Goal: Communication & Community: Answer question/provide support

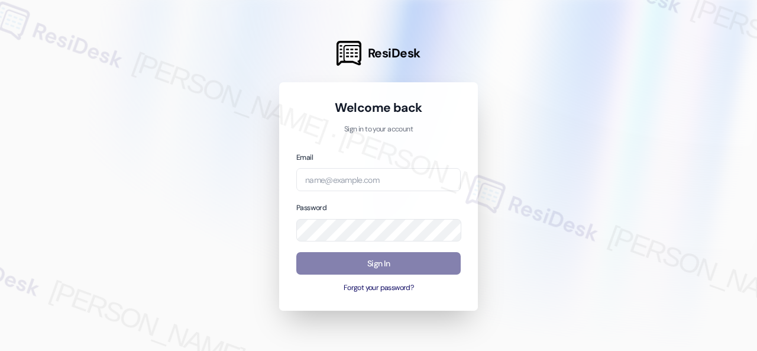
click at [604, 191] on div at bounding box center [378, 175] width 757 height 351
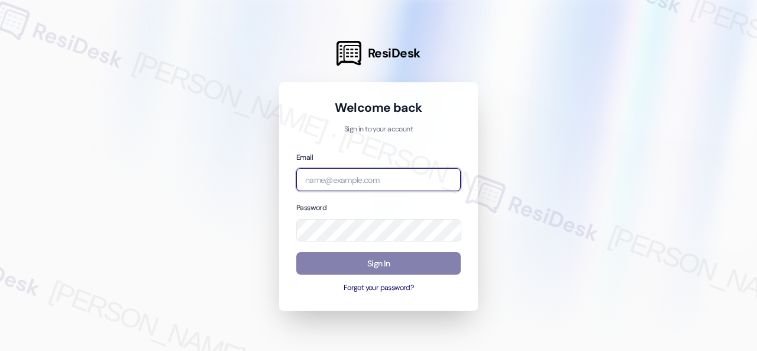
click at [381, 174] on input "email" at bounding box center [378, 179] width 164 height 23
paste input "[EMAIL_ADDRESS][PERSON_NAME][PERSON_NAME][PERSON_NAME][DOMAIN_NAME]"
type input "[EMAIL_ADDRESS][PERSON_NAME][PERSON_NAME][PERSON_NAME][DOMAIN_NAME]"
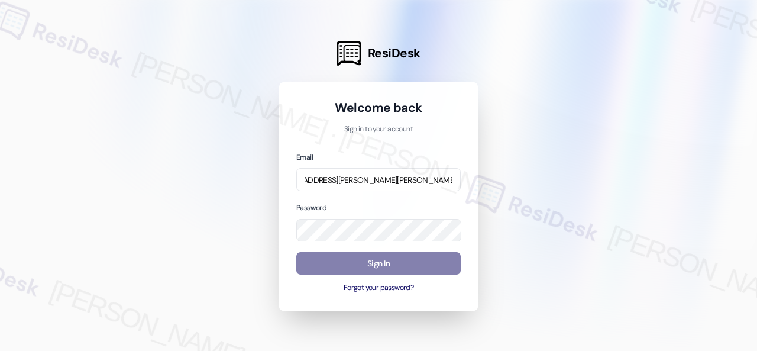
scroll to position [0, 0]
click at [659, 187] on div at bounding box center [378, 175] width 757 height 351
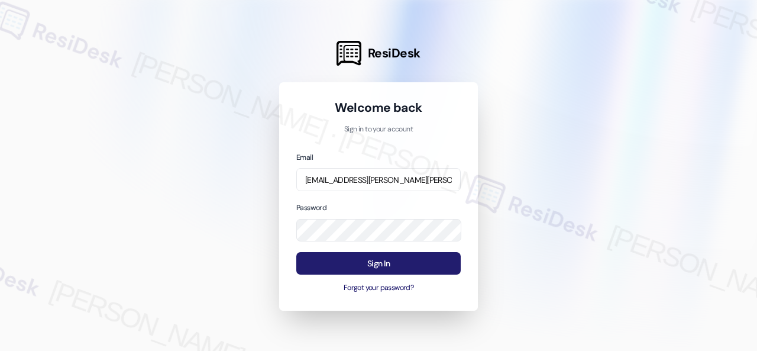
click at [365, 264] on button "Sign In" at bounding box center [378, 263] width 164 height 23
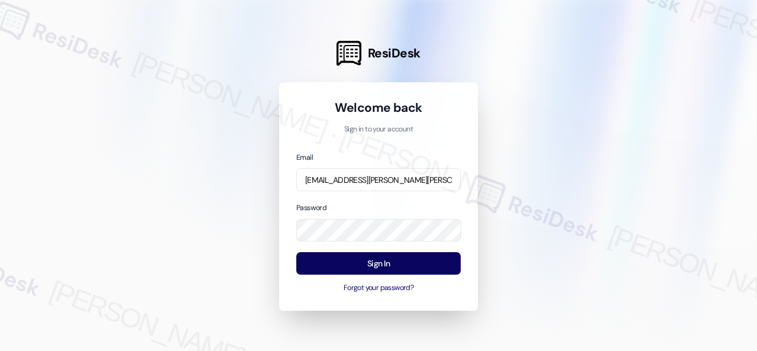
click at [573, 206] on div at bounding box center [378, 175] width 757 height 351
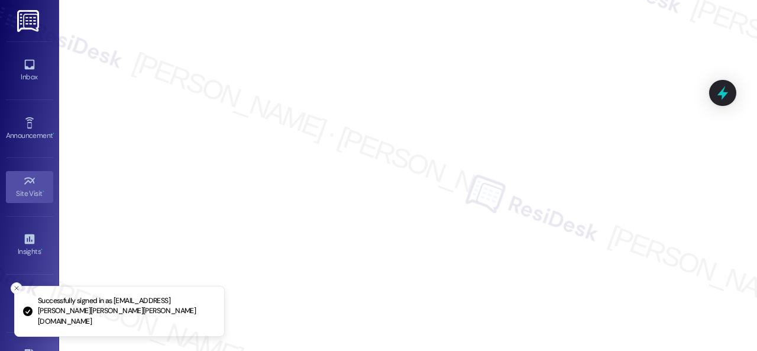
drag, startPoint x: 546, startPoint y: 202, endPoint x: 616, endPoint y: 222, distance: 73.2
click at [616, 222] on iframe at bounding box center [408, 175] width 698 height 351
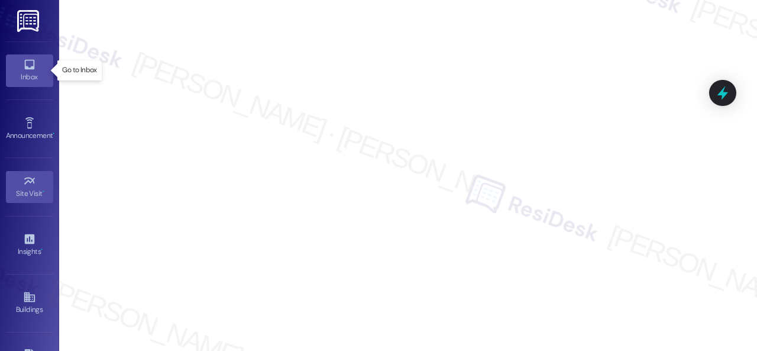
drag, startPoint x: 32, startPoint y: 68, endPoint x: 43, endPoint y: 69, distance: 10.7
click at [32, 68] on icon at bounding box center [29, 64] width 13 height 13
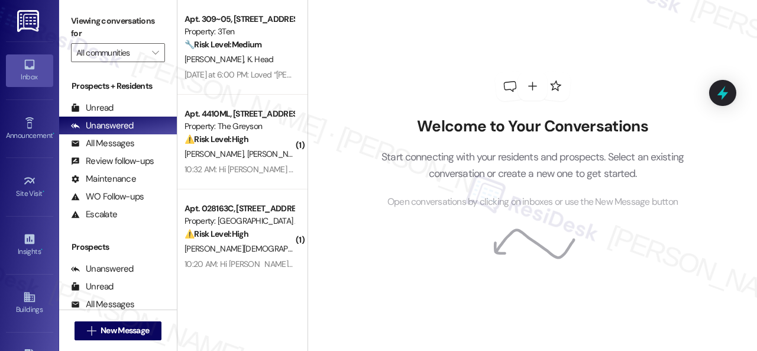
click at [596, 57] on div "Welcome to Your Conversations Start connecting with your residents and prospect…" at bounding box center [532, 140] width 355 height 280
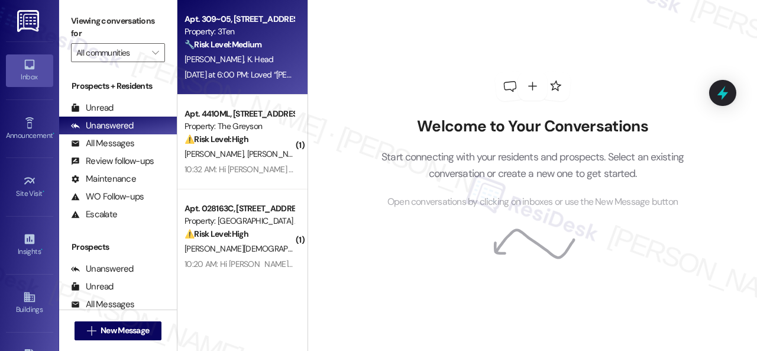
click at [290, 54] on div "[PERSON_NAME] Head" at bounding box center [239, 59] width 112 height 15
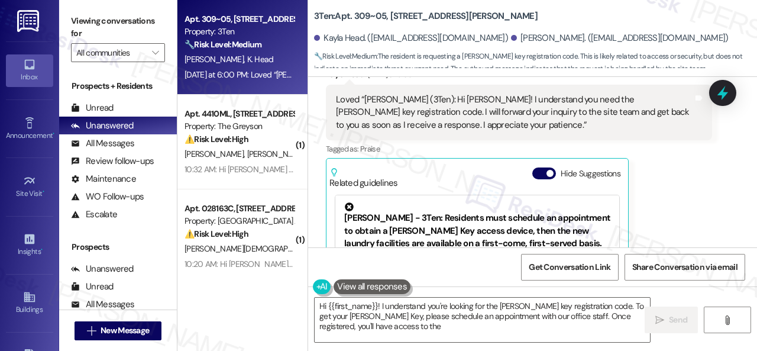
scroll to position [4, 0]
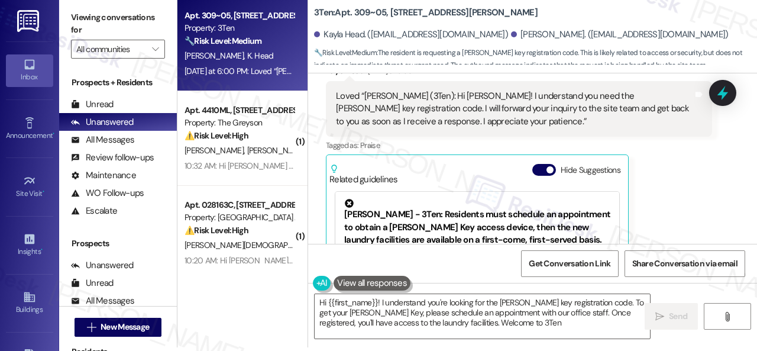
type textarea "Hi {{first_name}}! I understand you're looking for the Paxton key registration …"
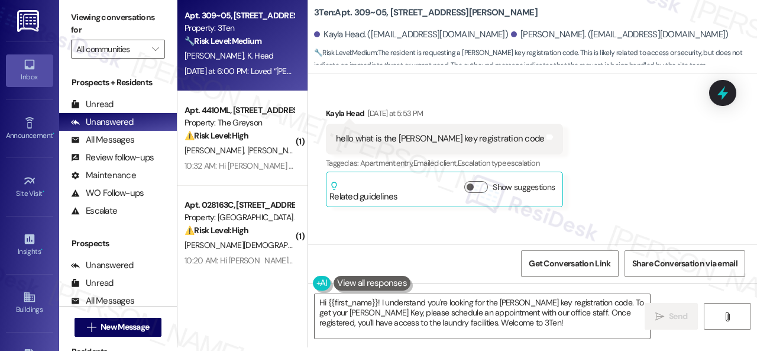
scroll to position [11999, 0]
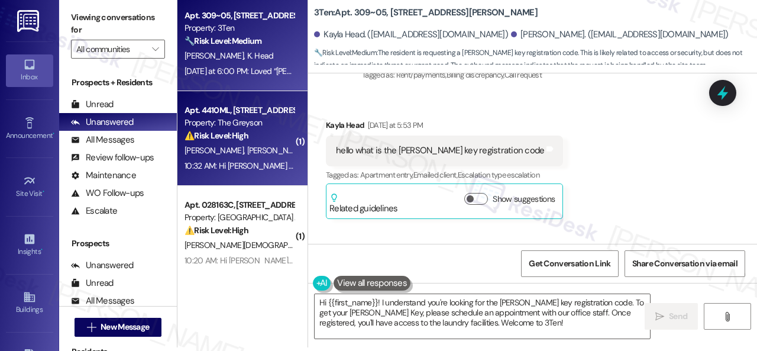
click at [266, 142] on div "Apt. 4410ML, 4460 Mountain Laurel Road Property: The Greyson ⚠️ Risk Level: Hig…" at bounding box center [239, 123] width 112 height 40
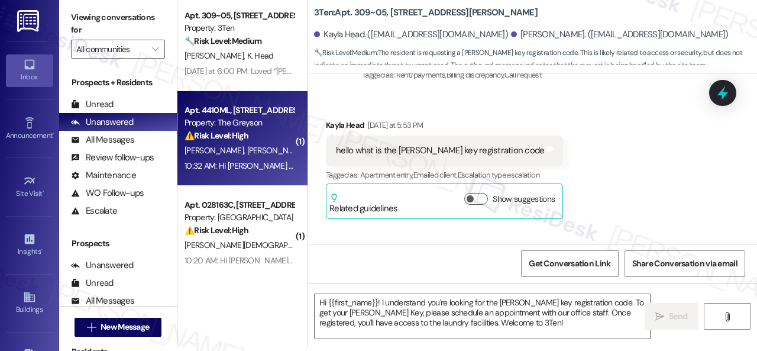
type textarea "Fetching suggested responses. Please feel free to read through the conversation…"
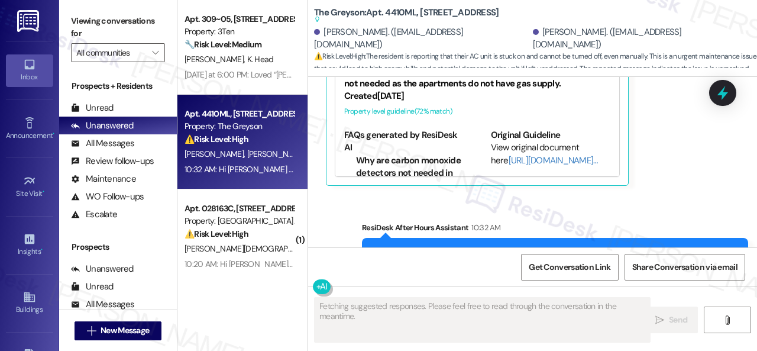
scroll to position [7620, 0]
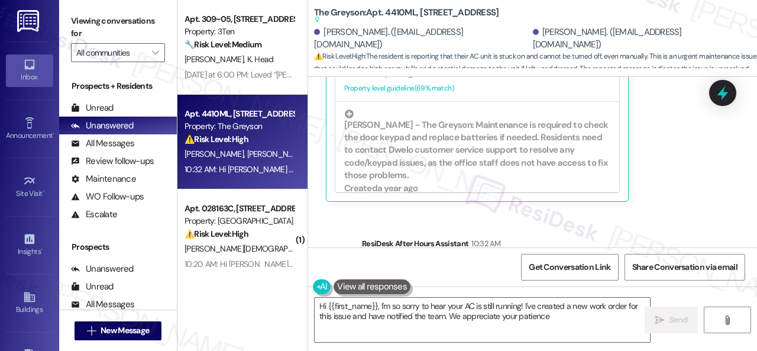
type textarea "Hi {{first_name}}, I'm so sorry to hear your AC is still running! I've created …"
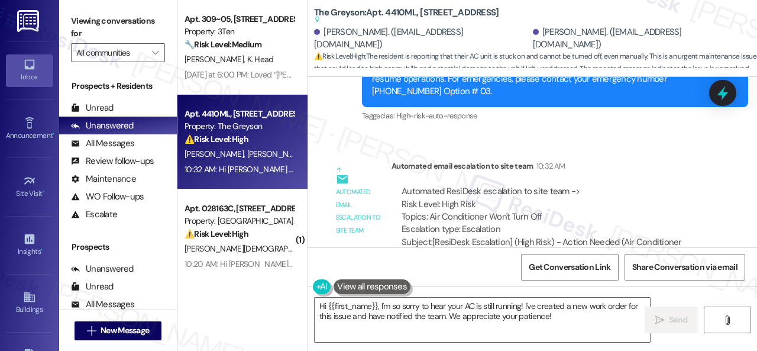
scroll to position [7916, 0]
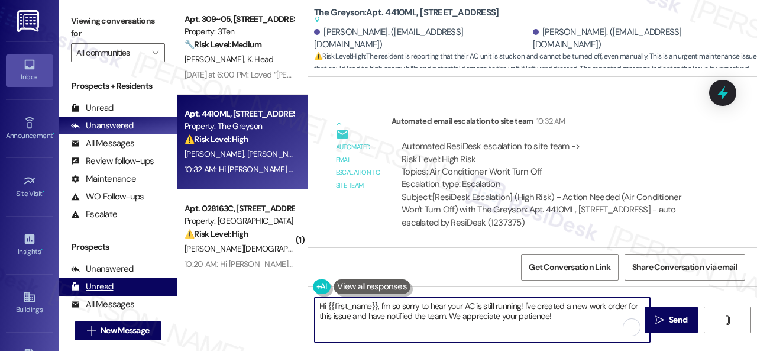
drag, startPoint x: 563, startPoint y: 317, endPoint x: 150, endPoint y: 286, distance: 414.4
click at [150, 286] on div "Viewing conversations for All communities  Prospects + Residents Unread (0) Un…" at bounding box center [408, 175] width 698 height 351
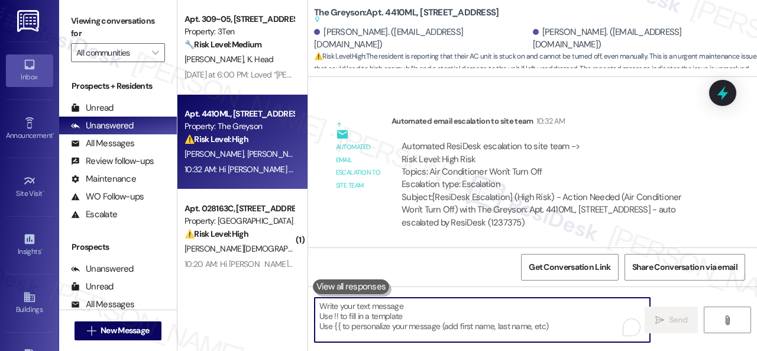
click at [356, 214] on div "Automated email escalation to site team Automated email escalation to site team…" at bounding box center [519, 176] width 404 height 141
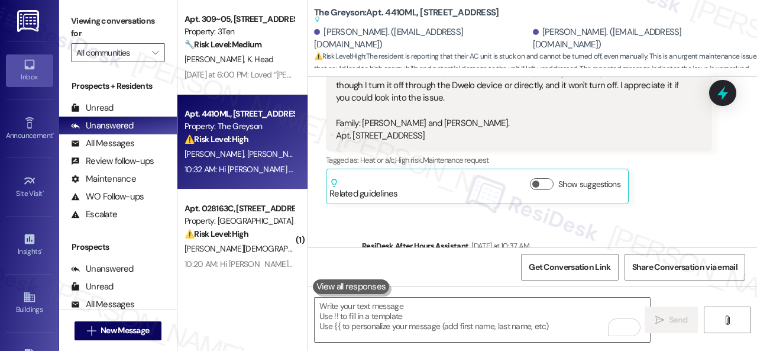
scroll to position [6438, 0]
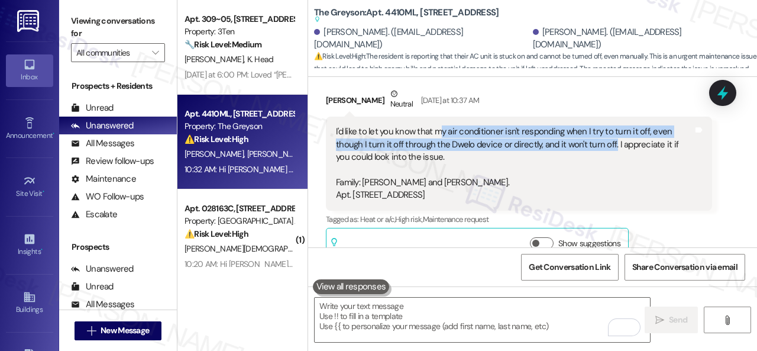
drag, startPoint x: 439, startPoint y: 143, endPoint x: 611, endPoint y: 153, distance: 172.3
click at [611, 153] on div "I'd like to let you know that my air conditioner isn't responding when I try to…" at bounding box center [514, 163] width 357 height 76
copy div "y air conditioner isn't responding when I try to turn it off, even though I tur…"
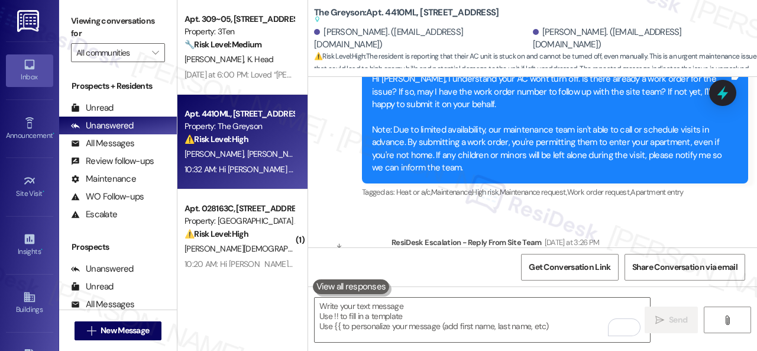
scroll to position [7207, 0]
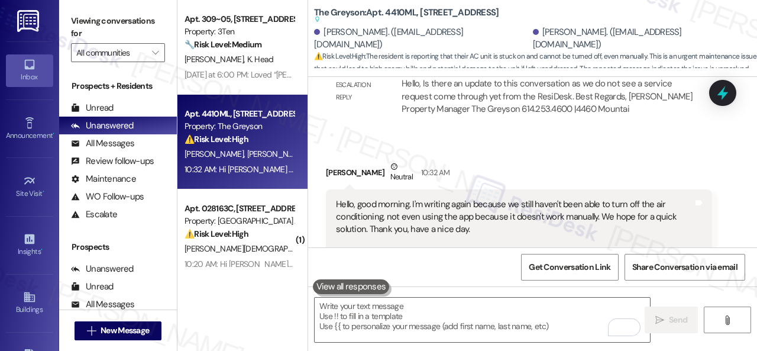
click at [475, 268] on div "Get Conversation Link Share Conversation via email" at bounding box center [532, 266] width 449 height 39
click at [459, 312] on textarea "To enrich screen reader interactions, please activate Accessibility in Grammarl…" at bounding box center [481, 319] width 335 height 44
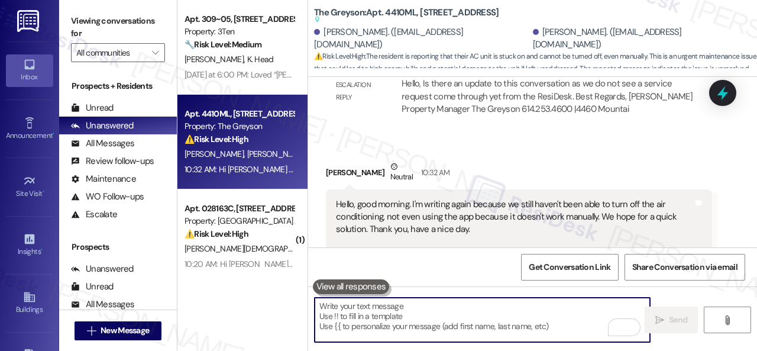
click at [459, 312] on textarea "To enrich screen reader interactions, please activate Accessibility in Grammarl…" at bounding box center [481, 319] width 335 height 44
click at [466, 273] on div "Get Conversation Link Share Conversation via email" at bounding box center [532, 266] width 449 height 39
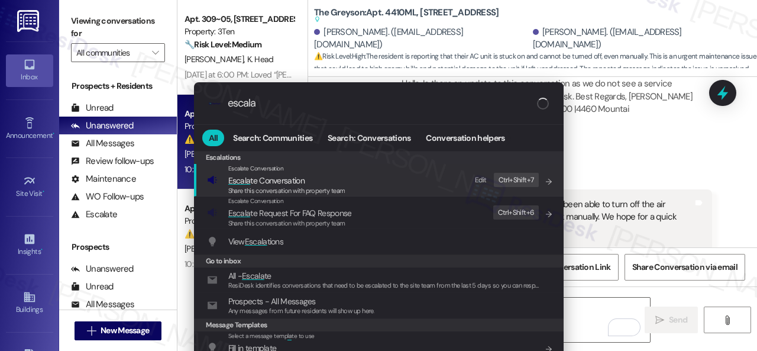
click at [478, 178] on div "Edit" at bounding box center [481, 180] width 12 height 12
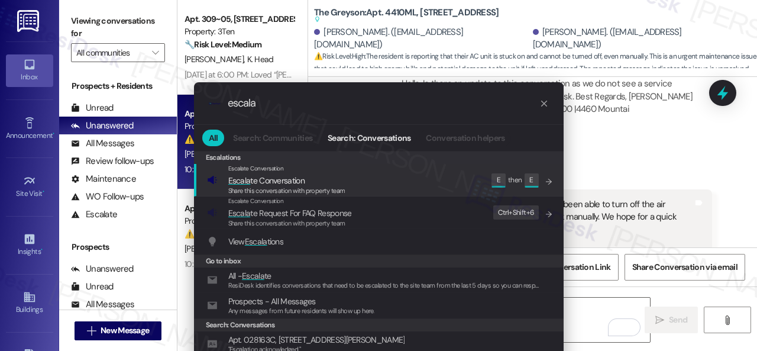
drag, startPoint x: 284, startPoint y: 106, endPoint x: 103, endPoint y: 95, distance: 180.6
click at [122, 101] on div ".cls-1{fill:#0a055f;}.cls-2{fill:#0cc4c4;} resideskLogoBlueOrange escala All Se…" at bounding box center [378, 175] width 757 height 351
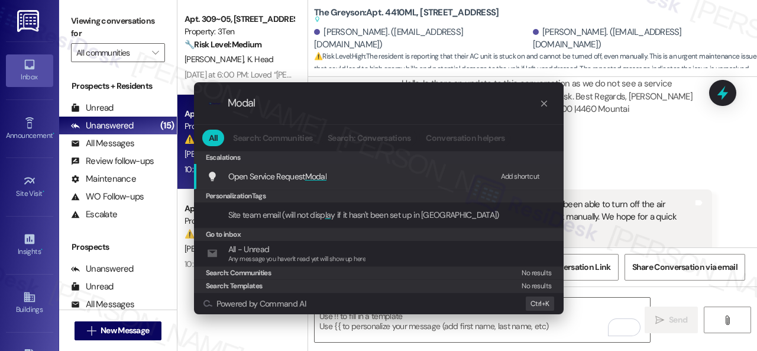
click at [530, 176] on div "Add shortcut" at bounding box center [520, 176] width 39 height 12
click at [293, 176] on span "Open Service Request Modal" at bounding box center [277, 176] width 99 height 11
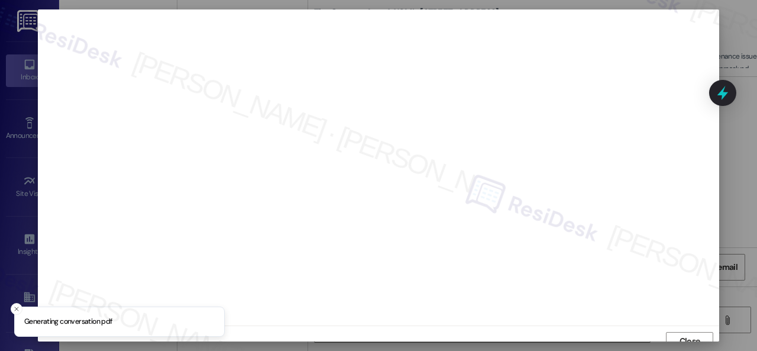
scroll to position [9, 0]
drag, startPoint x: 679, startPoint y: 328, endPoint x: 660, endPoint y: 317, distance: 21.7
click at [679, 328] on span "Close" at bounding box center [689, 332] width 21 height 12
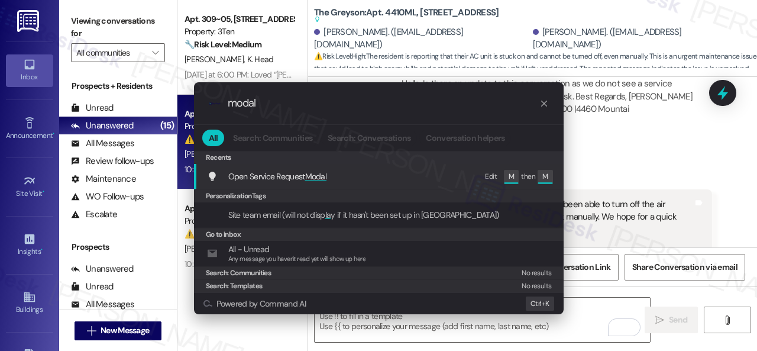
click at [300, 174] on span "Open Service Request Modal" at bounding box center [277, 176] width 99 height 11
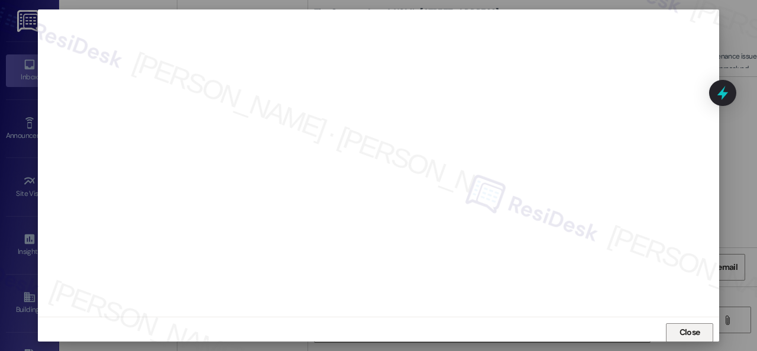
click at [682, 334] on span "Close" at bounding box center [689, 332] width 21 height 12
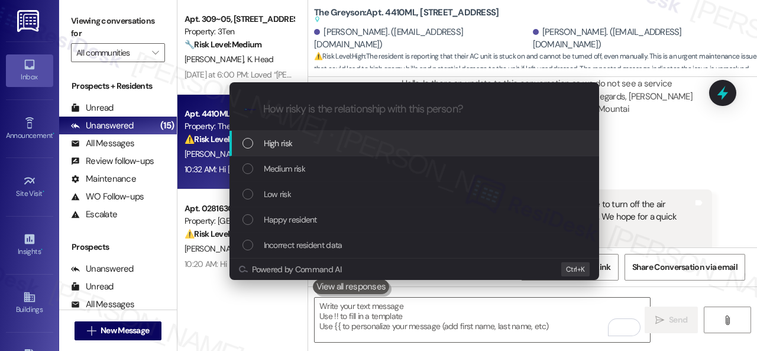
click at [287, 140] on span "High risk" at bounding box center [278, 143] width 29 height 13
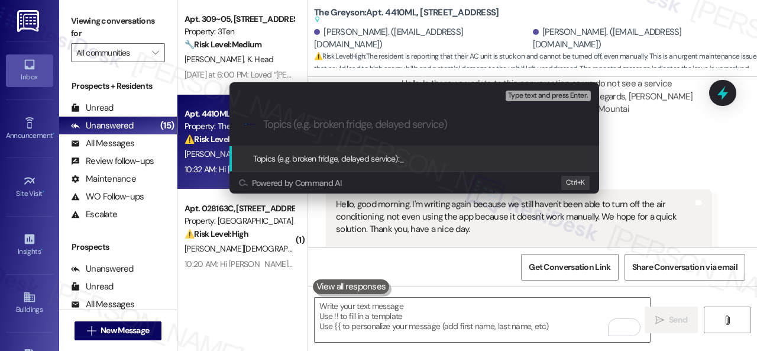
paste input "Work Order filed by ResiDesk 294355"
type input "Work Order filed by ResiDesk 294355"
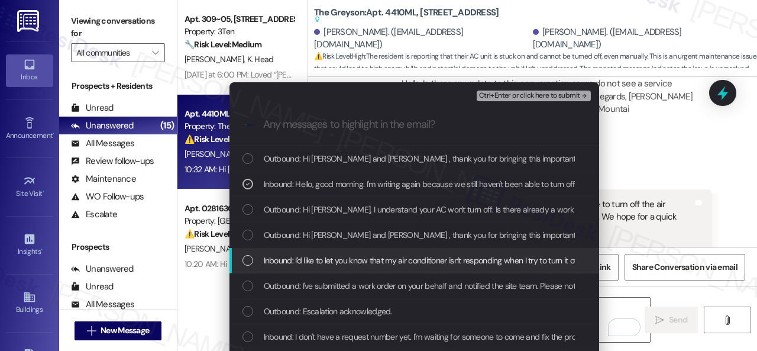
click at [359, 264] on span "Inbound: I'd like to let you know that my air conditioner isn't responding when…" at bounding box center [762, 260] width 997 height 13
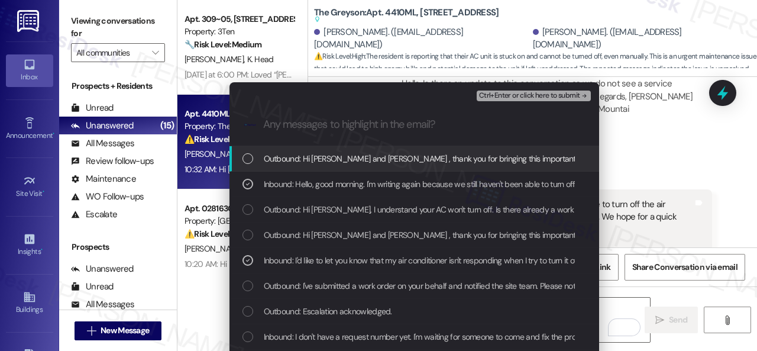
click at [500, 94] on span "Ctrl+Enter or click here to submit" at bounding box center [529, 96] width 101 height 8
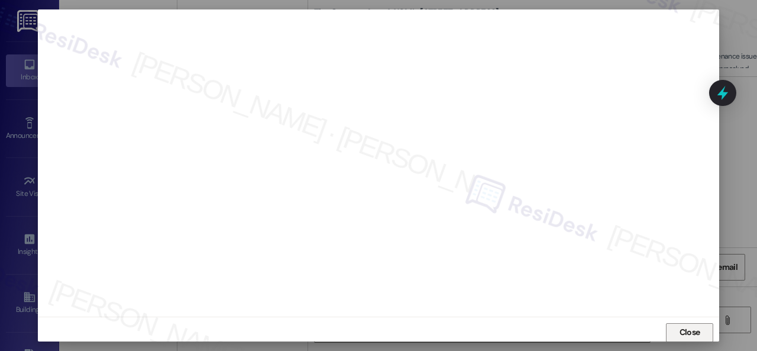
click at [694, 336] on span "Close" at bounding box center [689, 332] width 21 height 12
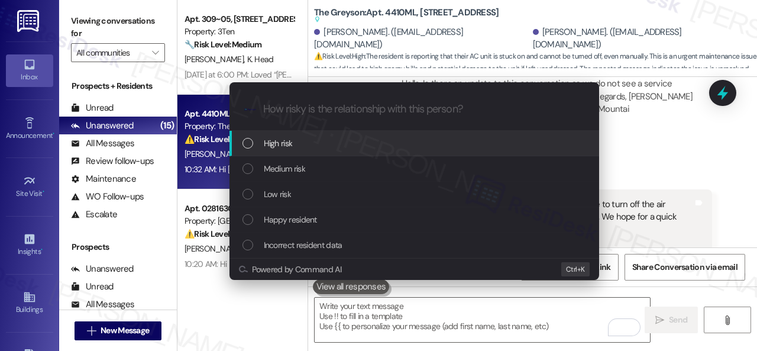
click at [279, 145] on span "High risk" at bounding box center [278, 143] width 29 height 13
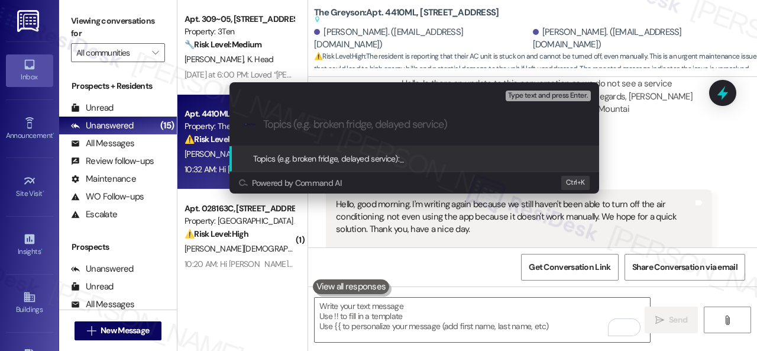
paste input "Work Order filed by ResiDesk 294355"
type input "Work Order filed by ResiDesk 294355"
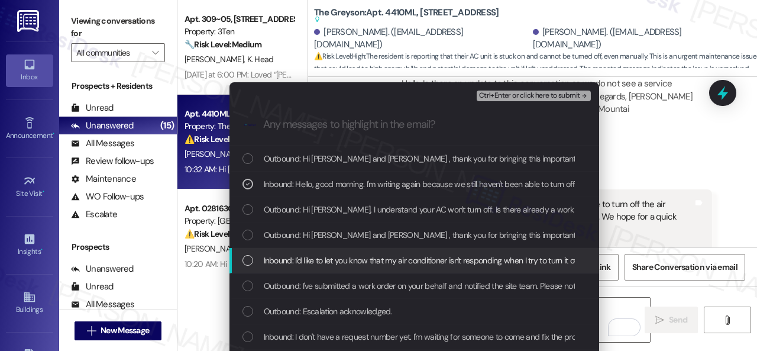
click at [321, 260] on span "Inbound: I'd like to let you know that my air conditioner isn't responding when…" at bounding box center [762, 260] width 997 height 13
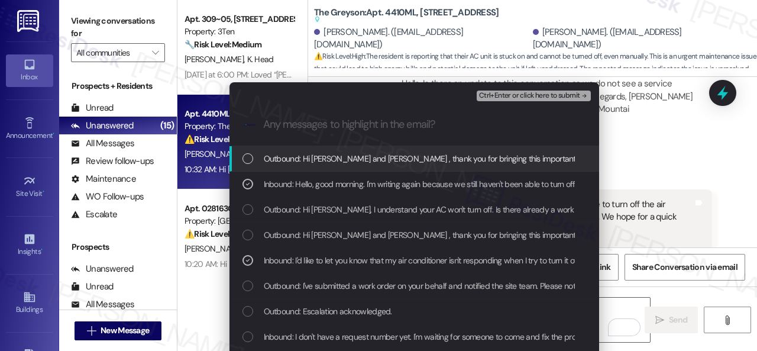
click at [546, 96] on span "Ctrl+Enter or click here to submit" at bounding box center [529, 96] width 101 height 8
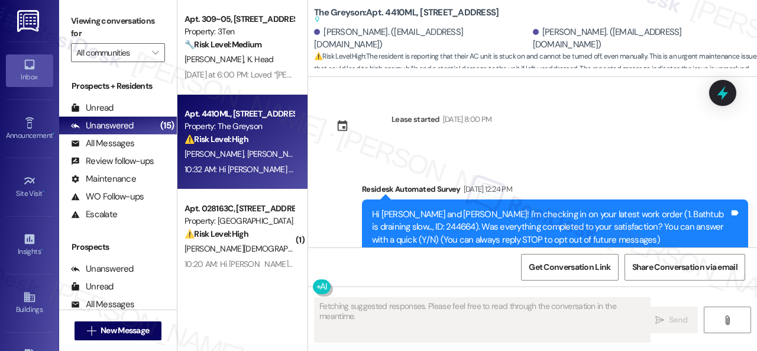
scroll to position [7594, 0]
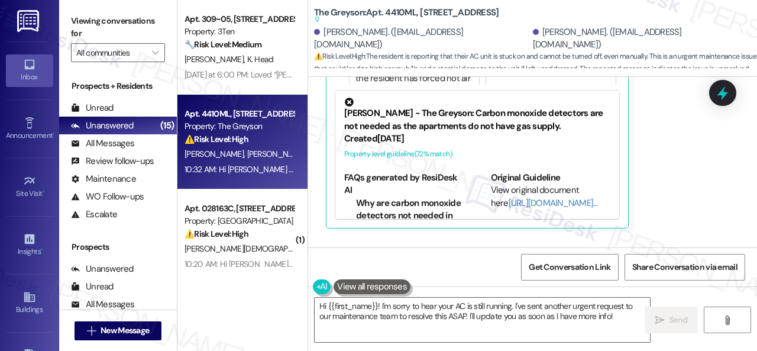
click at [485, 278] on div "Get Conversation Link Share Conversation via email" at bounding box center [532, 266] width 449 height 39
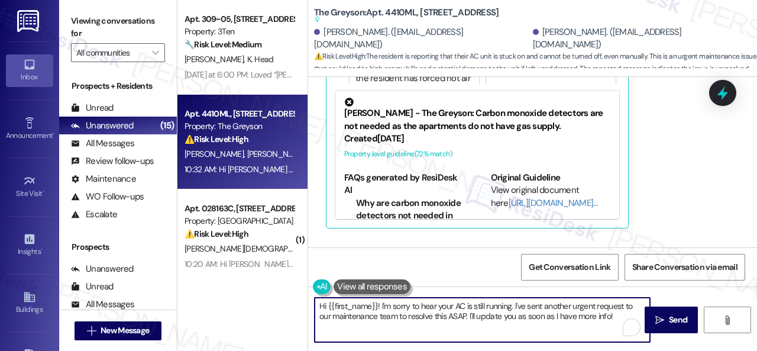
scroll to position [4, 0]
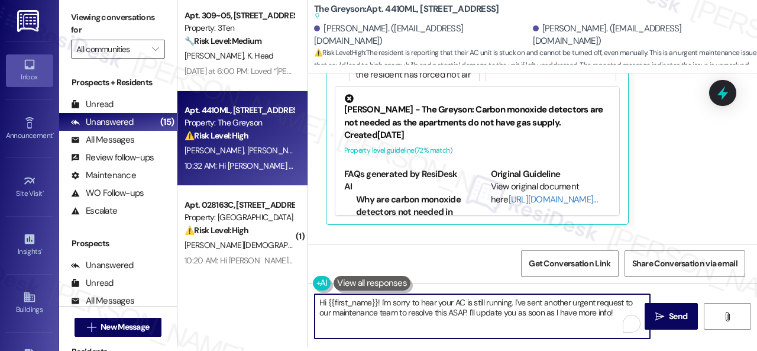
drag, startPoint x: 329, startPoint y: 306, endPoint x: 677, endPoint y: 371, distance: 354.9
click at [677, 350] on html "Inbox Go to Inbox Announcement • Send A Text Announcement Site Visit • Go to Si…" at bounding box center [378, 175] width 757 height 351
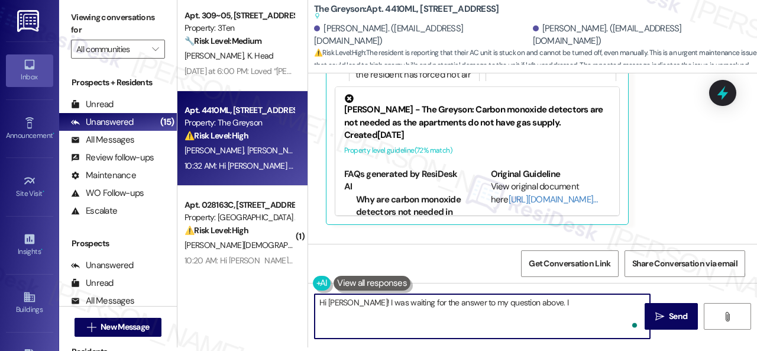
paste textarea "I've submitted a work order on your behalf and notified the site team. Please l…"
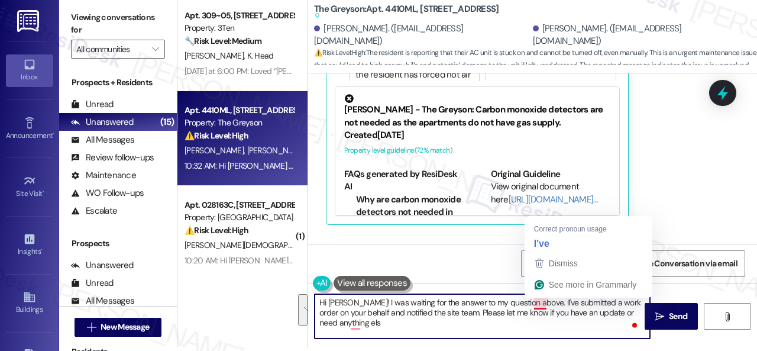
drag, startPoint x: 532, startPoint y: 300, endPoint x: 551, endPoint y: 320, distance: 28.0
click at [551, 320] on textarea "Hi Angelica! I was waiting for the answer to my question above. II've submitted…" at bounding box center [481, 316] width 335 height 44
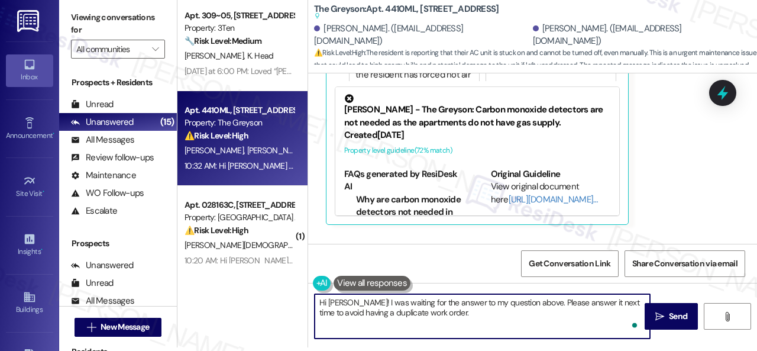
paste textarea "I've submitted a work order on your behalf and notified the site team. Please l…"
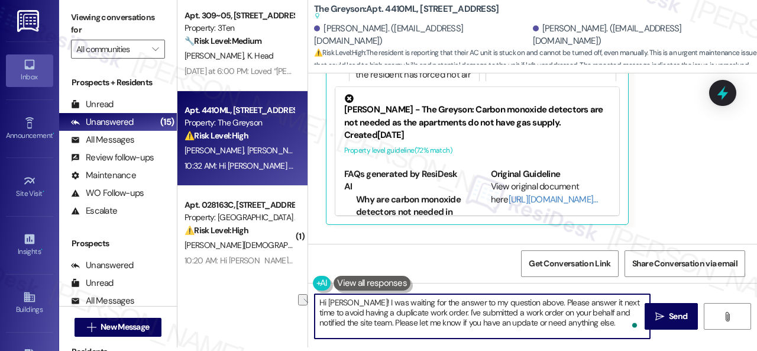
drag, startPoint x: 441, startPoint y: 323, endPoint x: 586, endPoint y: 325, distance: 144.8
click at [595, 327] on textarea "Hi Angelica! I was waiting for the answer to my question above. Please answer i…" at bounding box center [481, 316] width 335 height 44
type textarea "Hi Angelica! I was waiting for the answer to my question above. Please answer i…"
click at [662, 324] on button " Send" at bounding box center [670, 316] width 53 height 27
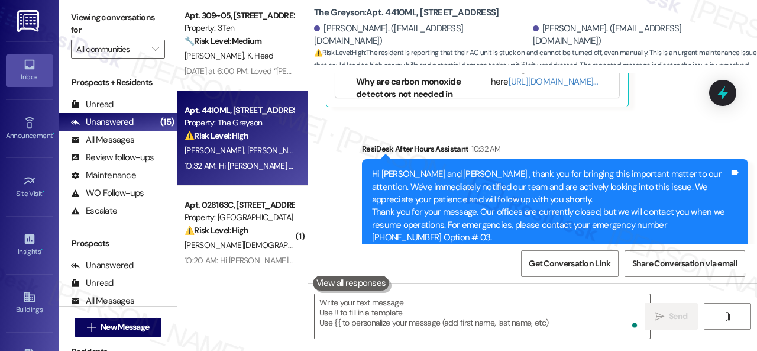
scroll to position [0, 0]
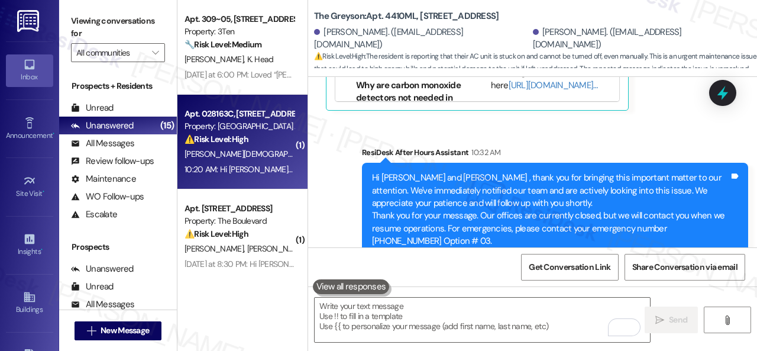
click at [272, 156] on div "B. Priester" at bounding box center [239, 154] width 112 height 15
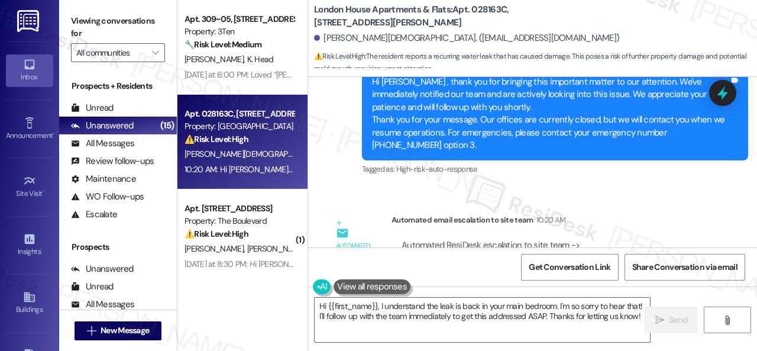
scroll to position [2678, 0]
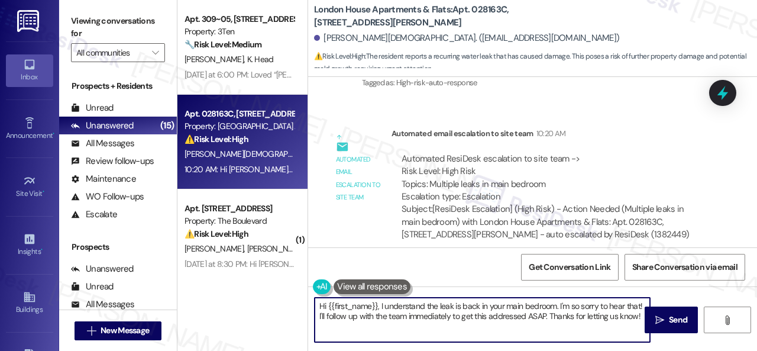
click at [318, 305] on textarea "Hi {{first_name}}, I understand the leak is back in your main bedroom. I'm so s…" at bounding box center [481, 319] width 335 height 44
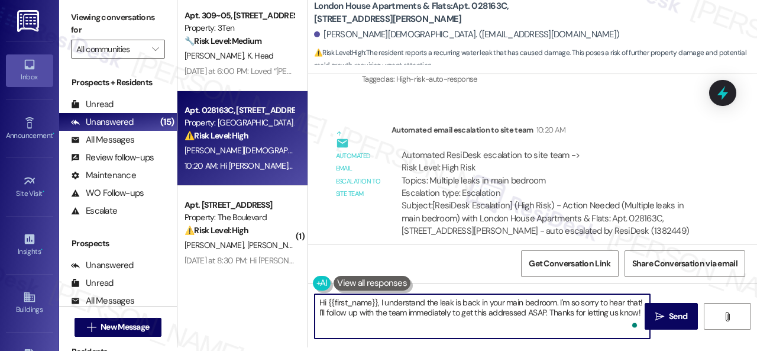
drag, startPoint x: 384, startPoint y: 306, endPoint x: 740, endPoint y: 374, distance: 362.9
click at [740, 350] on html "Inbox Go to Inbox Announcement • Send A Text Announcement Site Visit • Go to Si…" at bounding box center [378, 175] width 757 height 351
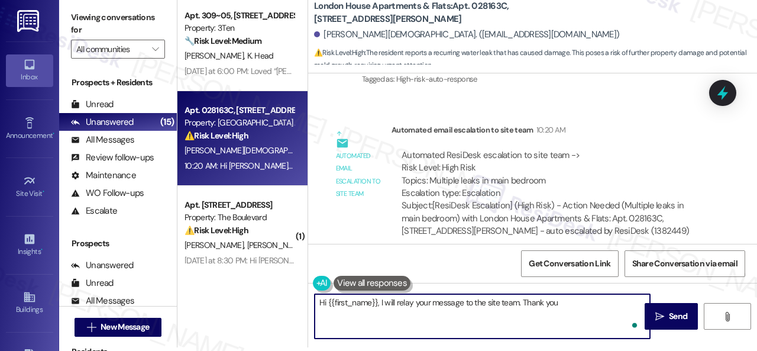
type textarea "Hi {{first_name}}, I will relay your message to the site team. Thank you."
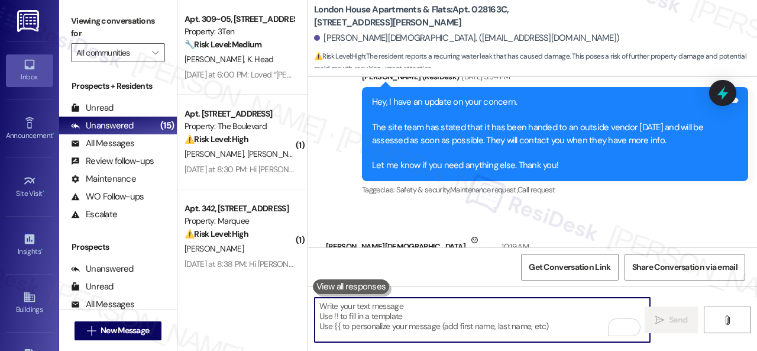
scroll to position [2355, 0]
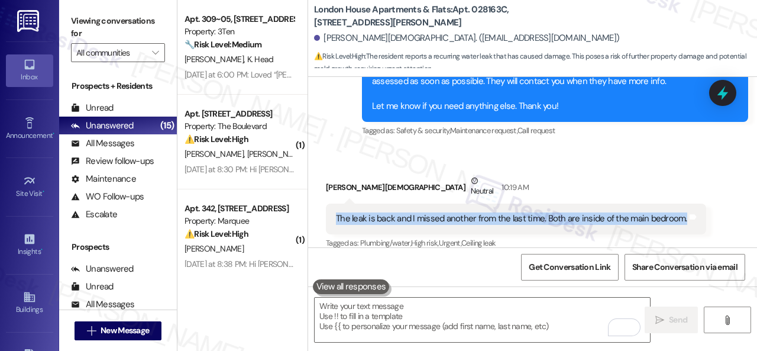
drag, startPoint x: 332, startPoint y: 204, endPoint x: 679, endPoint y: 207, distance: 347.0
click at [679, 207] on div "The leak is back and I missed another from the last time. Both are inside of th…" at bounding box center [516, 218] width 380 height 30
copy div "The leak is back and I missed another from the last time. Both are inside of th…"
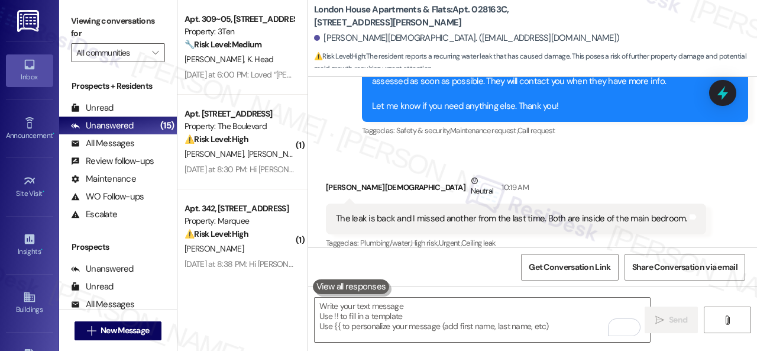
click at [481, 11] on b "London House Apartments & Flats: Apt. 028163C, 12901 Lord Nelson Dr" at bounding box center [432, 16] width 236 height 25
copy b "028163C"
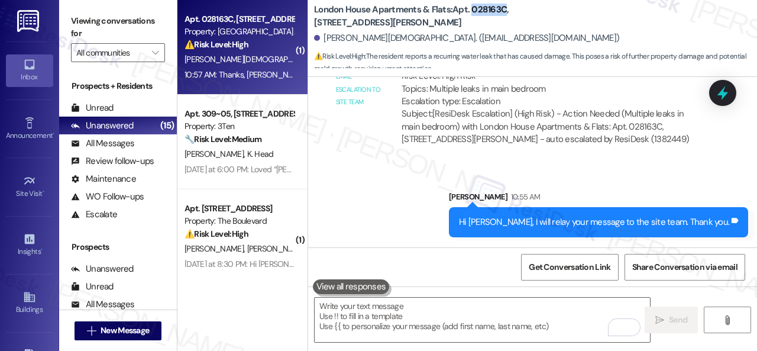
scroll to position [2842, 0]
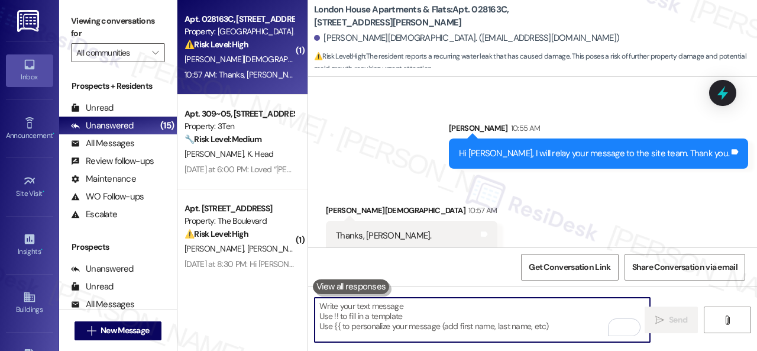
click at [394, 325] on textarea "To enrich screen reader interactions, please activate Accessibility in Grammarl…" at bounding box center [481, 319] width 335 height 44
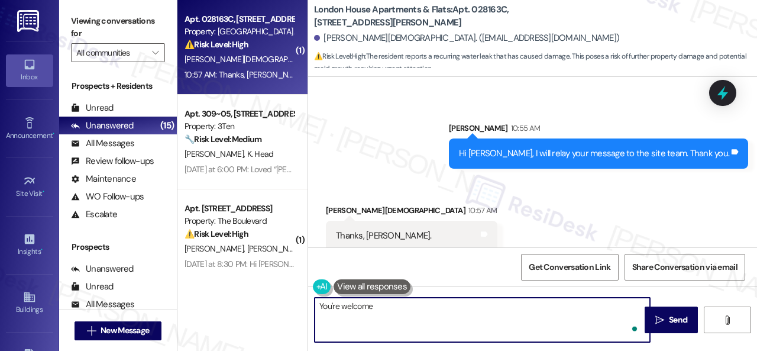
type textarea "You're welcome!"
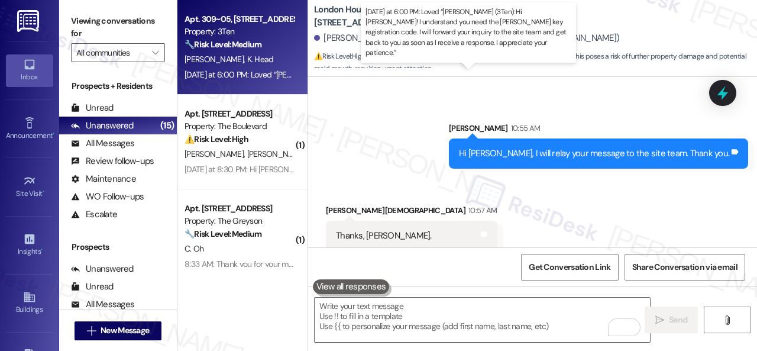
click at [258, 70] on div "Yesterday at 6:00 PM: Loved “Sarah (3Ten): Hi Kayla! I understand you need the …" at bounding box center [632, 74] width 896 height 11
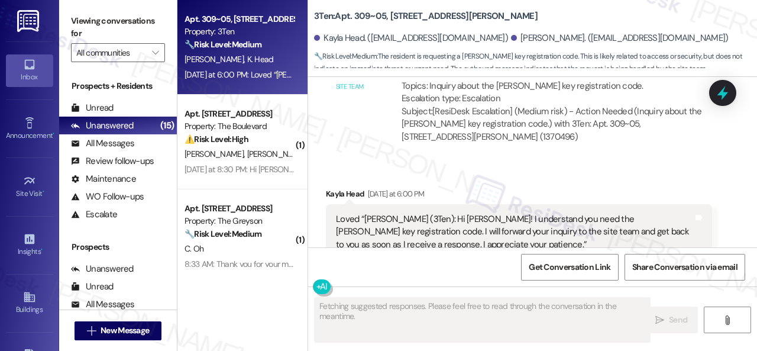
scroll to position [12293, 0]
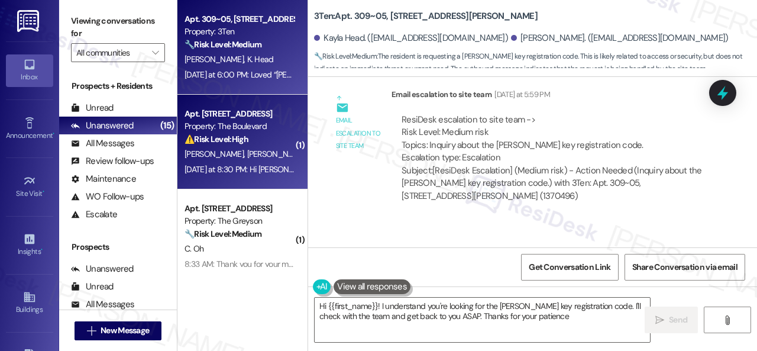
type textarea "Hi {{first_name}}! I understand you're looking for the Paxton key registration …"
click at [233, 133] on div "⚠️ Risk Level: High The resident reports their air conditioner is not blowing c…" at bounding box center [238, 139] width 109 height 12
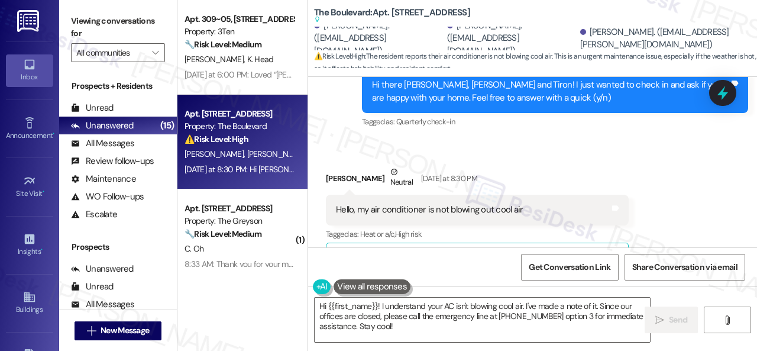
scroll to position [2836, 0]
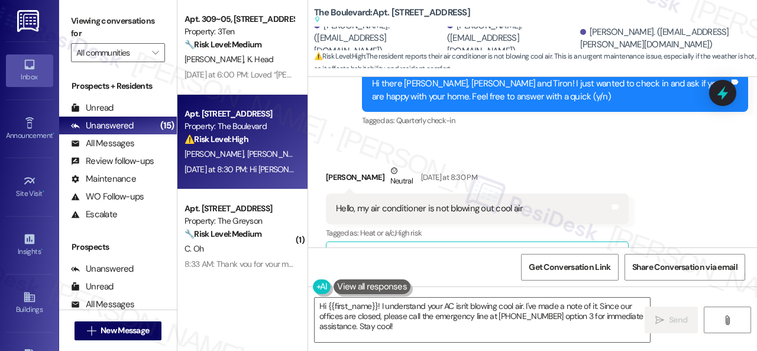
click at [586, 197] on div "Hello, my air conditioner is not blowing out cool air Tags and notes" at bounding box center [477, 208] width 303 height 30
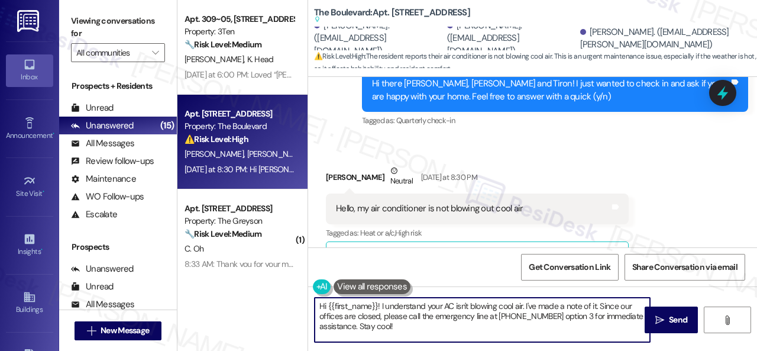
drag, startPoint x: 416, startPoint y: 329, endPoint x: 244, endPoint y: 275, distance: 179.8
click at [244, 275] on div "Apt. 309~05, 310 Dickinson Rd Property: 3Ten 🔧 Risk Level: Medium The resident …" at bounding box center [466, 175] width 579 height 351
paste textarea "ello Kneika! I'm sorry to hear about the AC issue. We apologize for any inconve…"
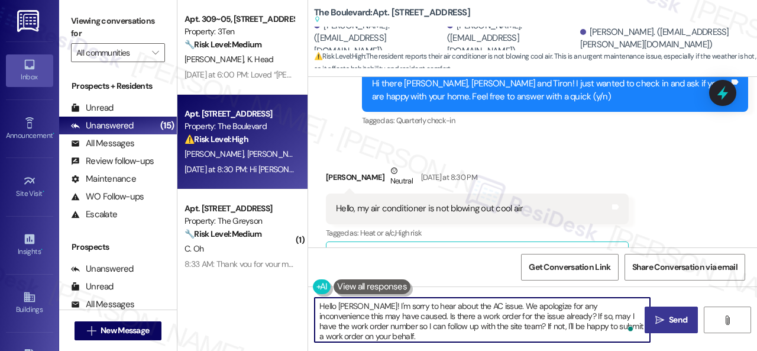
type textarea "Hello Kneika! I'm sorry to hear about the AC issue. We apologize for any inconv…"
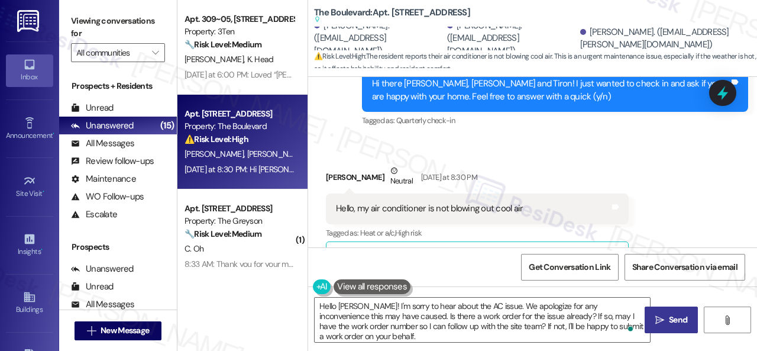
click at [677, 325] on span "Send" at bounding box center [678, 319] width 18 height 12
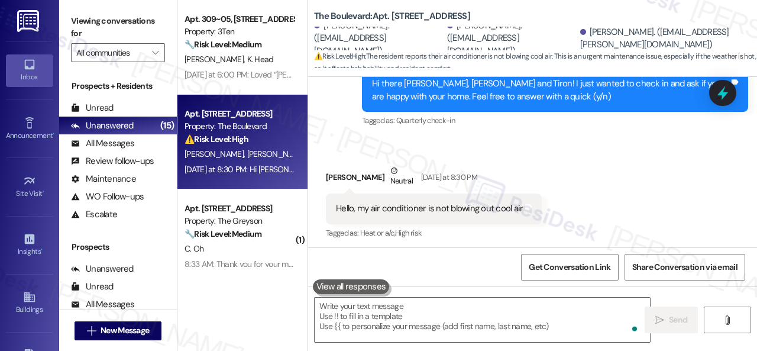
scroll to position [2839, 0]
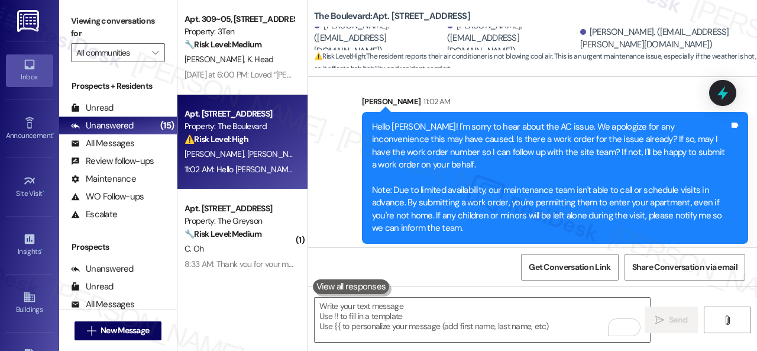
scroll to position [3345, 0]
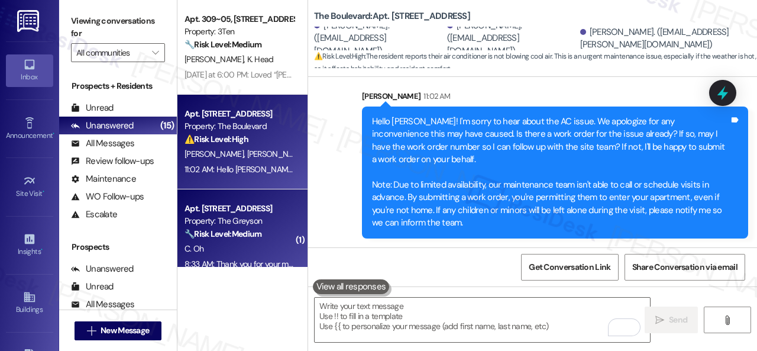
click at [268, 242] on div "C. Oh" at bounding box center [239, 248] width 112 height 15
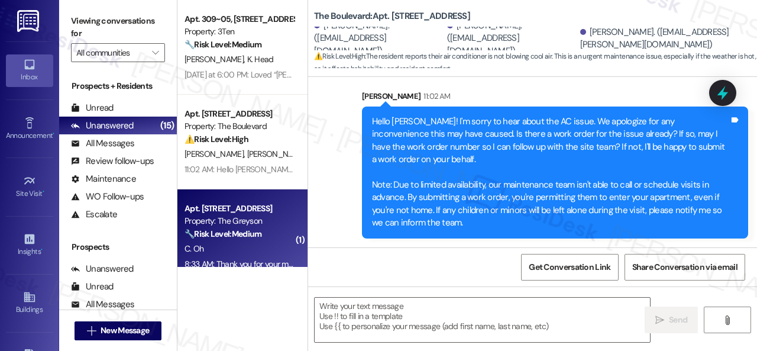
type textarea "Fetching suggested responses. Please feel free to read through the conversation…"
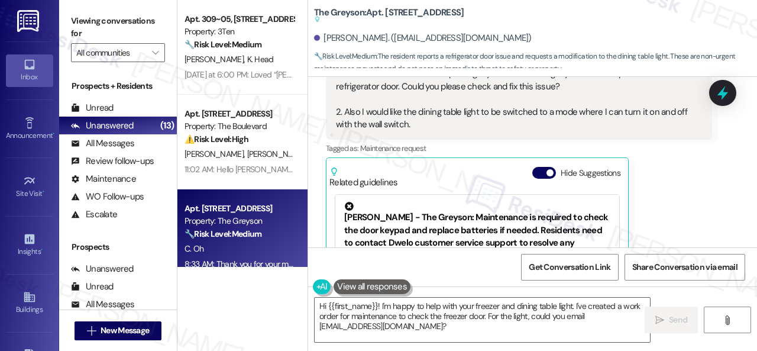
scroll to position [1481, 0]
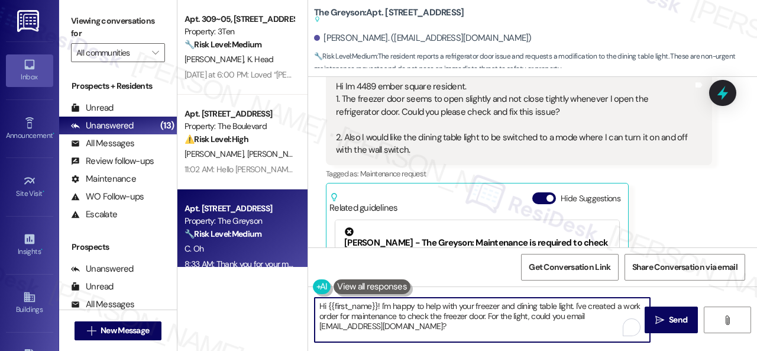
drag, startPoint x: 382, startPoint y: 306, endPoint x: 442, endPoint y: 306, distance: 59.7
click at [442, 306] on textarea "Hi {{first_name}}! I'm happy to help with your freezer and dining table light. …" at bounding box center [481, 319] width 335 height 44
drag, startPoint x: 625, startPoint y: 307, endPoint x: 628, endPoint y: 327, distance: 19.7
click at [628, 327] on textarea "Hi {{first_name}}! I understand you have concerns with your freezer and dining …" at bounding box center [481, 319] width 335 height 44
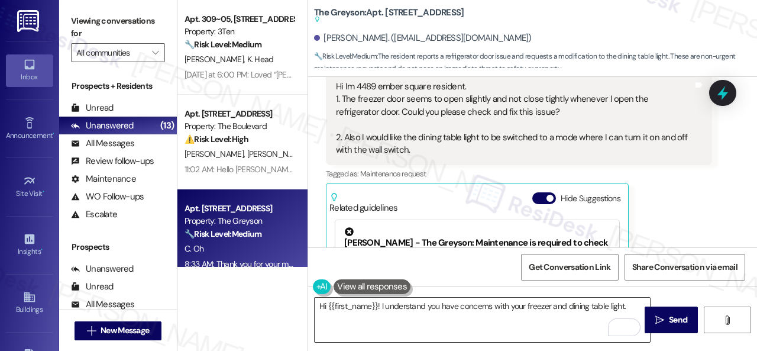
click at [460, 324] on textarea "Hi {{first_name}}! I understand you have concerns with your freezer and dining …" at bounding box center [481, 319] width 335 height 44
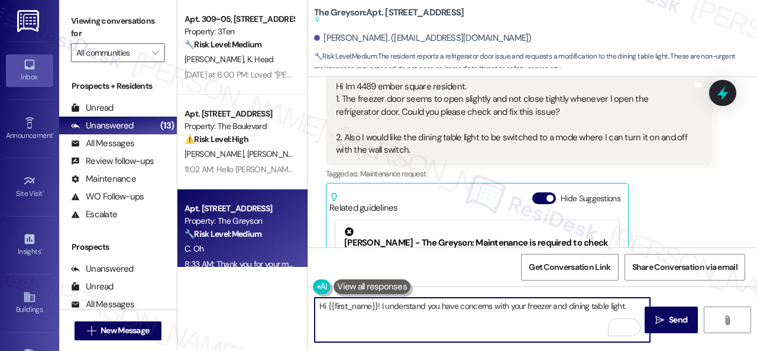
click at [631, 307] on textarea "Hi {{first_name}}! I understand you have concerns with your freezer and dining …" at bounding box center [481, 319] width 335 height 44
paste textarea "Are there already work orders for the issues? If so, may I have the work order …"
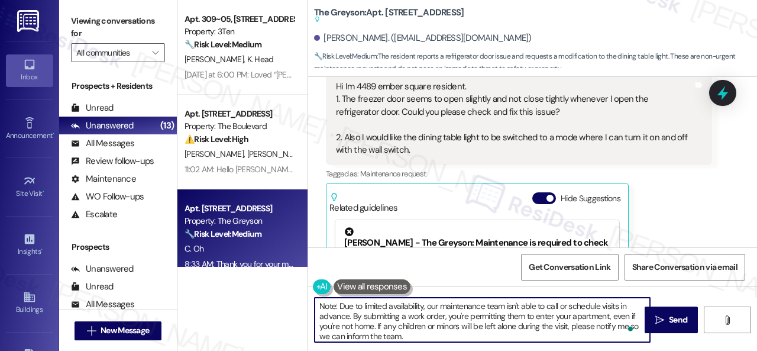
scroll to position [0, 0]
click at [586, 326] on textarea "Hi {{first_name}}! I understand you have concerns with your freezer and dining …" at bounding box center [481, 319] width 335 height 44
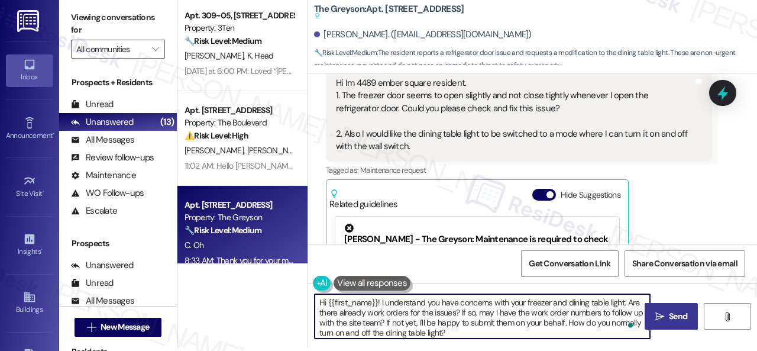
type textarea "Hi {{first_name}}! I understand you have concerns with your freezer and dining …"
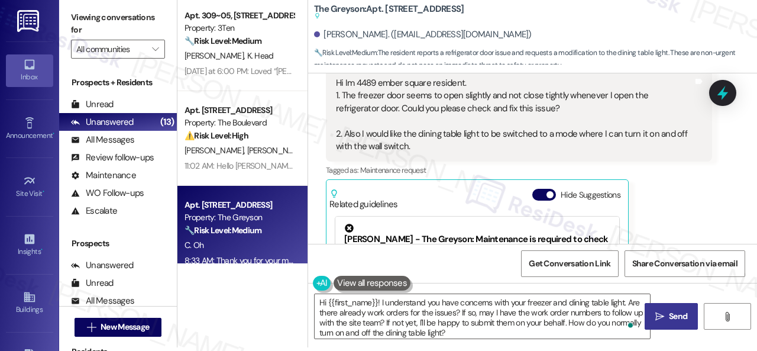
click at [666, 317] on span "Send" at bounding box center [677, 316] width 23 height 12
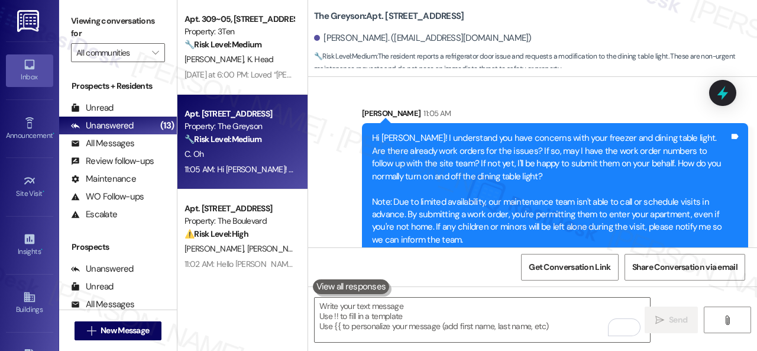
scroll to position [1874, 0]
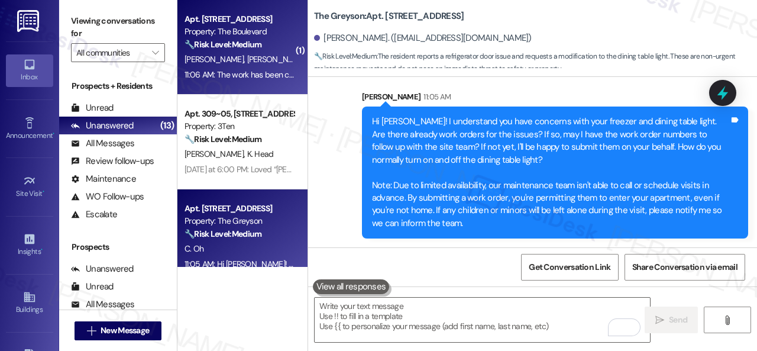
click at [245, 68] on div "11:06 AM: The work has been completed 11:06 AM: The work has been completed" at bounding box center [239, 74] width 112 height 15
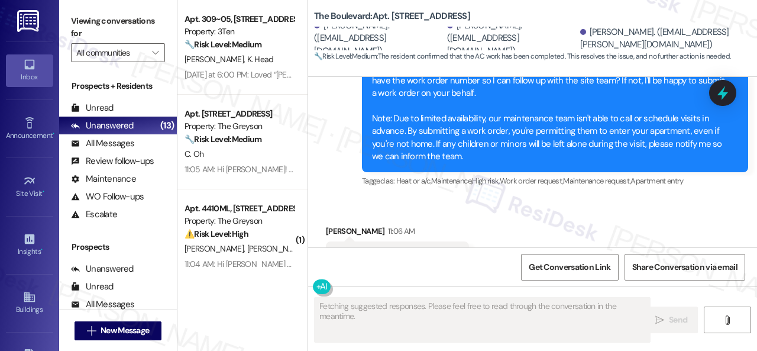
scroll to position [3342, 0]
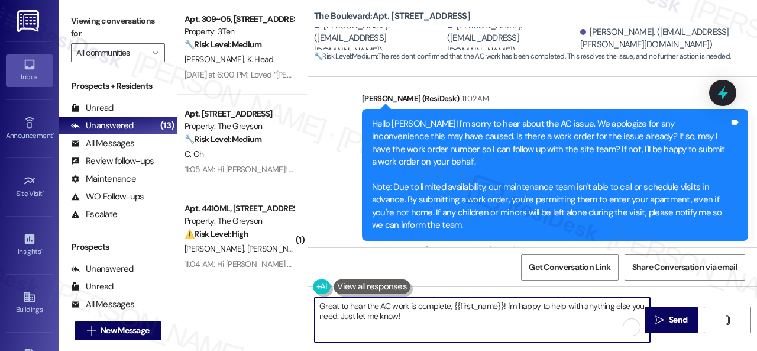
drag, startPoint x: 449, startPoint y: 303, endPoint x: 503, endPoint y: 303, distance: 54.4
click at [503, 303] on textarea "Great to hear the AC work is complete, {{first_name}}! I'm happy to help with a…" at bounding box center [481, 319] width 335 height 44
type textarea "Great to hear the AC work is complete! I'm happy to help with anything else you…"
click at [670, 328] on button " Send" at bounding box center [670, 319] width 53 height 27
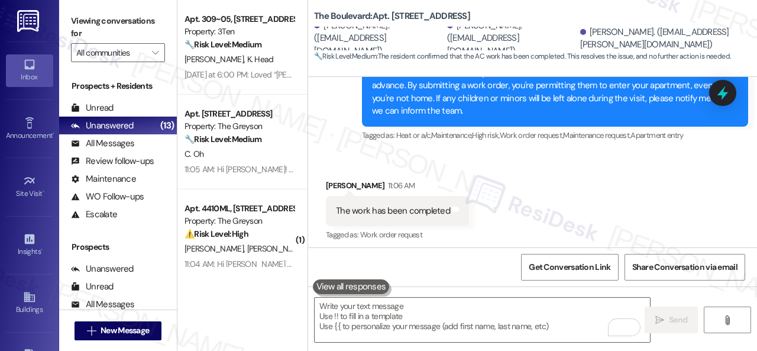
scroll to position [3460, 0]
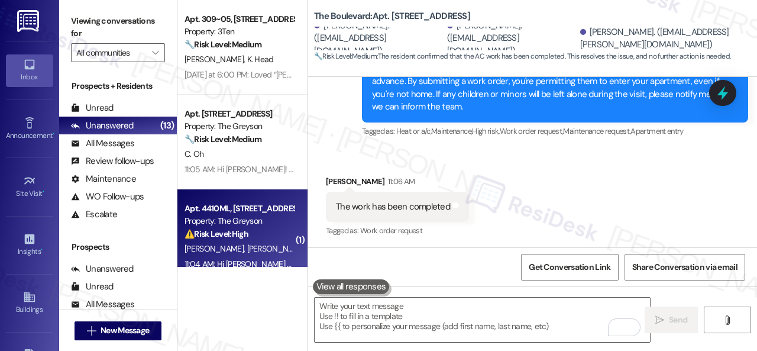
click at [273, 252] on div "F. Hernandez A. Escobar" at bounding box center [239, 248] width 112 height 15
type textarea "Fetching suggested responses. Please feel free to read through the conversation…"
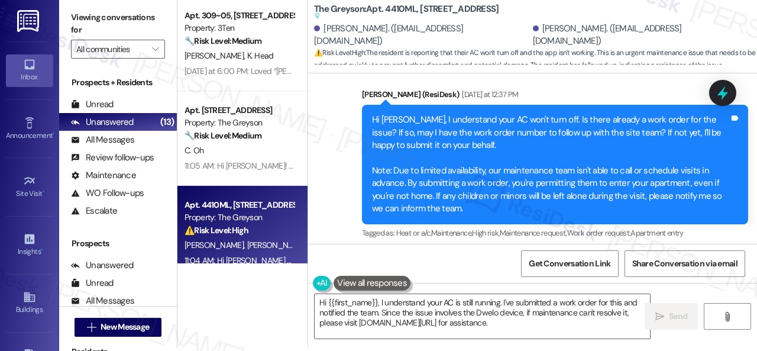
scroll to position [6940, 0]
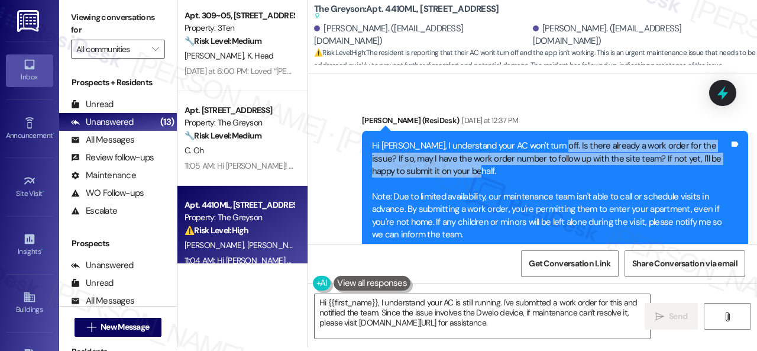
drag, startPoint x: 544, startPoint y: 153, endPoint x: 563, endPoint y: 176, distance: 30.2
click at [563, 176] on div "Hi Angelica, I understand your AC won't turn off. Is there already a work order…" at bounding box center [550, 190] width 357 height 101
copy div "Is there already a work order for the issue? If so, may I have the work order n…"
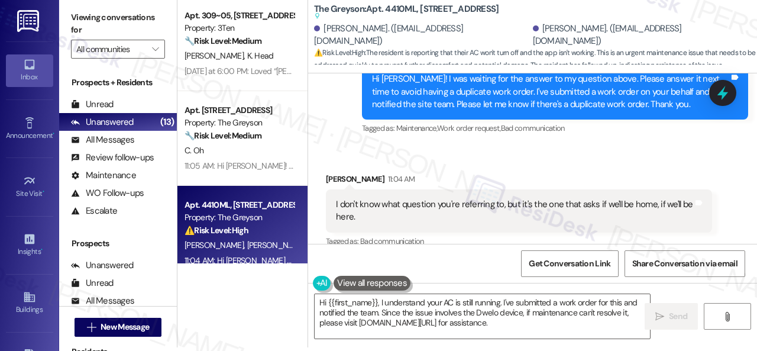
scroll to position [8004, 0]
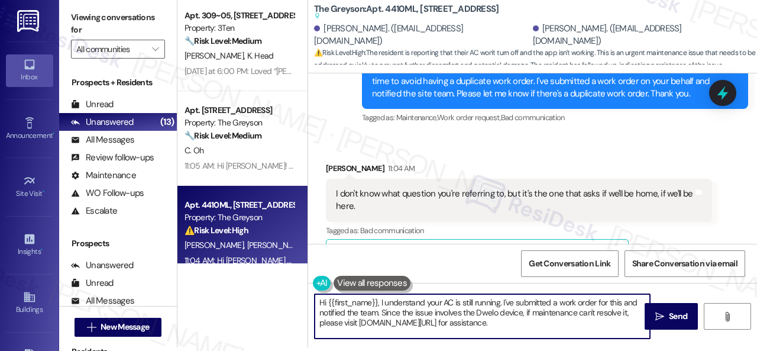
drag, startPoint x: 495, startPoint y: 332, endPoint x: 244, endPoint y: 296, distance: 254.4
click at [246, 299] on div "Apt. 309~05, 310 Dickinson Rd Property: 3Ten 🔧 Risk Level: Medium The resident …" at bounding box center [466, 171] width 579 height 351
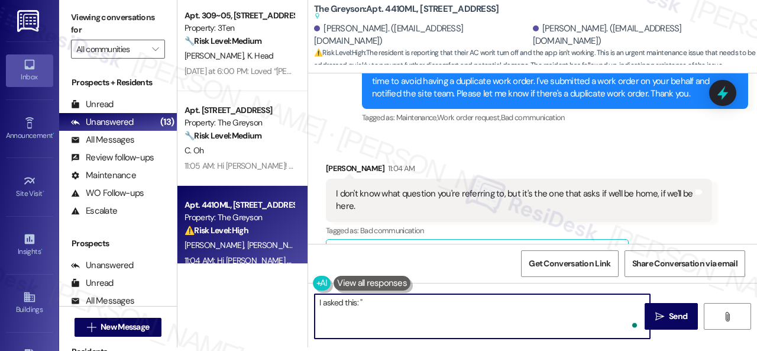
paste textarea "Is there already a work order for the issue? If so, may I have the work order n…"
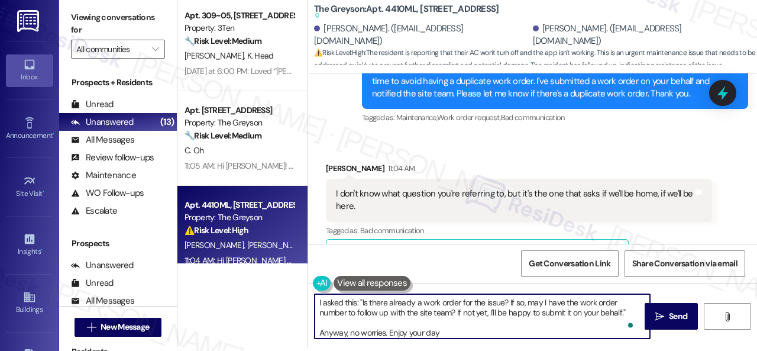
type textarea "I asked this: "Is there already a work order for the issue? If so, may I have t…"
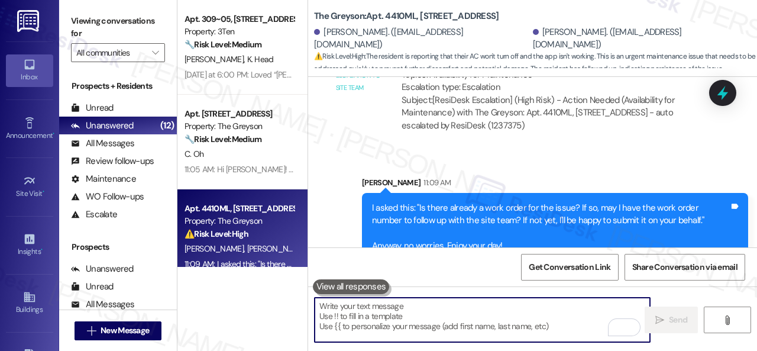
scroll to position [8538, 0]
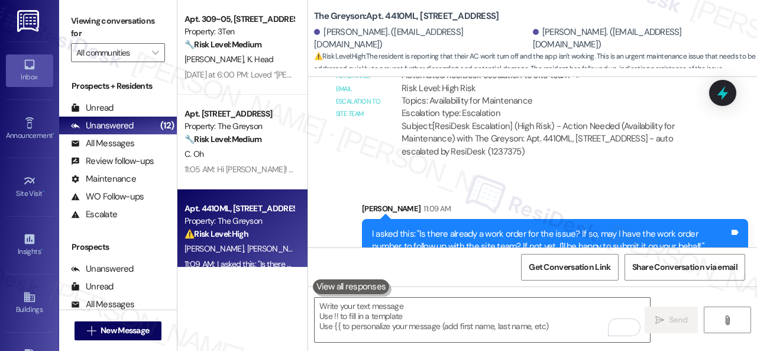
click at [604, 193] on div "Sent via SMS Sarah 11:09 AM I asked this: "Is there already a work order for th…" at bounding box center [532, 236] width 449 height 121
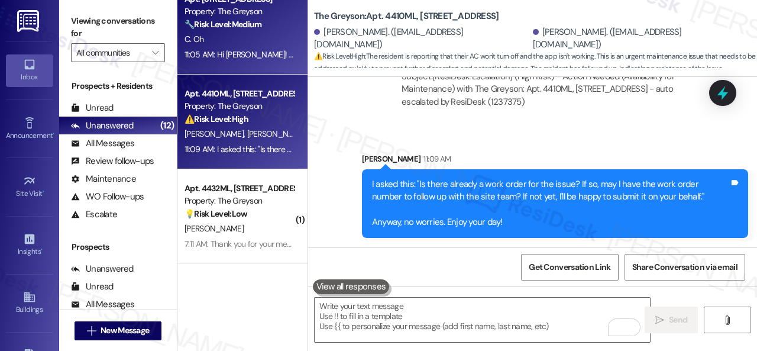
scroll to position [118, 0]
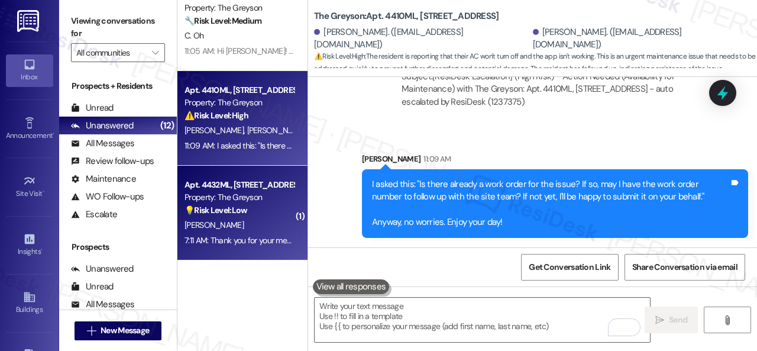
click at [270, 215] on div "💡 Risk Level: Low The resident is asking about the fitness room access, which i…" at bounding box center [238, 210] width 109 height 12
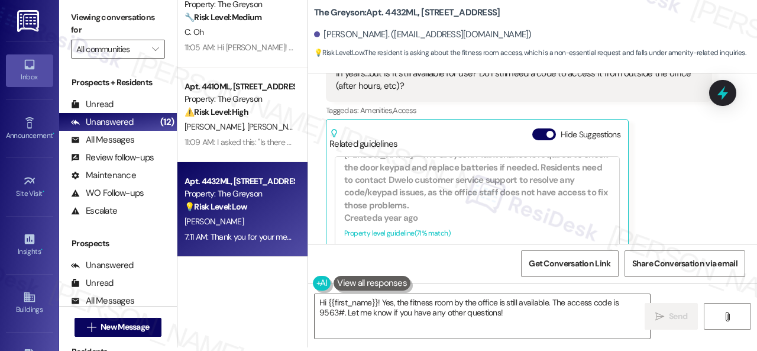
scroll to position [10827, 0]
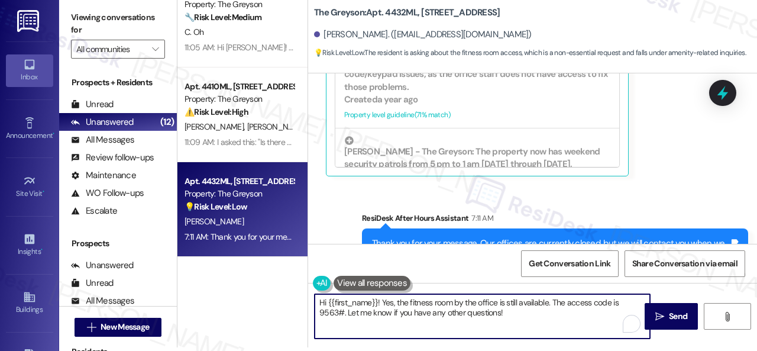
drag, startPoint x: 382, startPoint y: 301, endPoint x: 576, endPoint y: 317, distance: 194.5
click at [575, 316] on textarea "Hi {{first_name}}! Yes, the fitness room by the office is still available. The …" at bounding box center [481, 316] width 335 height 44
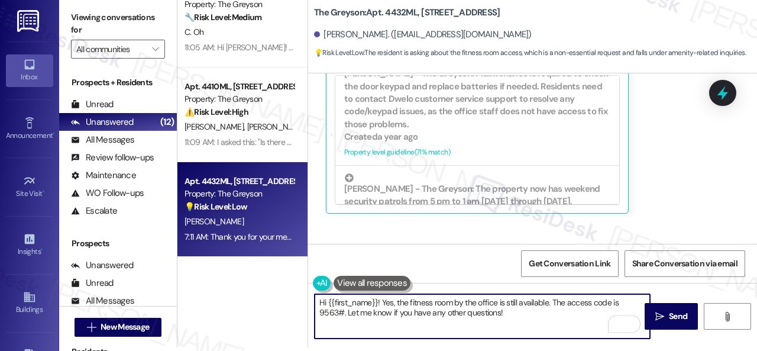
scroll to position [10649, 0]
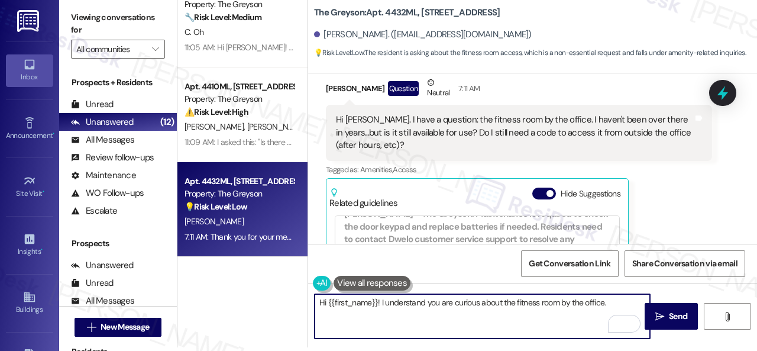
click at [612, 297] on textarea "Hi {{first_name}}! I understand you are curious about the fitness room by the o…" at bounding box center [481, 316] width 335 height 44
paste textarea "I will forward your inquiry to the site team and get back to you as soon as I r…"
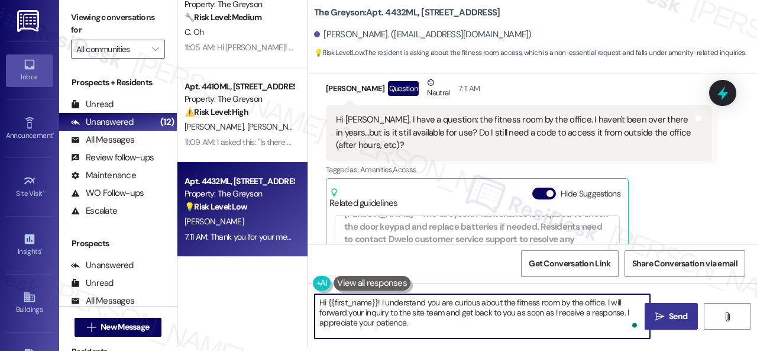
type textarea "Hi {{first_name}}! I understand you are curious about the fitness room by the o…"
click at [670, 316] on span "Send" at bounding box center [678, 316] width 18 height 12
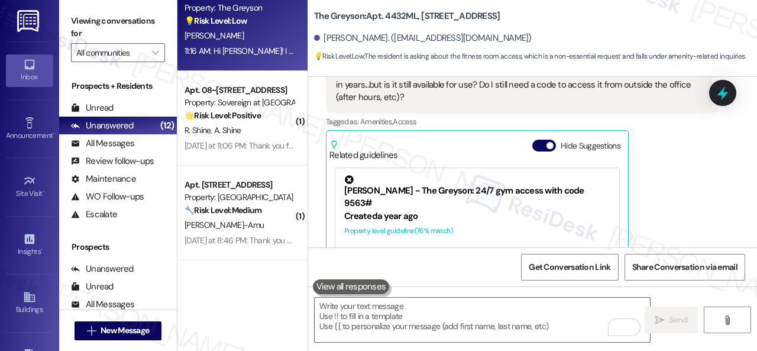
scroll to position [10642, 0]
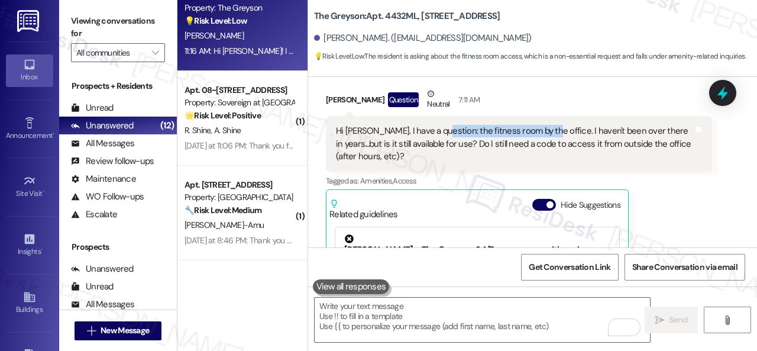
drag, startPoint x: 434, startPoint y: 124, endPoint x: 541, endPoint y: 122, distance: 107.0
click at [541, 125] on div "Hi Sarah. I have a question: the fitness room by the office. I haven't been ove…" at bounding box center [514, 144] width 357 height 38
drag, startPoint x: 544, startPoint y: 125, endPoint x: 434, endPoint y: 125, distance: 110.0
click at [434, 125] on div "Hi Sarah. I have a question: the fitness room by the office. I haven't been ove…" at bounding box center [514, 144] width 357 height 38
copy div "the fitness room by the office."
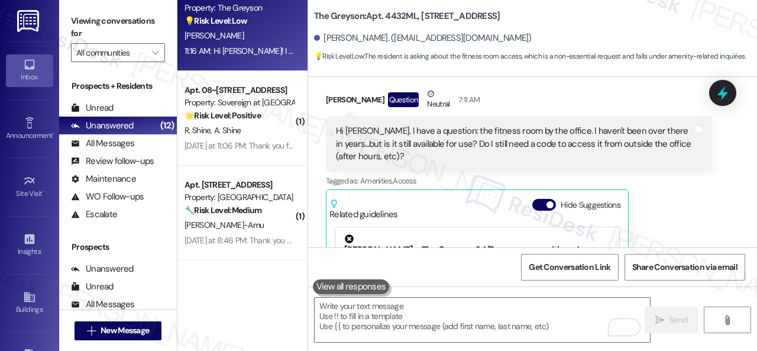
click at [694, 189] on div "Marc Luker Question Neutral 7:11 AM Hi Sarah. I have a question: the fitness ro…" at bounding box center [519, 225] width 386 height 277
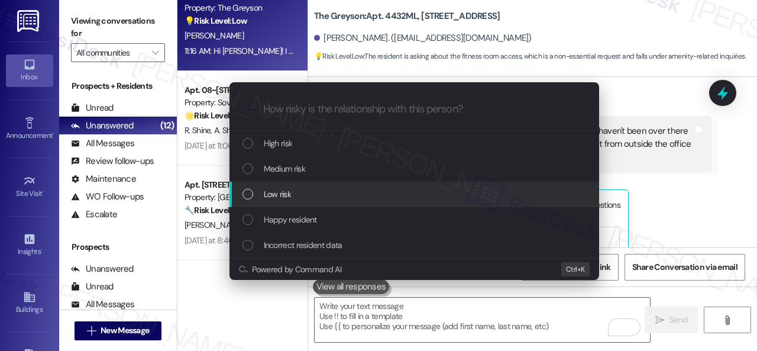
click at [271, 197] on span "Low risk" at bounding box center [277, 193] width 27 height 13
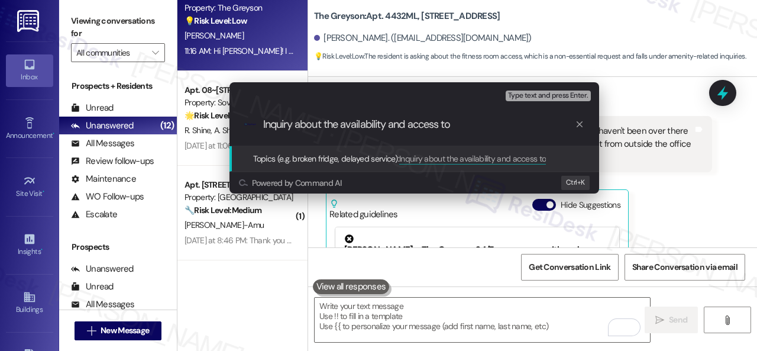
paste input "the fitness room by the office."
type input "Inquiry about the availability and access to the fitness room by the office."
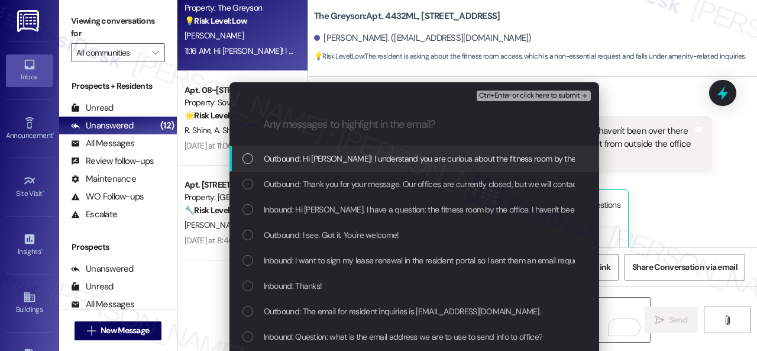
scroll to position [0, 0]
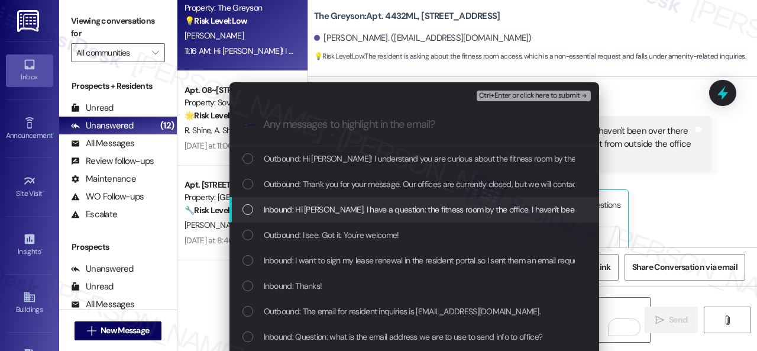
drag, startPoint x: 278, startPoint y: 211, endPoint x: 299, endPoint y: 208, distance: 20.3
click at [280, 212] on span "Inbound: Hi Sarah. I have a question: the fitness room by the office. I haven't…" at bounding box center [633, 209] width 739 height 13
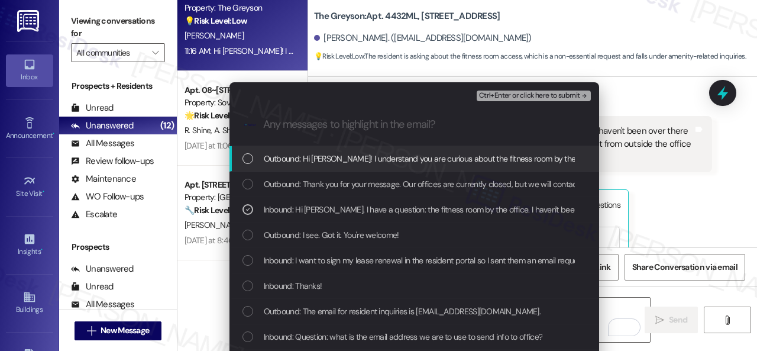
click at [489, 98] on span "Ctrl+Enter or click here to submit" at bounding box center [529, 96] width 101 height 8
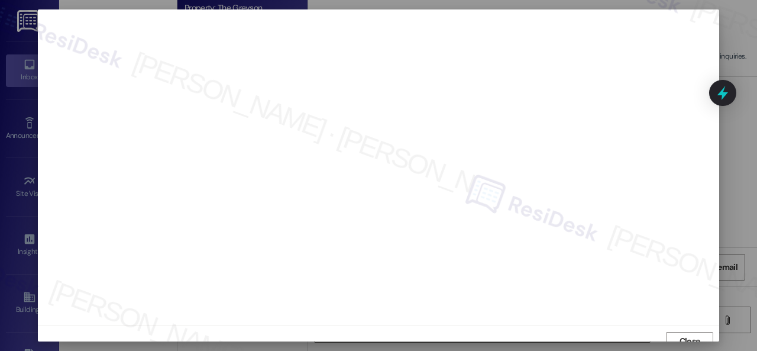
scroll to position [9, 0]
click at [677, 329] on span "Close" at bounding box center [689, 332] width 25 height 12
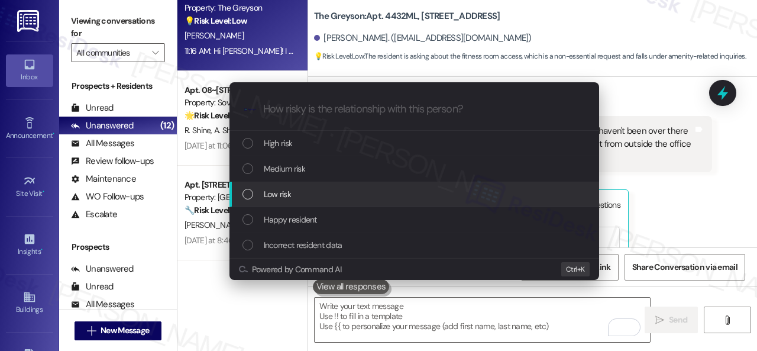
click at [275, 191] on span "Low risk" at bounding box center [277, 193] width 27 height 13
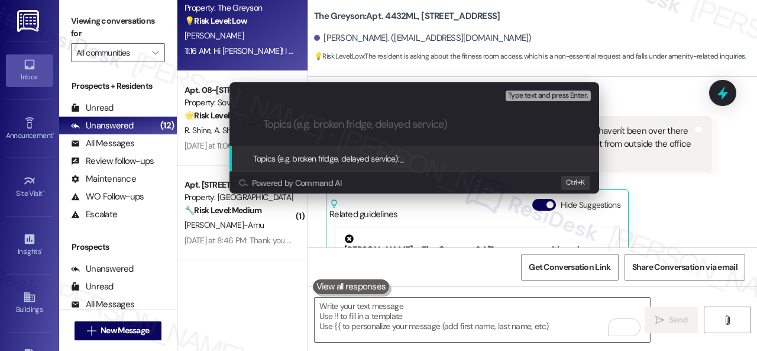
paste input "Inquiry about the availability and access to the fitness room by the office."
type input "Inquiry about the availability and access to the fitness room by the office."
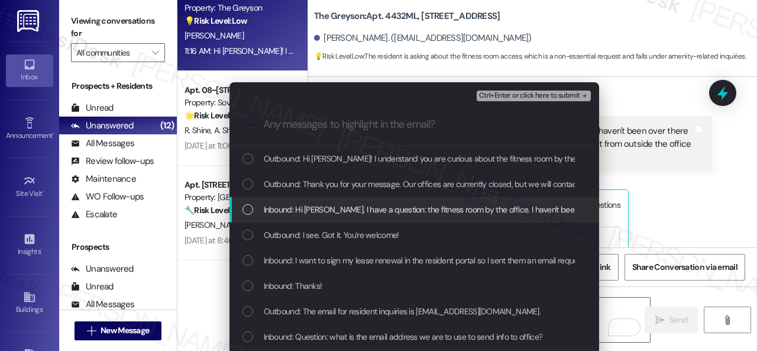
click at [320, 207] on span "Inbound: Hi Sarah. I have a question: the fitness room by the office. I haven't…" at bounding box center [633, 209] width 739 height 13
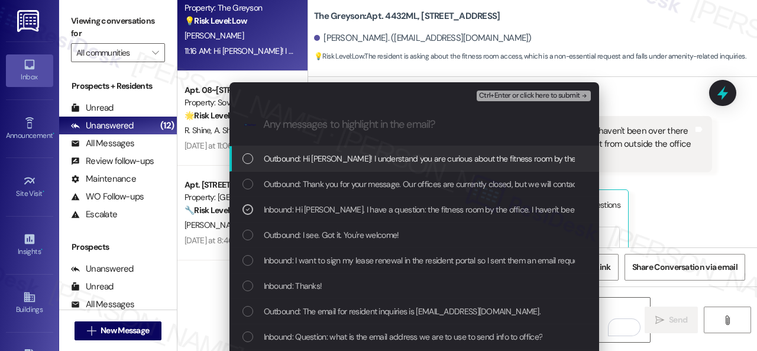
click at [525, 94] on span "Ctrl+Enter or click here to submit" at bounding box center [529, 96] width 101 height 8
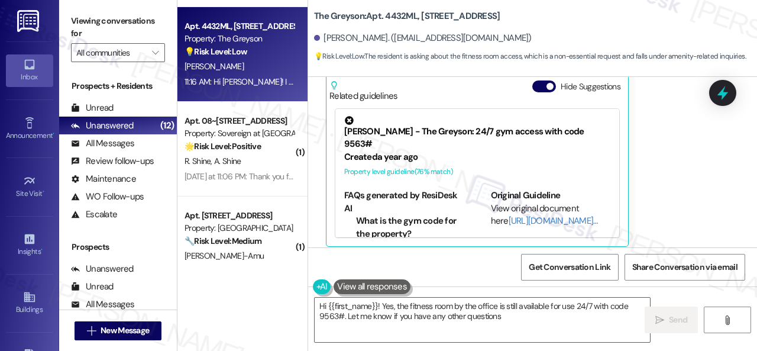
type textarea "Hi {{first_name}}! Yes, the fitness room by the office is still available for u…"
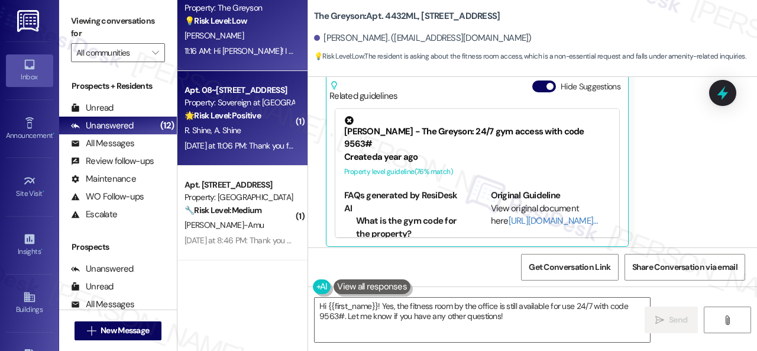
click at [249, 138] on div "R. Shine A. Shine" at bounding box center [239, 130] width 112 height 15
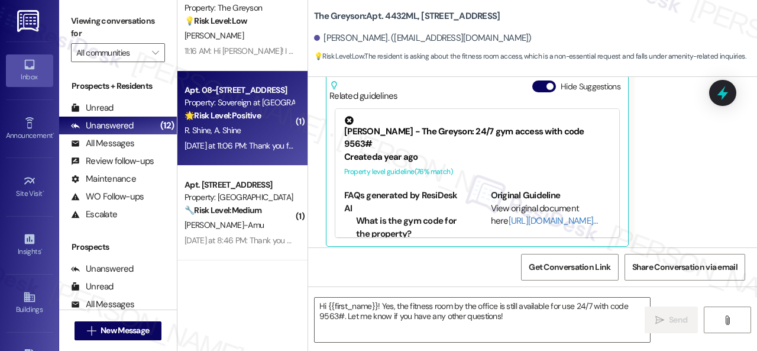
type textarea "Fetching suggested responses. Please feel free to read through the conversation…"
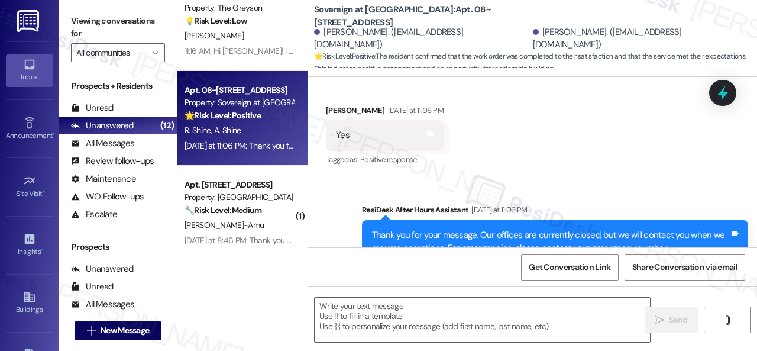
scroll to position [609, 0]
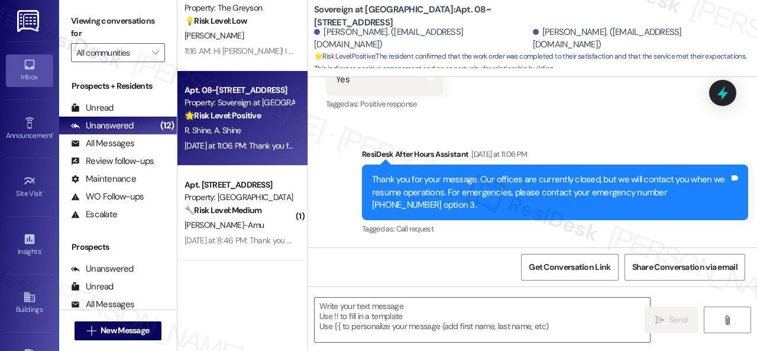
click at [343, 217] on div "Sent via SMS ResiDesk After Hours Assistant Yesterday at 11:06 PM Thank you for…" at bounding box center [532, 183] width 449 height 125
click at [342, 301] on textarea at bounding box center [481, 319] width 335 height 44
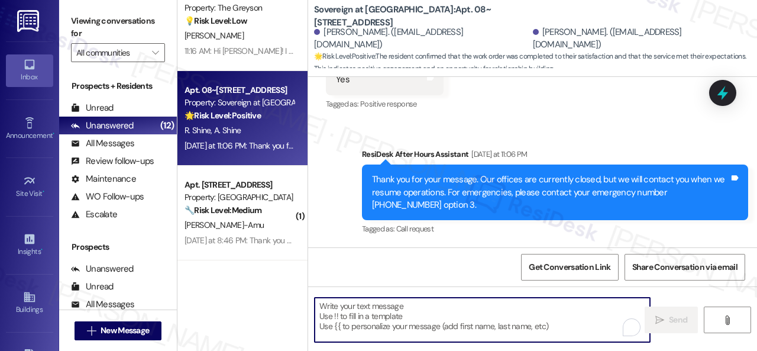
paste textarea "I'm glad you are satisfied with your home. Have you written a review for us bef…"
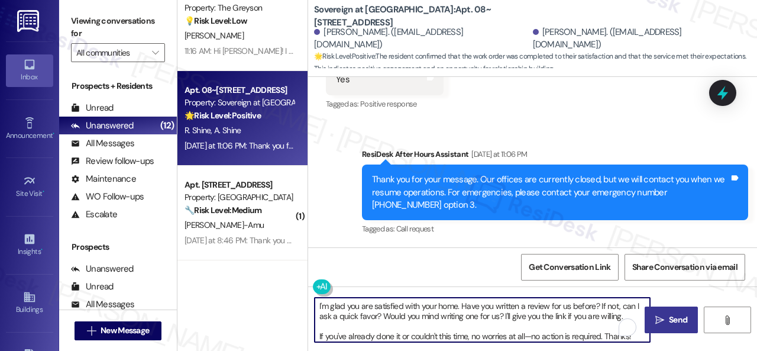
type textarea "I'm glad you are satisfied with your home. Have you written a review for us bef…"
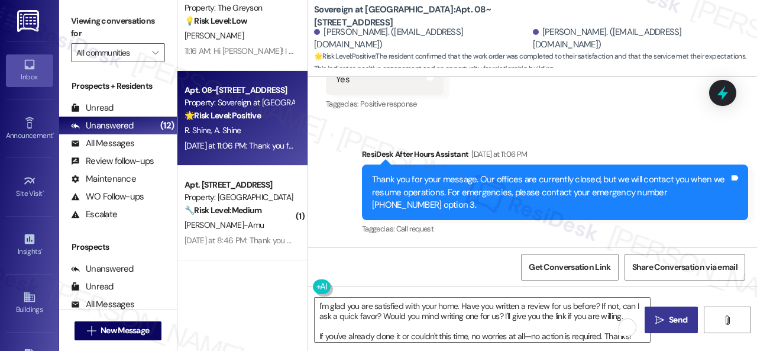
click at [681, 319] on span "Send" at bounding box center [678, 319] width 18 height 12
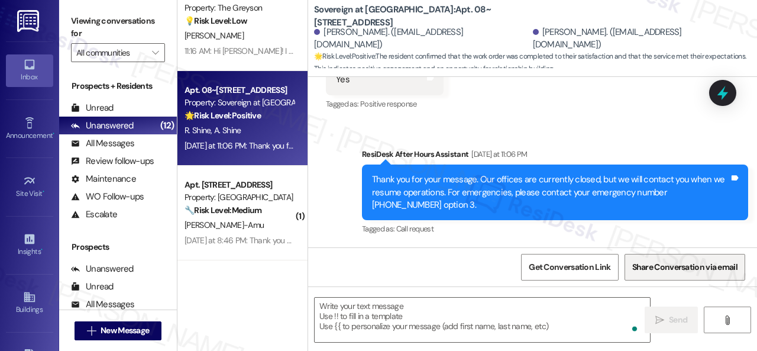
scroll to position [484, 0]
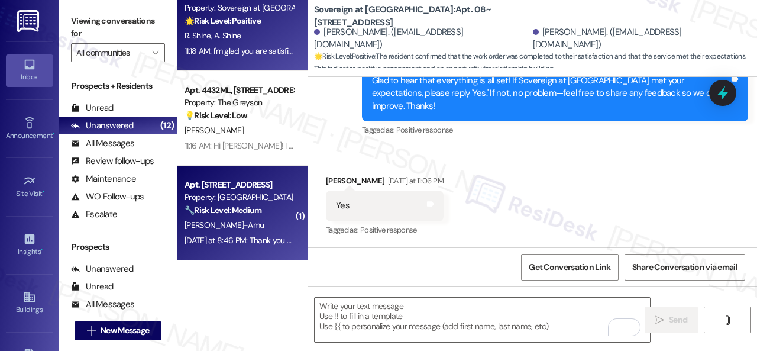
click at [265, 230] on div "V. Giwa-Amu" at bounding box center [239, 225] width 112 height 15
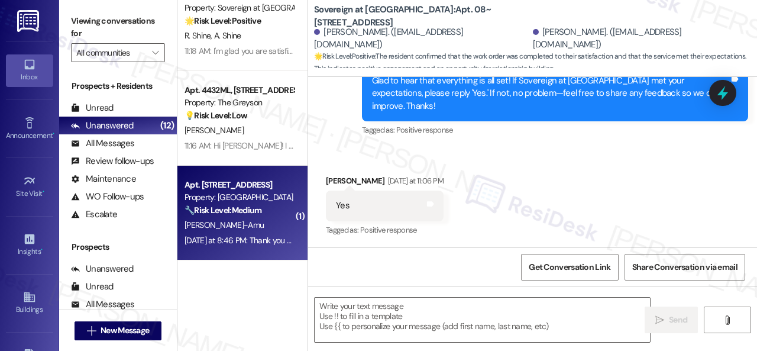
type textarea "Fetching suggested responses. Please feel free to read through the conversation…"
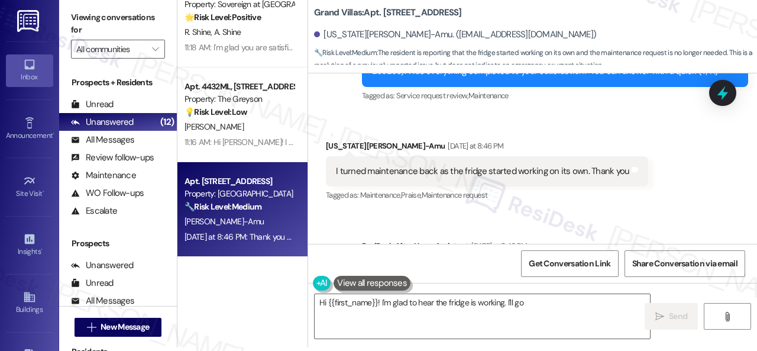
scroll to position [13811, 0]
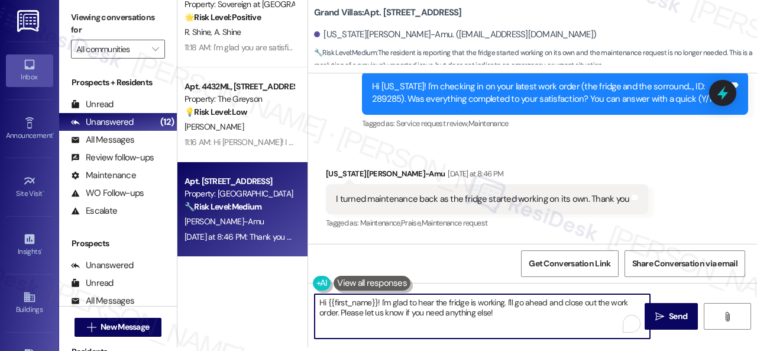
drag, startPoint x: 518, startPoint y: 316, endPoint x: 221, endPoint y: 286, distance: 298.9
click at [221, 286] on div "Apt. 309~05, 310 Dickinson Rd Property: 3Ten 🔧 Risk Level: Medium The resident …" at bounding box center [466, 171] width 579 height 351
click at [455, 332] on textarea "Hi {{first_name}}! I'm glad to hear the fridge is working. I'll go ahead and cl…" at bounding box center [481, 316] width 335 height 44
drag, startPoint x: 382, startPoint y: 302, endPoint x: 260, endPoint y: 291, distance: 122.3
click at [260, 291] on div "Apt. 309~05, 310 Dickinson Rd Property: 3Ten 🔧 Risk Level: Medium The resident …" at bounding box center [466, 171] width 579 height 351
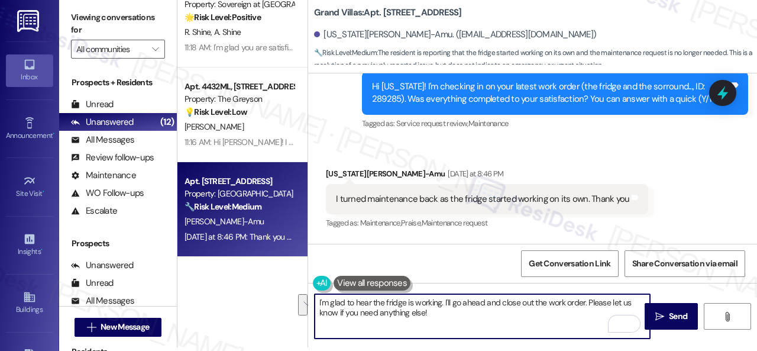
drag, startPoint x: 444, startPoint y: 302, endPoint x: 450, endPoint y: 312, distance: 11.5
click at [450, 312] on textarea "I'm glad to hear the fridge is working. I'll go ahead and close out the work or…" at bounding box center [481, 316] width 335 height 44
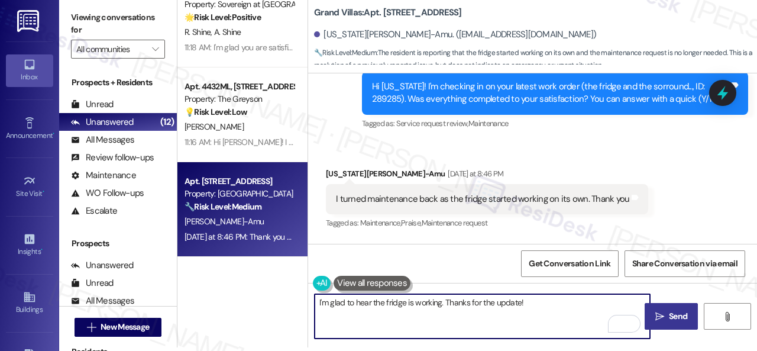
type textarea "I'm glad to hear the fridge is working. Thanks for the update!"
click at [679, 314] on span "Send" at bounding box center [678, 316] width 18 height 12
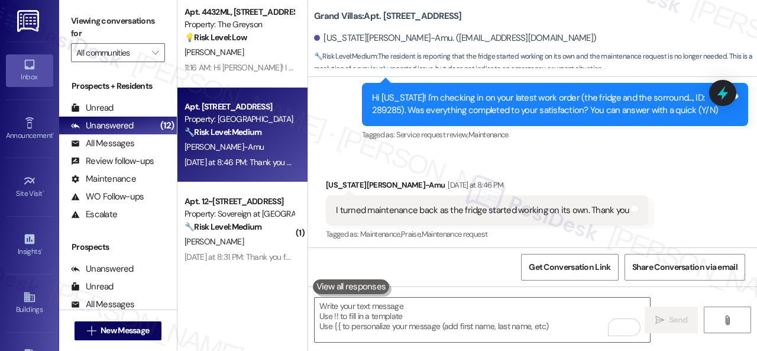
scroll to position [236, 0]
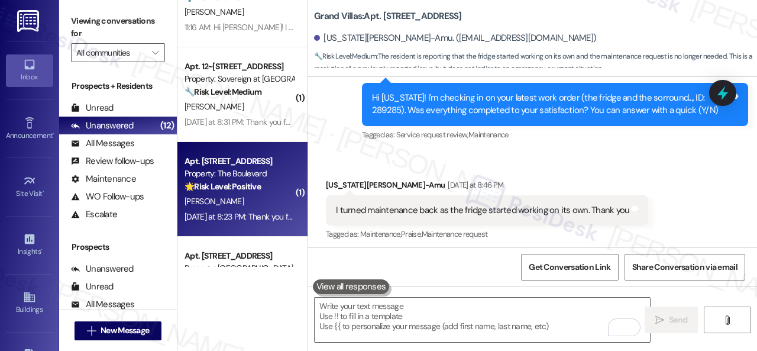
click at [258, 184] on strong "🌟 Risk Level: Positive" at bounding box center [222, 186] width 76 height 11
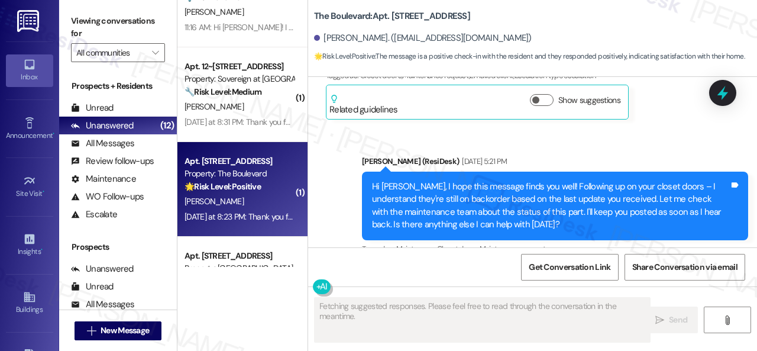
type textarea "Fetching suggested responses. Please feel free to read through the conversation…"
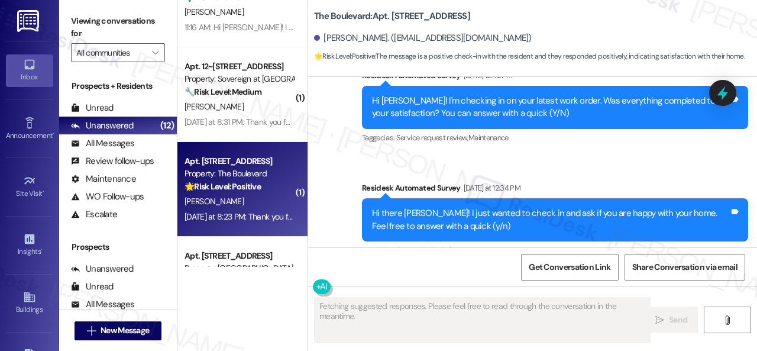
scroll to position [6342, 0]
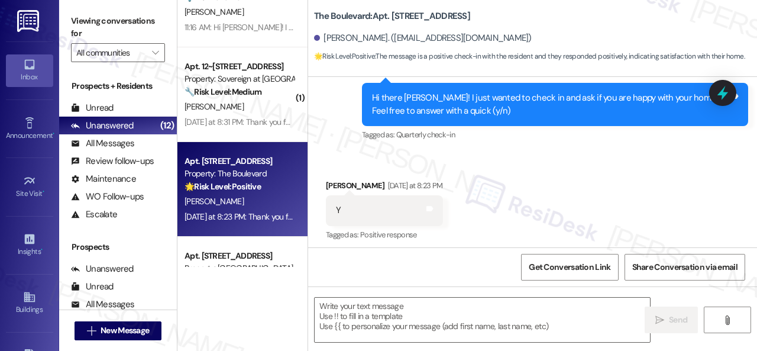
click at [342, 258] on div "Get Conversation Link Share Conversation via email" at bounding box center [532, 266] width 449 height 39
click at [364, 316] on textarea at bounding box center [481, 319] width 335 height 44
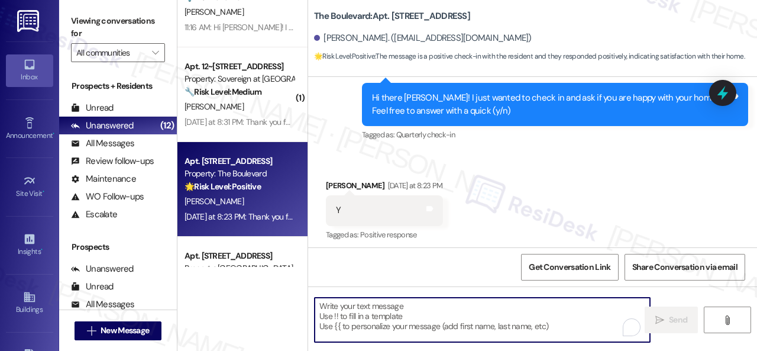
paste textarea "I'm glad you are satisfied with your home. Have you written a review for us bef…"
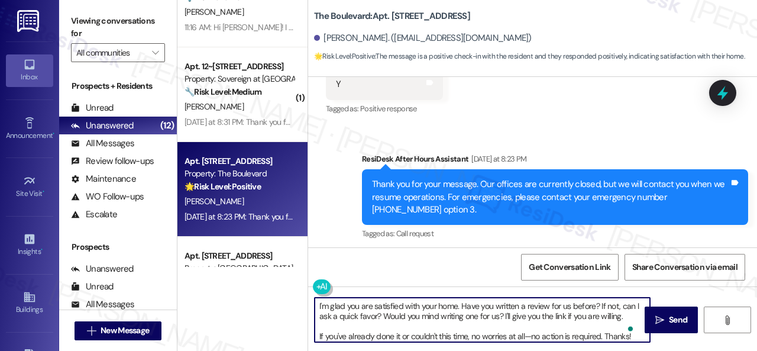
scroll to position [4, 0]
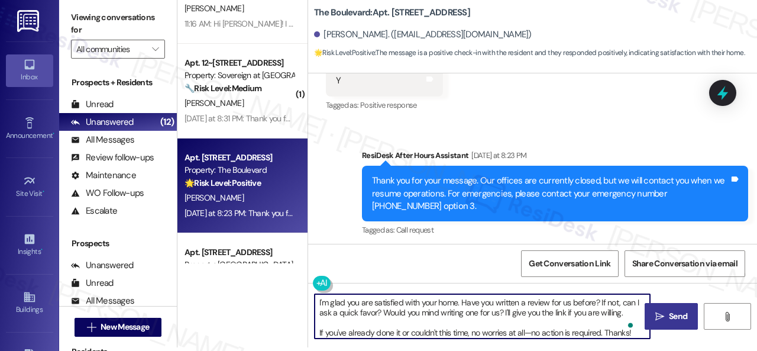
type textarea "I'm glad you are satisfied with your home. Have you written a review for us bef…"
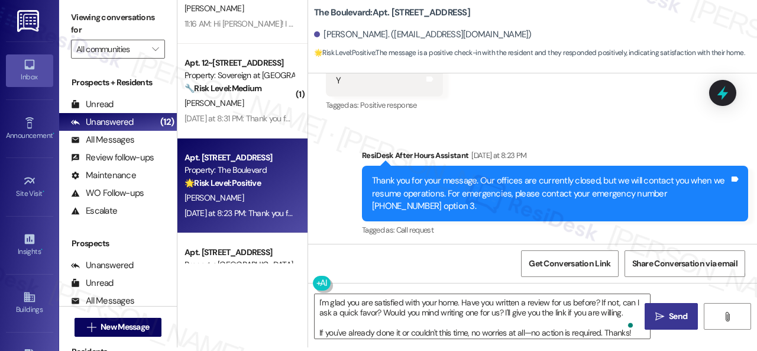
click at [669, 320] on span "Send" at bounding box center [678, 316] width 18 height 12
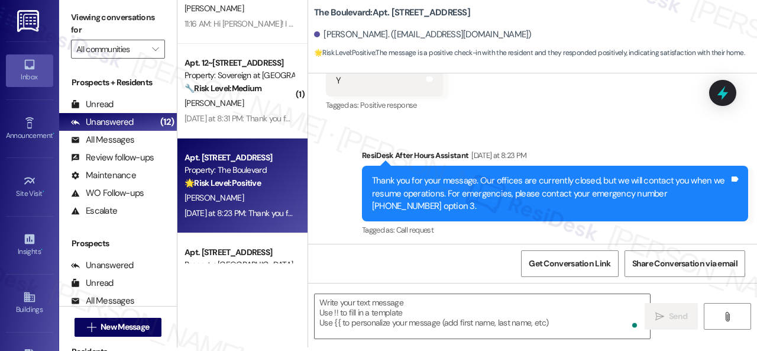
scroll to position [6342, 0]
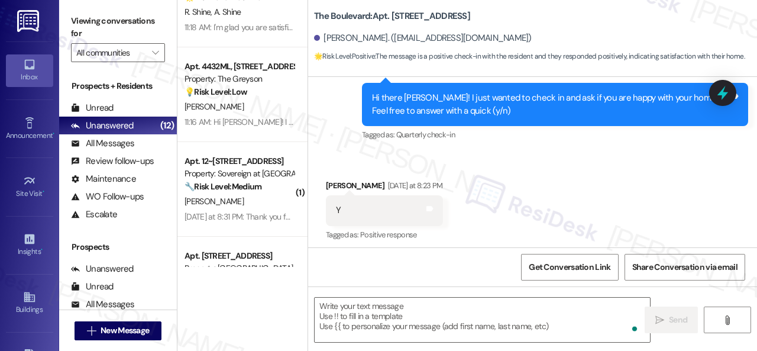
click at [244, 103] on div "M. Luker" at bounding box center [239, 106] width 112 height 15
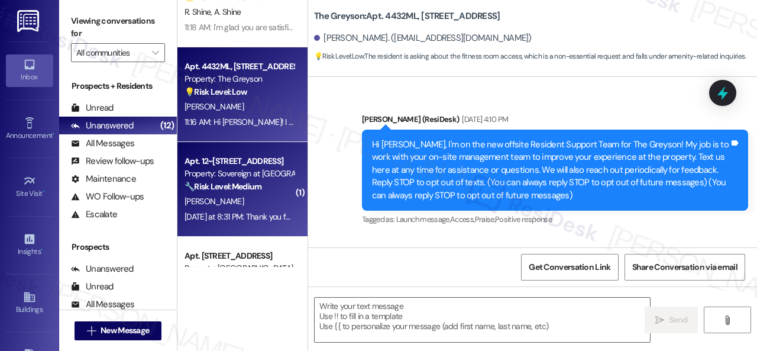
click at [251, 203] on div "J. Knight" at bounding box center [239, 201] width 112 height 15
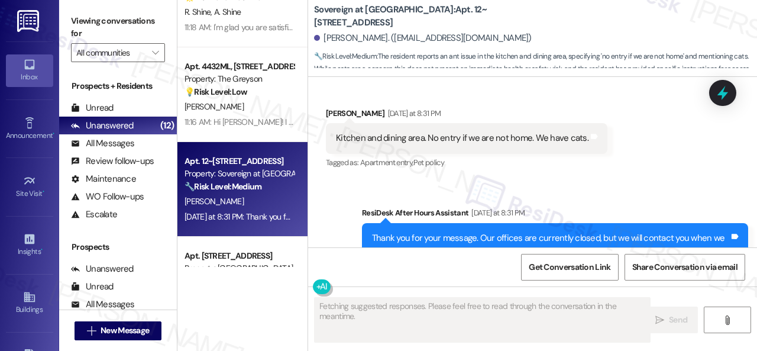
scroll to position [1850, 0]
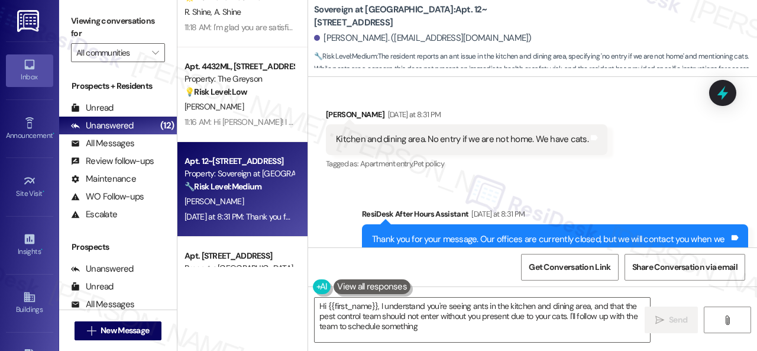
type textarea "Hi {{first_name}}, I understand you're seeing ants in the kitchen and dining ar…"
drag, startPoint x: 332, startPoint y: 138, endPoint x: 422, endPoint y: 141, distance: 89.9
click at [422, 141] on div "Kitchen and dining area. No entry if we are not home. We have cats. Tags and no…" at bounding box center [466, 139] width 281 height 30
copy div "Kitchen and dining area."
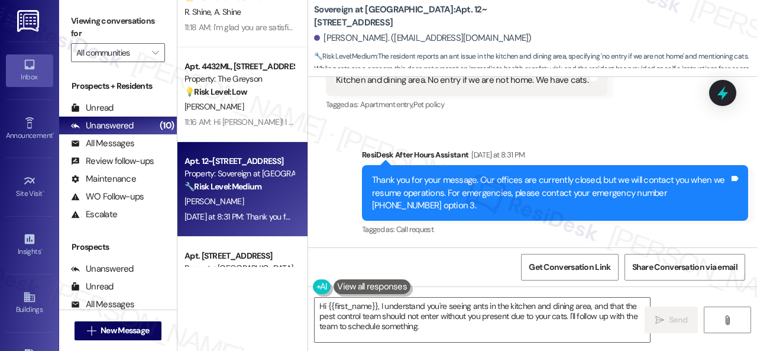
click at [459, 136] on div "Sent via SMS ResiDesk After Hours Assistant Yesterday at 8:31 PM Thank you for …" at bounding box center [532, 184] width 449 height 125
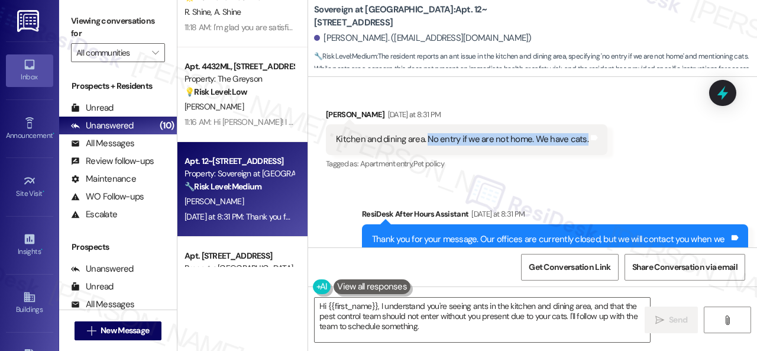
drag, startPoint x: 424, startPoint y: 137, endPoint x: 580, endPoint y: 141, distance: 156.1
click at [580, 141] on div "Kitchen and dining area. No entry if we are not home. We have cats." at bounding box center [462, 139] width 252 height 12
copy div "No entry if we are not home. We have cats."
click at [671, 166] on div "Received via SMS Jena Knight Yesterday at 8:31 PM Kitchen and dining area. No e…" at bounding box center [532, 132] width 449 height 100
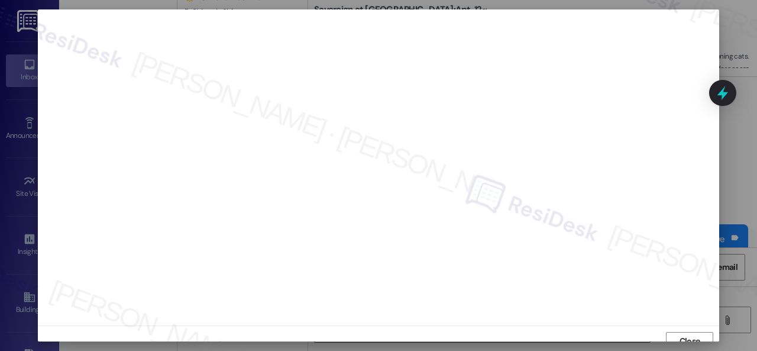
scroll to position [9, 0]
click at [679, 330] on span "Close" at bounding box center [689, 332] width 21 height 12
click at [685, 330] on span "Close" at bounding box center [689, 332] width 21 height 12
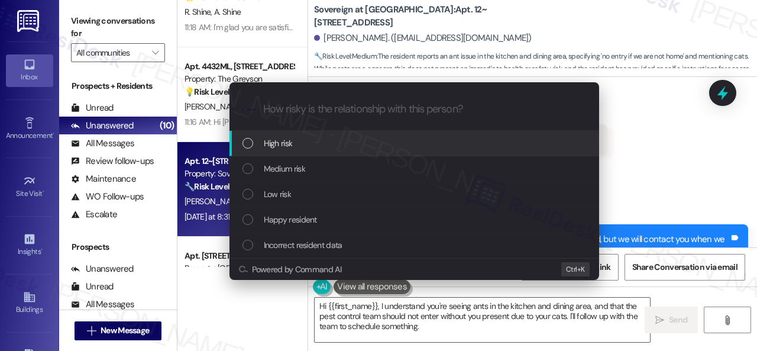
drag, startPoint x: 283, startPoint y: 144, endPoint x: 306, endPoint y: 142, distance: 23.7
click at [283, 144] on span "High risk" at bounding box center [278, 143] width 29 height 13
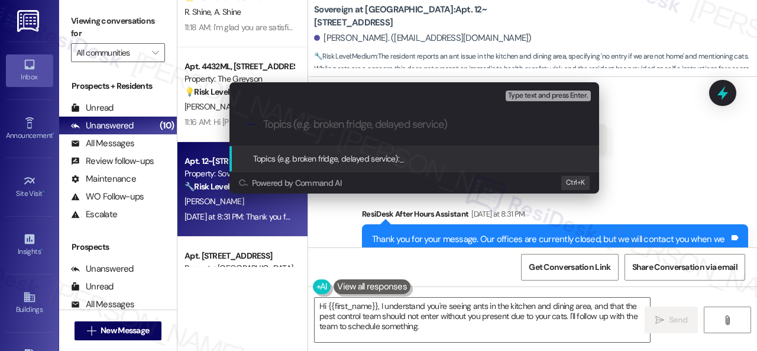
paste input "Work Order filed by ResiDesk 294362"
type input "Work Order filed by ResiDesk 294362"
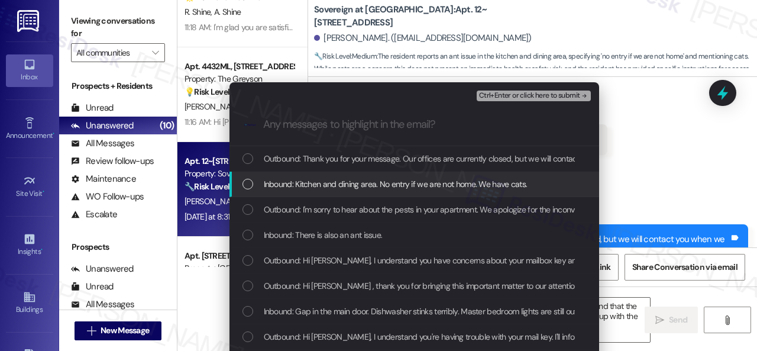
click at [313, 181] on span "Inbound: Kitchen and dining area. No entry if we are not home. We have cats." at bounding box center [396, 183] width 264 height 13
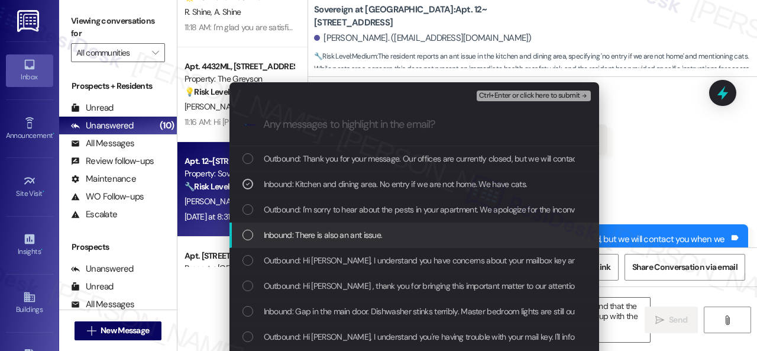
click at [310, 238] on span "Inbound: There is also an ant issue." at bounding box center [323, 234] width 119 height 13
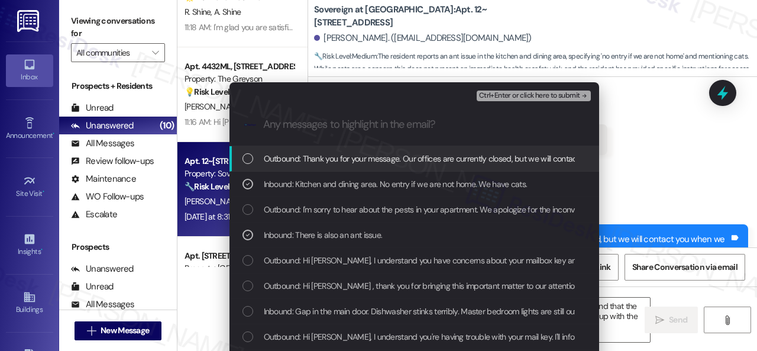
click at [493, 98] on span "Ctrl+Enter or click here to submit" at bounding box center [529, 96] width 101 height 8
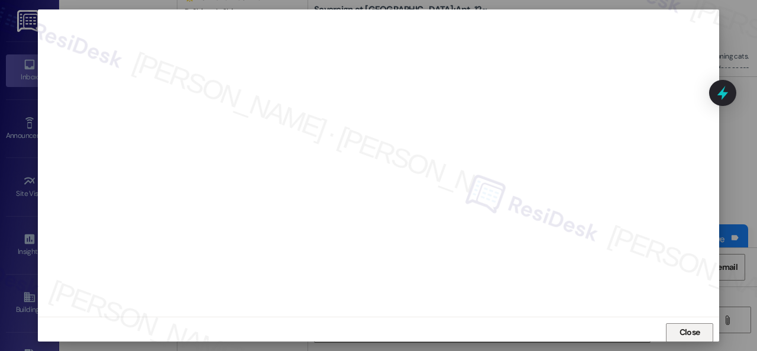
click at [682, 330] on span "Close" at bounding box center [689, 332] width 21 height 12
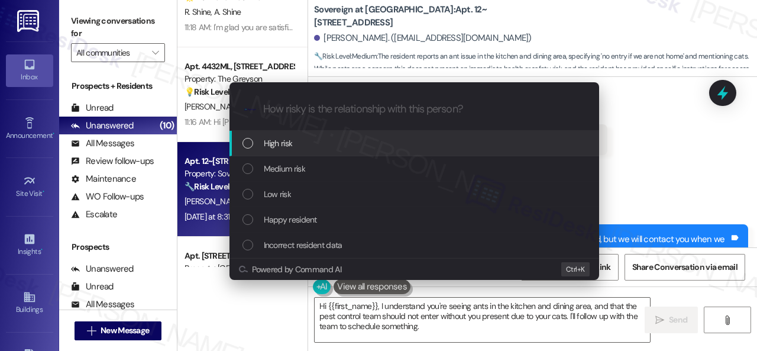
click at [286, 142] on span "High risk" at bounding box center [278, 143] width 29 height 13
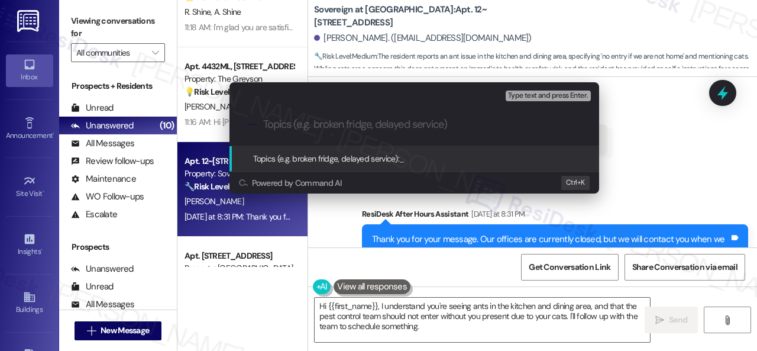
paste input "Work Order filed by ResiDesk 294362"
type input "Work Order filed by ResiDesk 294362"
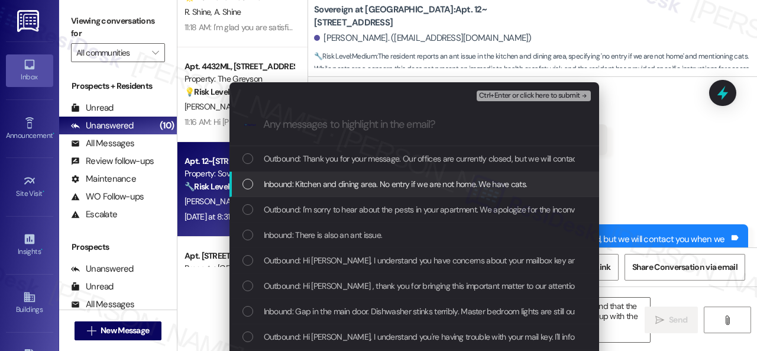
click at [320, 185] on span "Inbound: Kitchen and dining area. No entry if we are not home. We have cats." at bounding box center [396, 183] width 264 height 13
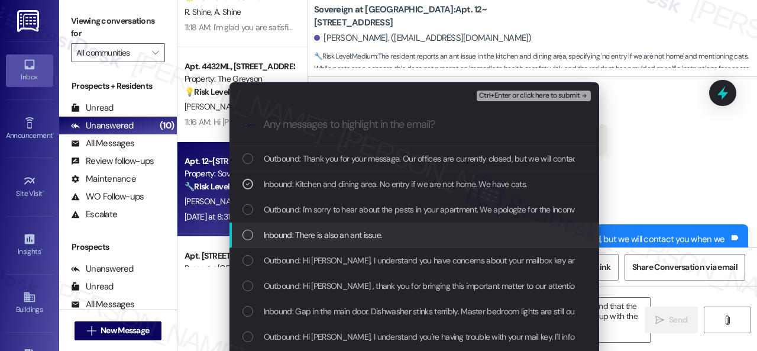
click at [299, 231] on span "Inbound: There is also an ant issue." at bounding box center [323, 234] width 119 height 13
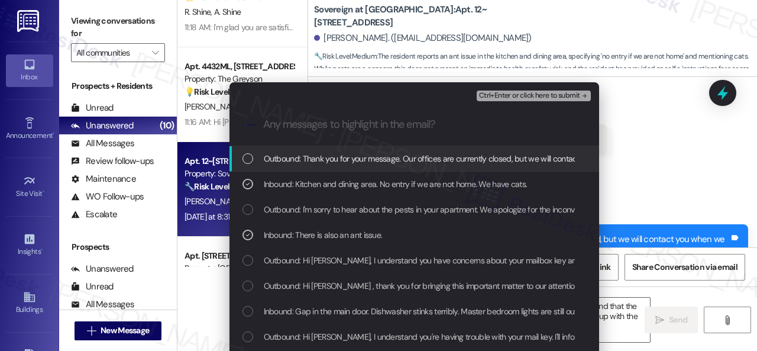
click at [499, 96] on span "Ctrl+Enter or click here to submit" at bounding box center [529, 96] width 101 height 8
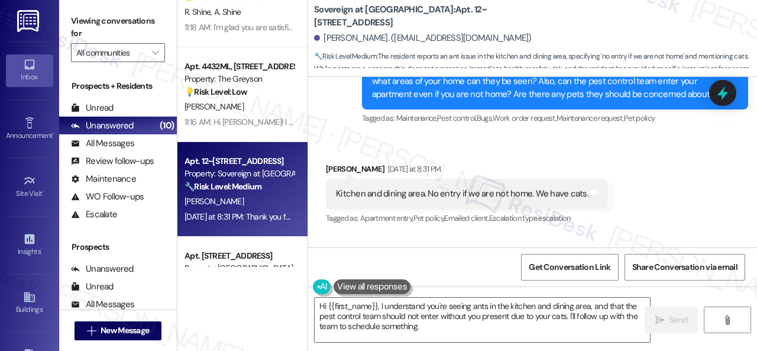
scroll to position [1783, 0]
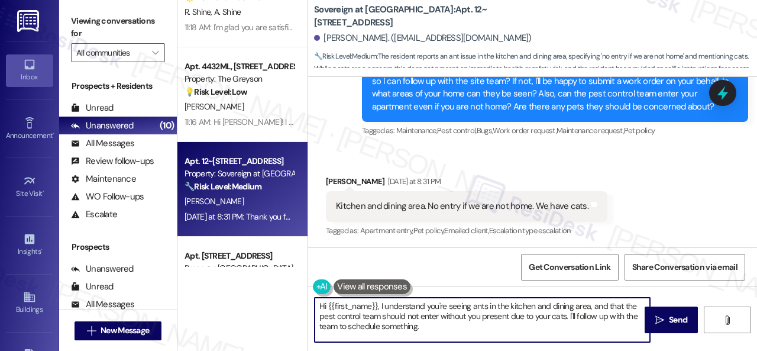
drag, startPoint x: 432, startPoint y: 332, endPoint x: 271, endPoint y: 284, distance: 167.0
click at [270, 284] on div "Apt. 309~05, 310 Dickinson Rd Property: 3Ten 🔧 Risk Level: Medium The resident …" at bounding box center [466, 175] width 579 height 351
paste textarea "Thank you. I've submitted a work order on your behalf and notified the site tea…"
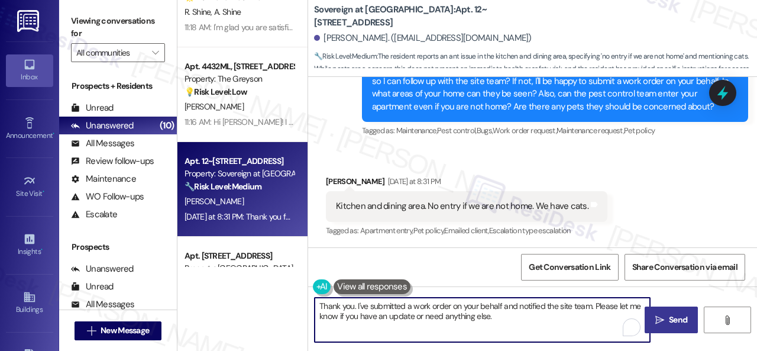
type textarea "Thank you. I've submitted a work order on your behalf and notified the site tea…"
click at [666, 320] on span "Send" at bounding box center [677, 319] width 23 height 12
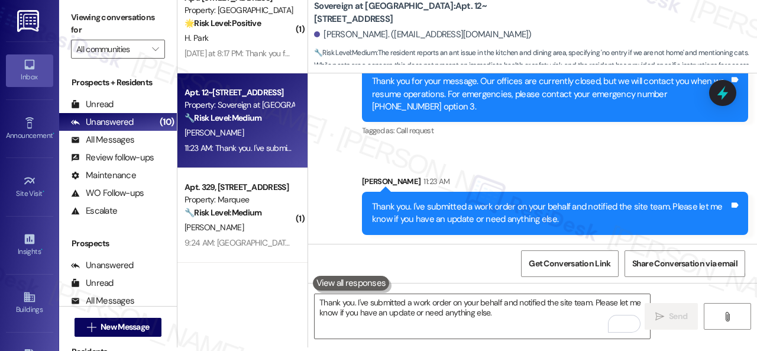
scroll to position [0, 0]
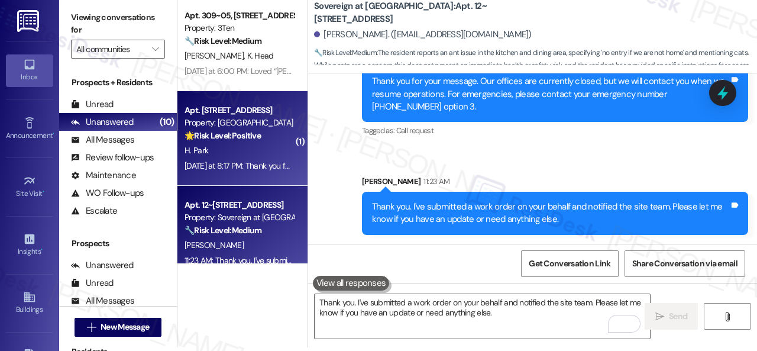
click at [248, 154] on div "H. Park" at bounding box center [239, 150] width 112 height 15
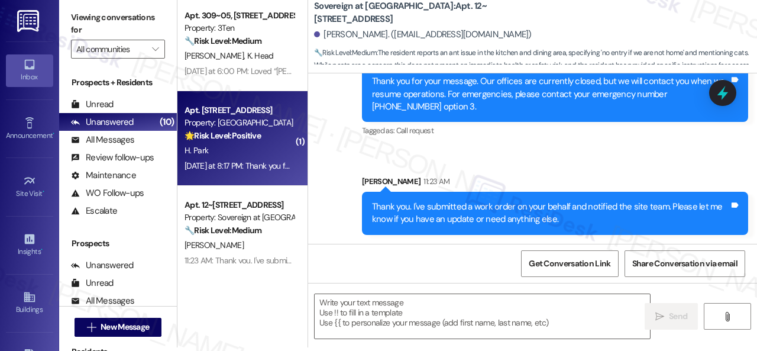
type textarea "Fetching suggested responses. Please feel free to read through the conversation…"
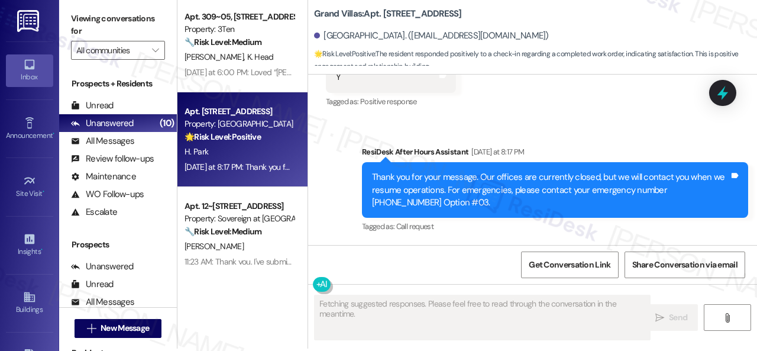
scroll to position [4, 0]
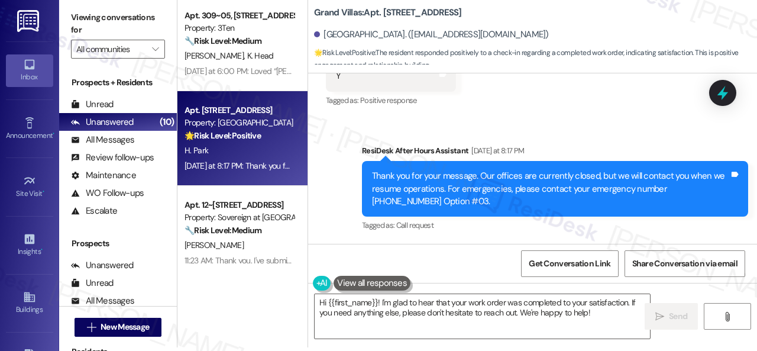
drag, startPoint x: 333, startPoint y: 170, endPoint x: 334, endPoint y: 176, distance: 5.9
click at [333, 170] on div "Sent via SMS ResiDesk After Hours Assistant Yesterday at 8:17 PM Thank you for …" at bounding box center [532, 180] width 449 height 125
click at [419, 312] on textarea "Hi {{first_name}}! I'm glad to hear that your work order was completed to your …" at bounding box center [481, 316] width 335 height 44
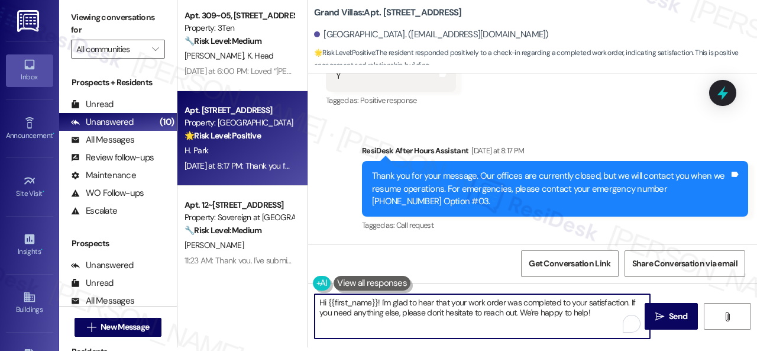
paste textarea "Glad to hear that everything is all set! If {{property}} met your expectations,…"
type textarea "Glad to hear that everything is all set! If {{property}} met your expectations,…"
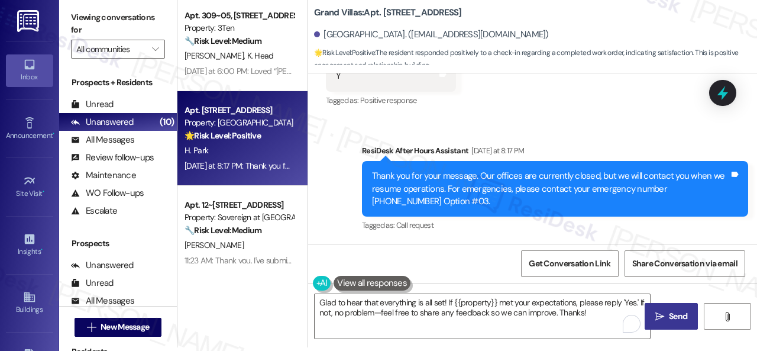
click at [677, 317] on span "Send" at bounding box center [678, 316] width 18 height 12
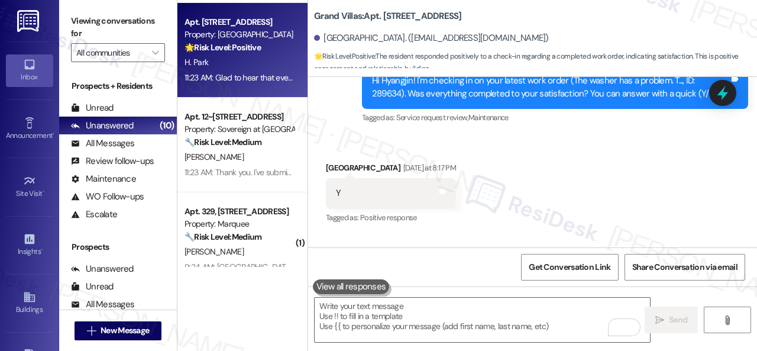
scroll to position [118, 0]
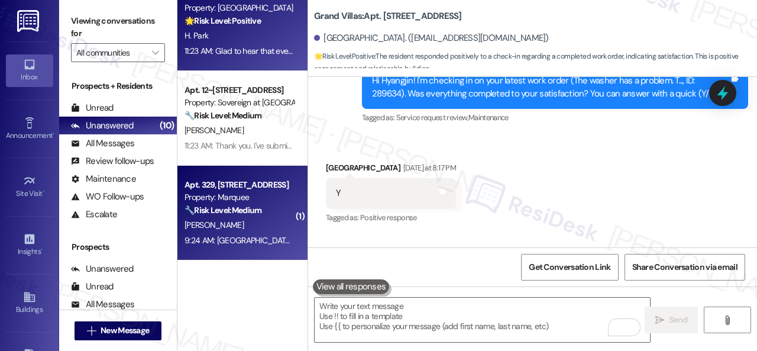
click at [246, 219] on div "L. Barrett" at bounding box center [239, 225] width 112 height 15
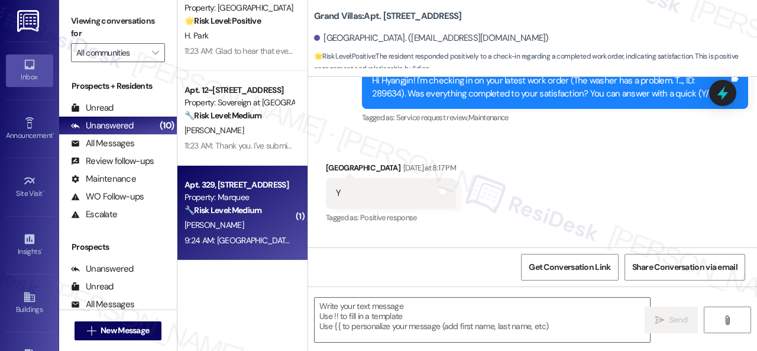
type textarea "Fetching suggested responses. Please feel free to read through the conversation…"
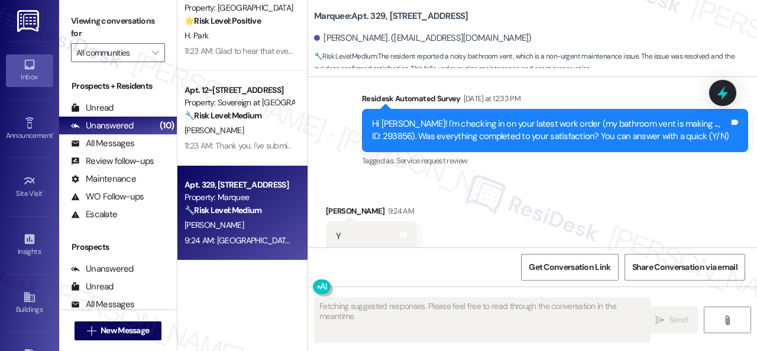
scroll to position [6695, 0]
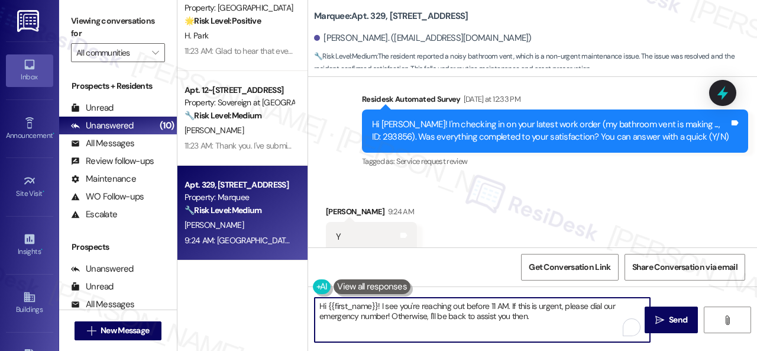
drag, startPoint x: 544, startPoint y: 318, endPoint x: 249, endPoint y: 294, distance: 296.0
click at [229, 294] on div "Apt. 309~05, 310 Dickinson Rd Property: 3Ten 🔧 Risk Level: Medium The resident …" at bounding box center [466, 175] width 579 height 351
paste textarea "Glad to hear that everything is all set! If {{property}} met your expectations,…"
type textarea "Glad to hear that everything is all set! If {{property}} met your expectations,…"
click at [655, 319] on icon "" at bounding box center [659, 319] width 9 height 9
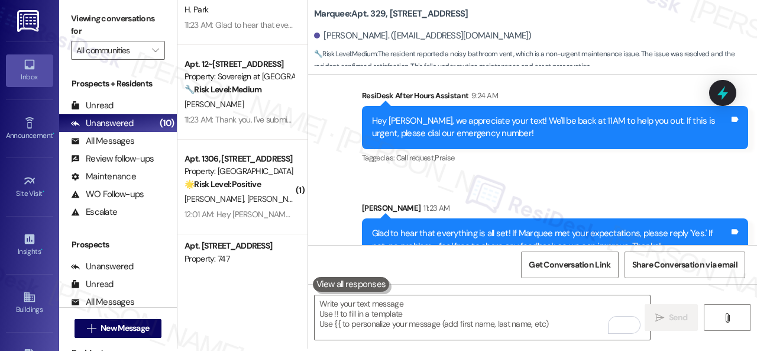
scroll to position [4, 0]
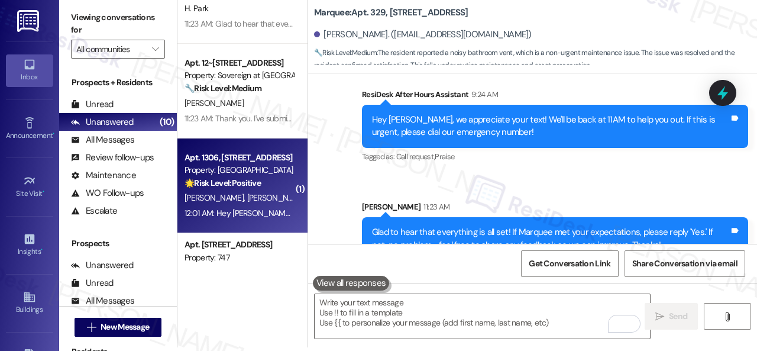
click at [309, 198] on span "S. Levy" at bounding box center [338, 197] width 59 height 11
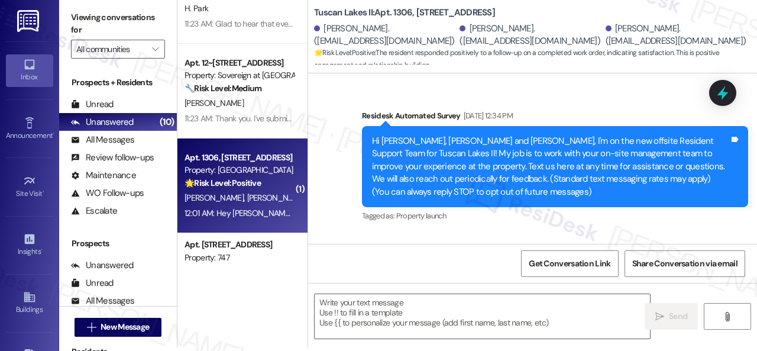
type textarea "Fetching suggested responses. Please feel free to read through the conversation…"
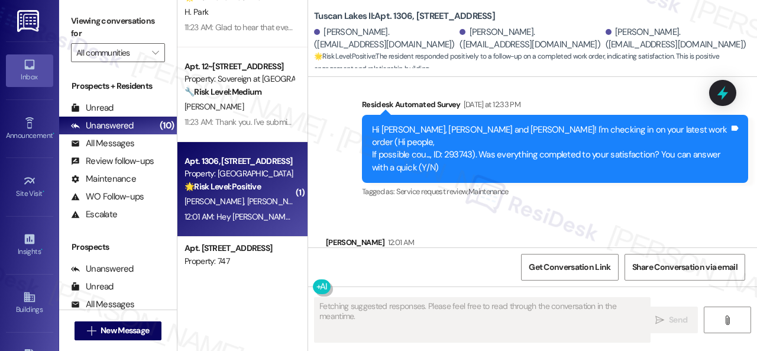
scroll to position [2013, 0]
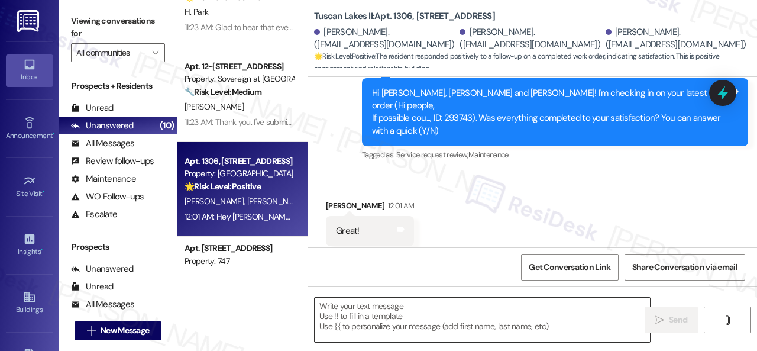
click at [429, 307] on textarea at bounding box center [481, 319] width 335 height 44
paste textarea "Glad to hear that everything is all set! If {{property}} met your expectations,…"
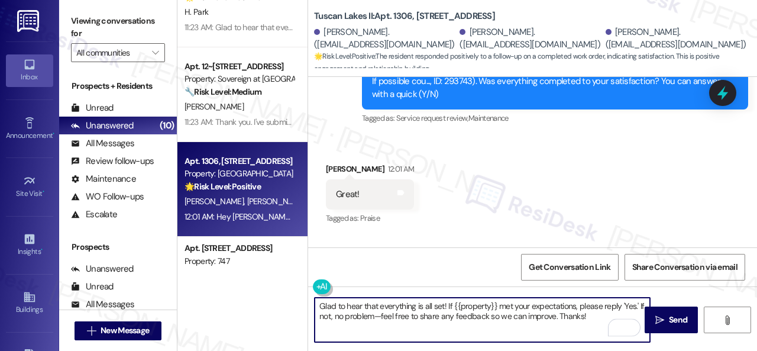
scroll to position [2008, 0]
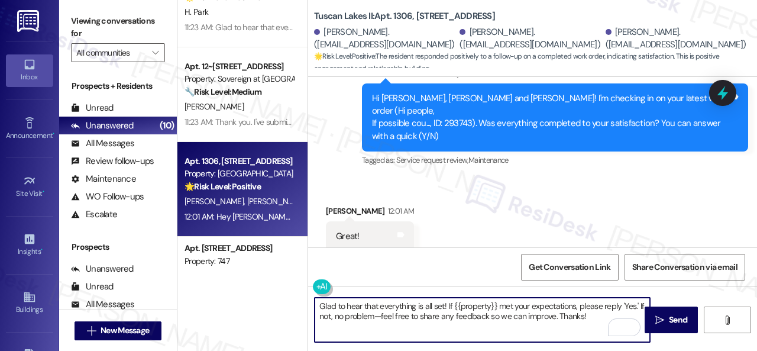
click at [362, 307] on textarea "Glad to hear that everything is all set! If {{property}} met your expectations,…" at bounding box center [481, 319] width 335 height 44
paste textarea "Thanks for your feedback. We appreciate it. Enjoy your day"
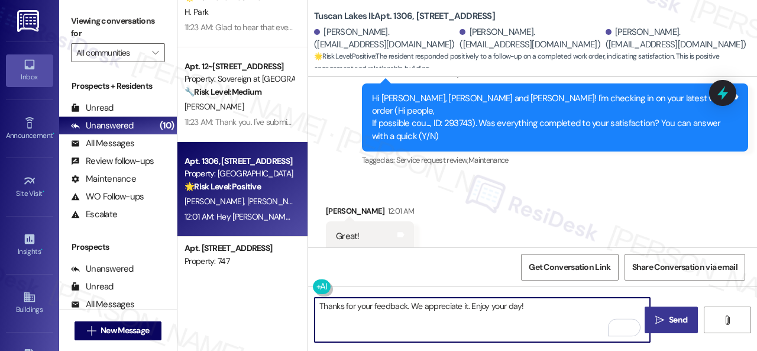
type textarea "Thanks for your feedback. We appreciate it. Enjoy your day!"
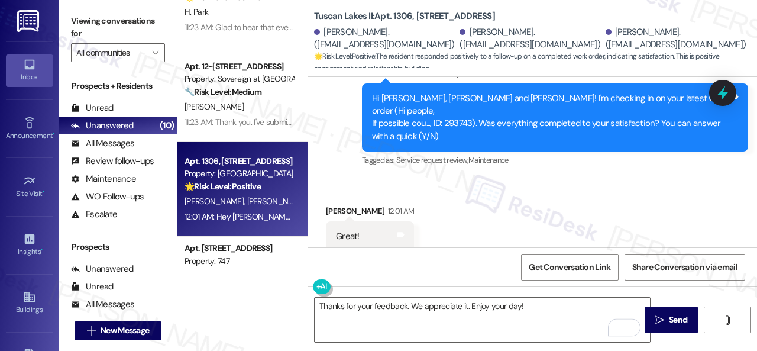
drag, startPoint x: 681, startPoint y: 320, endPoint x: 659, endPoint y: 281, distance: 45.0
click at [680, 320] on span "Send" at bounding box center [678, 319] width 18 height 12
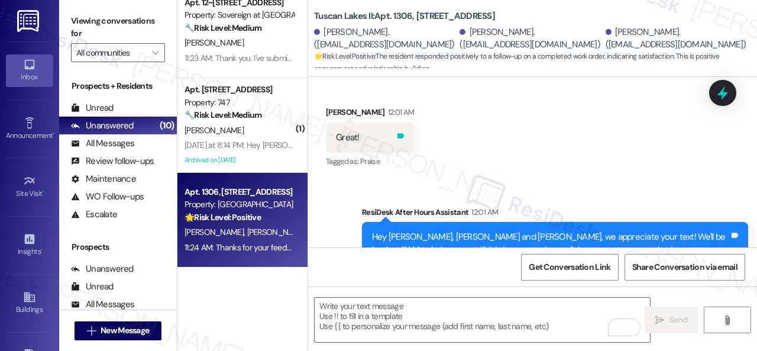
scroll to position [2191, 0]
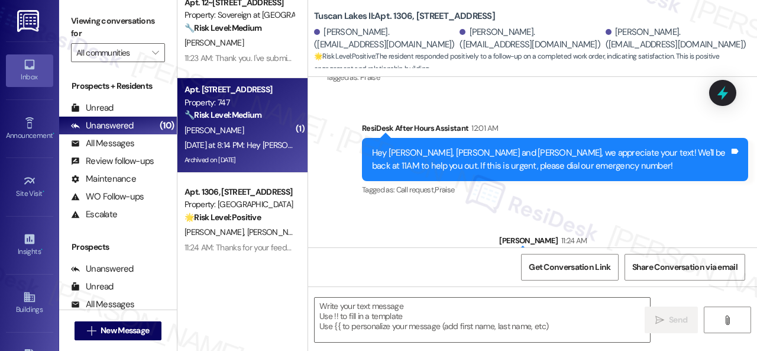
type textarea "Fetching suggested responses. Please feel free to read through the conversation…"
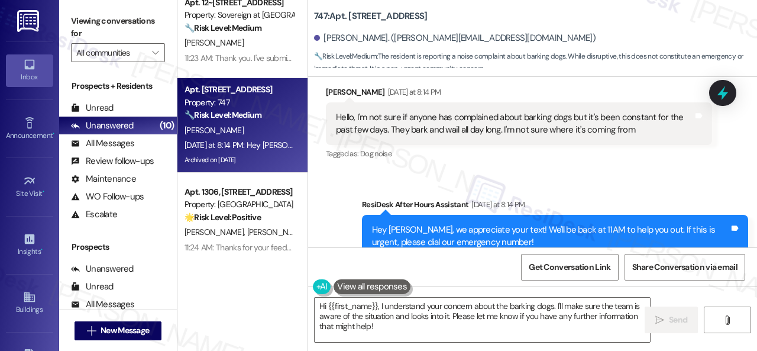
scroll to position [4, 0]
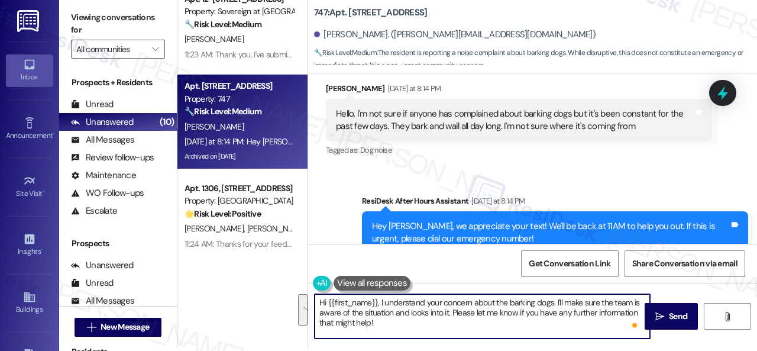
drag, startPoint x: 556, startPoint y: 304, endPoint x: 551, endPoint y: 323, distance: 20.1
click at [551, 323] on textarea "Hi {{first_name}}, I understand your concern about the barking dogs. I'll make …" at bounding box center [481, 316] width 335 height 44
type textarea "Hi {{first_name}}, I understand your concern about the barking dogs. I'll be ha…"
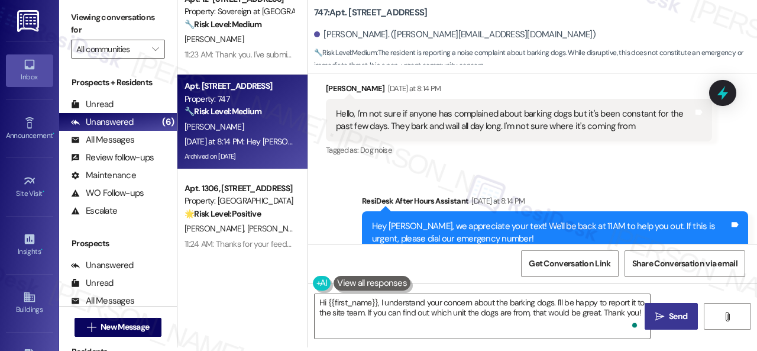
click at [669, 316] on span "Send" at bounding box center [678, 316] width 18 height 12
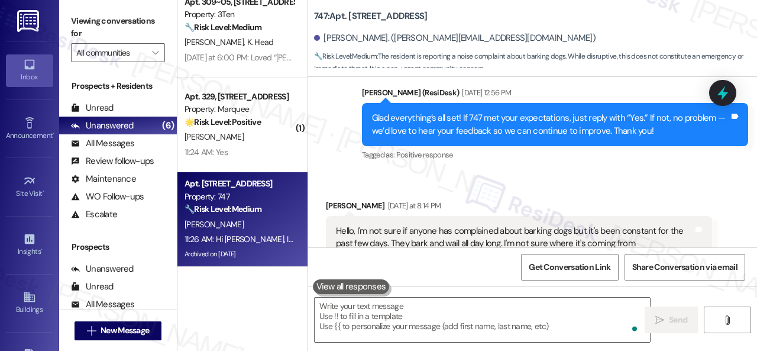
scroll to position [111, 0]
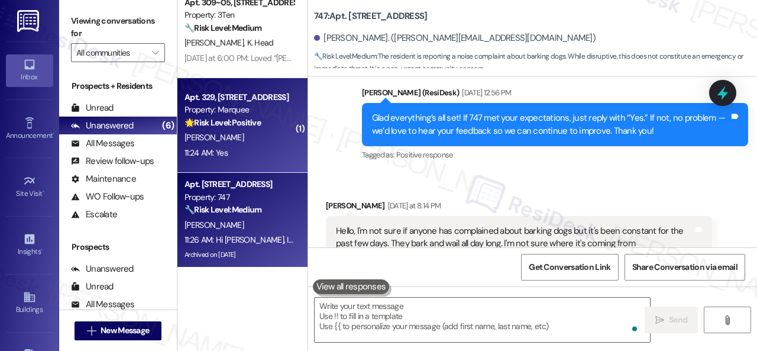
click at [267, 148] on div "11:24 AM: Yes 11:24 AM: Yes" at bounding box center [239, 152] width 112 height 15
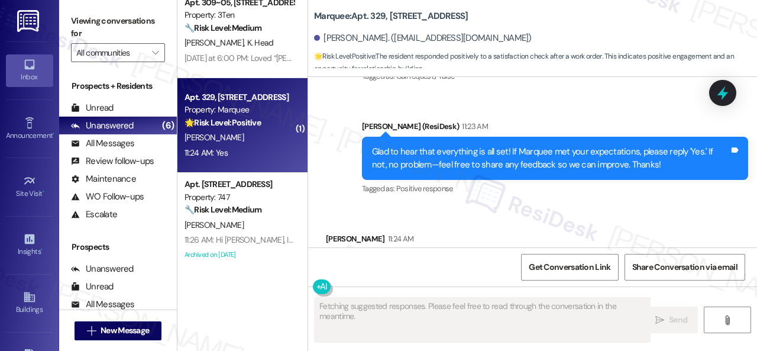
scroll to position [7024, 0]
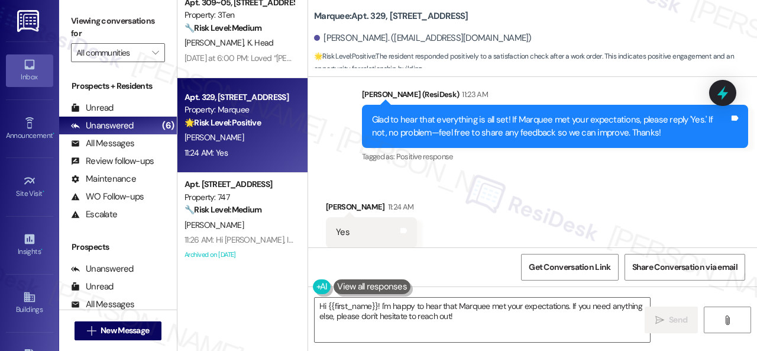
click at [346, 174] on div "Received via SMS Lane Barrett 11:24 AM Yes Tags and notes Tagged as: Positive r…" at bounding box center [532, 224] width 449 height 100
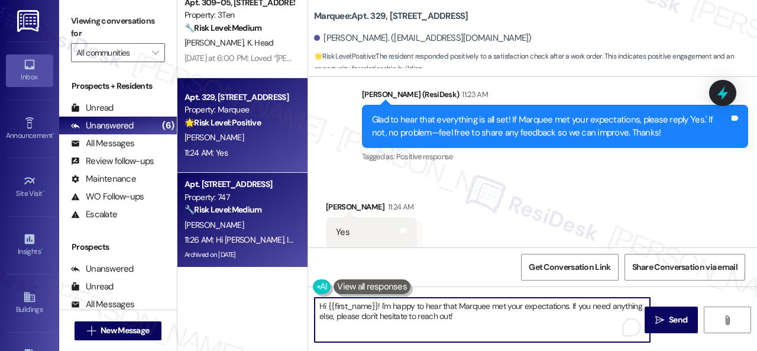
drag, startPoint x: 492, startPoint y: 319, endPoint x: 277, endPoint y: 265, distance: 221.7
click at [277, 265] on div "( 1 ) Apt. 4410ML, 4460 Mountain Laurel Road Property: The Greyson 🔧 Risk Level…" at bounding box center [466, 175] width 579 height 351
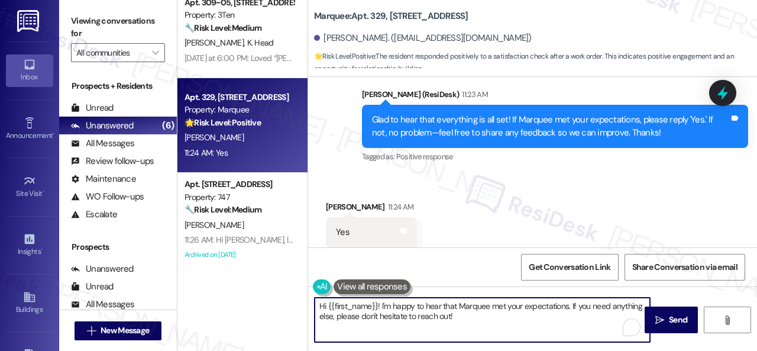
paste textarea "I'm glad you are satisfied with your home. Have you written a review for us bef…"
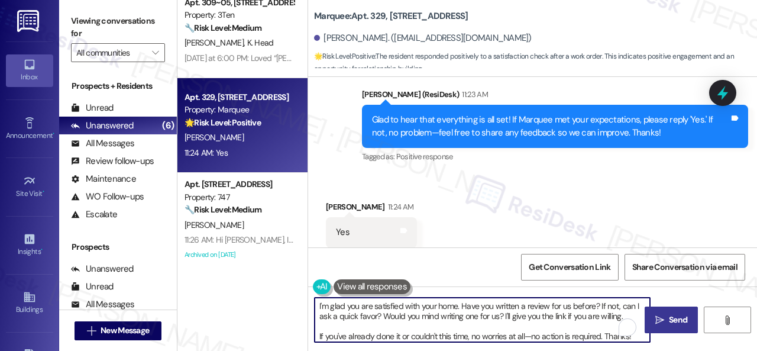
type textarea "I'm glad you are satisfied with your home. Have you written a review for us bef…"
click at [657, 326] on span " Send" at bounding box center [671, 319] width 37 height 12
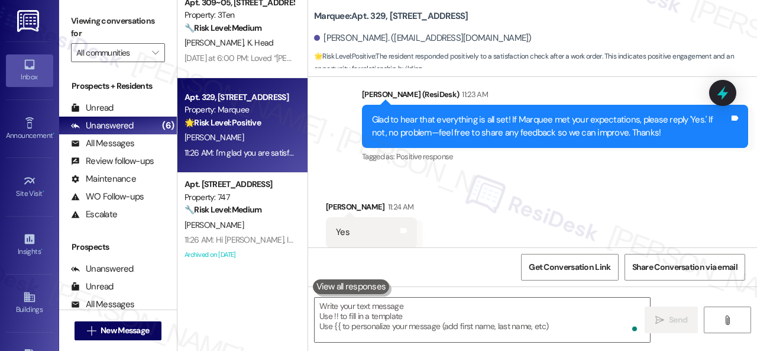
scroll to position [0, 0]
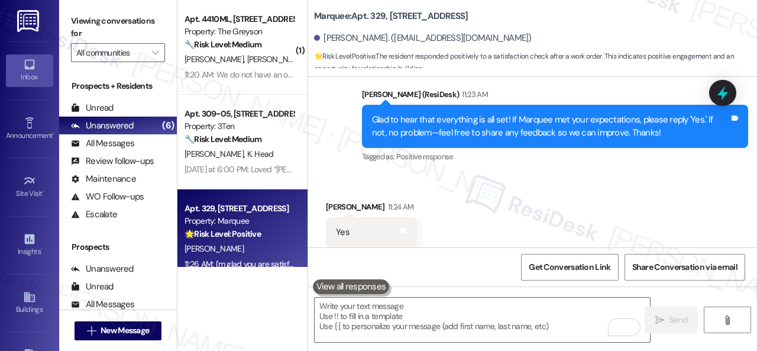
click at [259, 66] on div "F. Hernandez A. Escobar" at bounding box center [239, 59] width 112 height 15
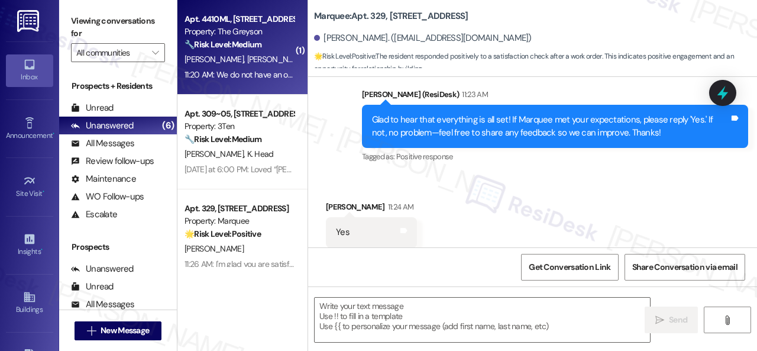
type textarea "Fetching suggested responses. Please feel free to read through the conversation…"
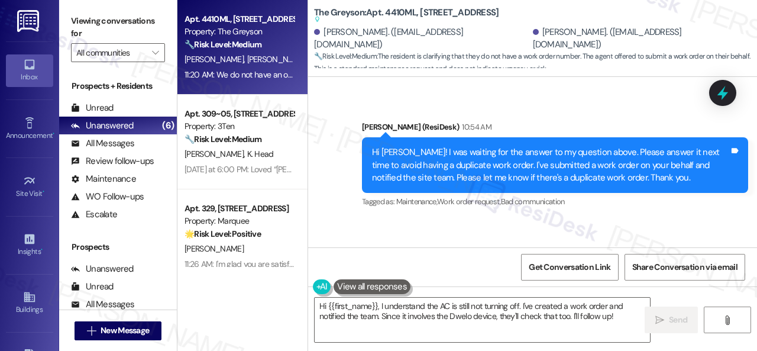
scroll to position [7924, 0]
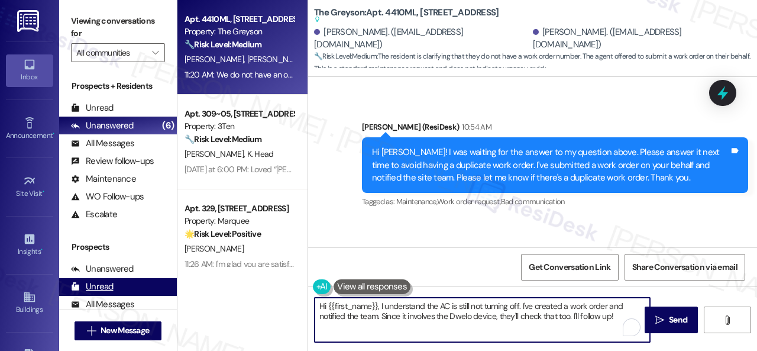
drag, startPoint x: 627, startPoint y: 316, endPoint x: 154, endPoint y: 282, distance: 474.7
click at [154, 282] on div "Viewing conversations for All communities  Prospects + Residents Unread (0) Un…" at bounding box center [408, 175] width 698 height 351
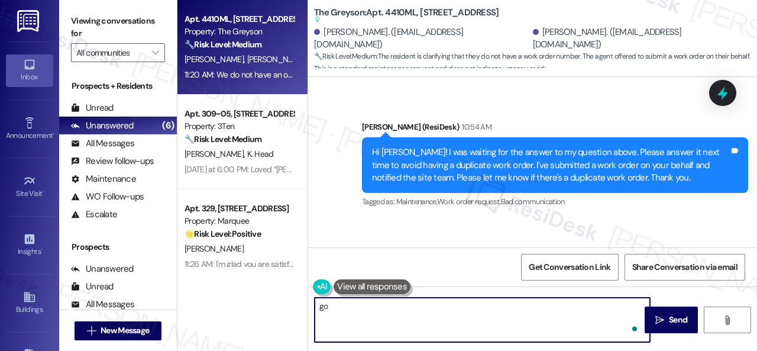
type textarea "g"
type textarea "Got it. Thanks."
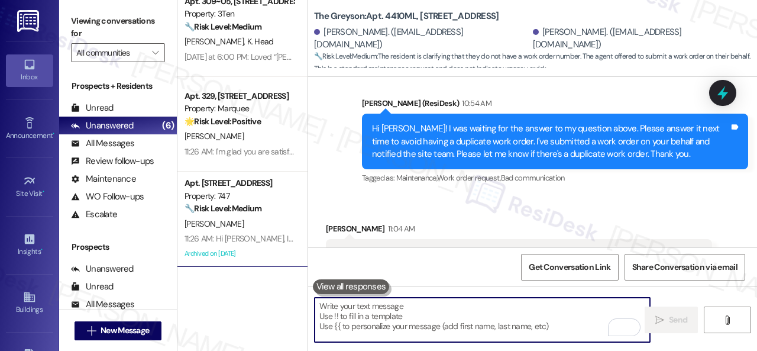
scroll to position [0, 0]
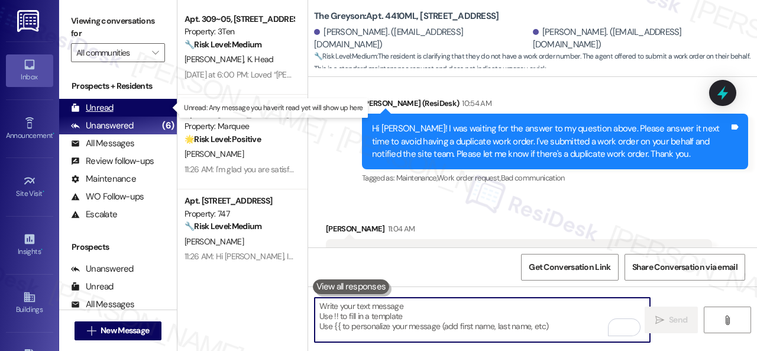
click at [115, 113] on div "Unread (0)" at bounding box center [118, 108] width 118 height 18
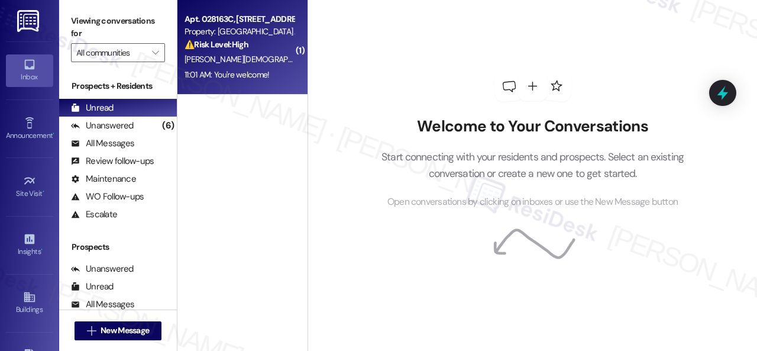
click at [255, 61] on div "B. Priester" at bounding box center [239, 59] width 112 height 15
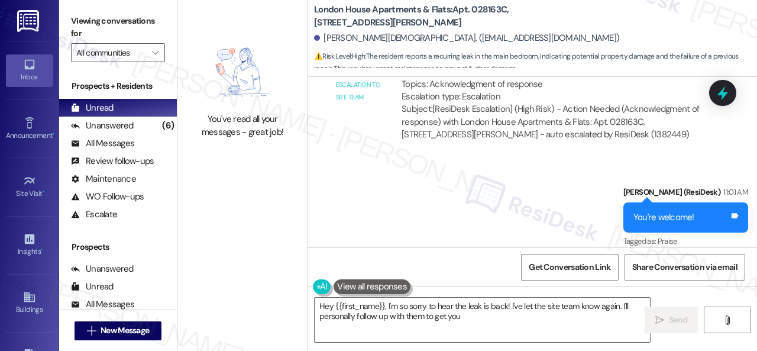
scroll to position [3202, 0]
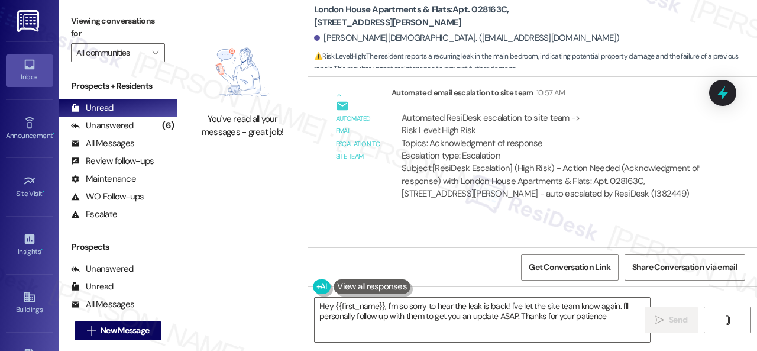
type textarea "Hey {{first_name}}, I'm so sorry to hear the leak is back! I've let the site te…"
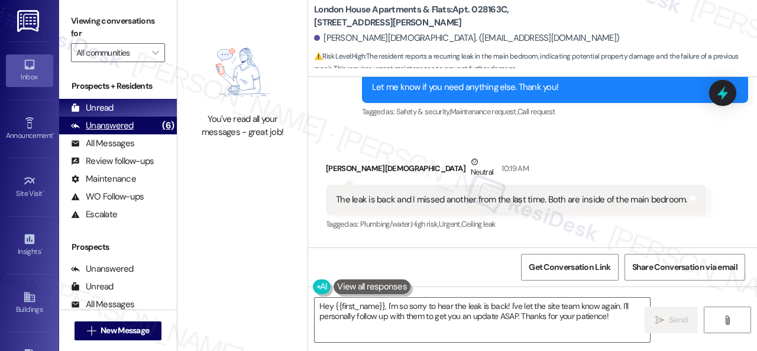
scroll to position [2670, 0]
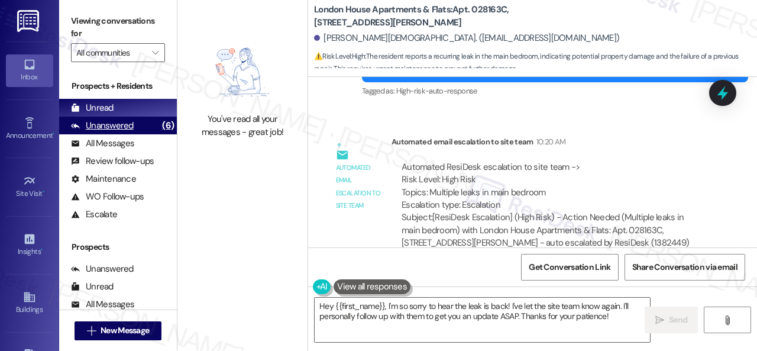
click at [117, 126] on div "Unanswered" at bounding box center [102, 125] width 63 height 12
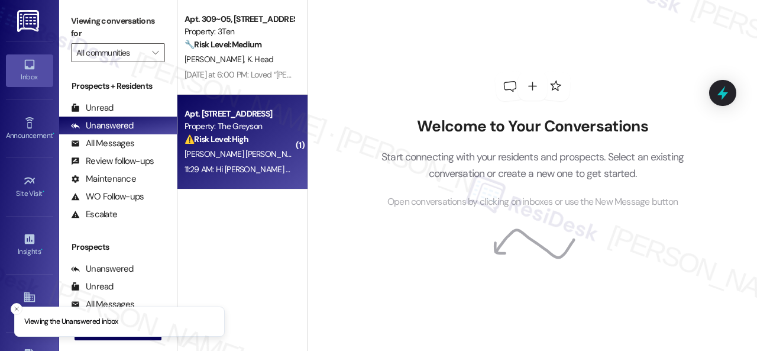
click at [288, 140] on div "⚠️ Risk Level: High The resident reports that a previously submitted work order…" at bounding box center [238, 139] width 109 height 12
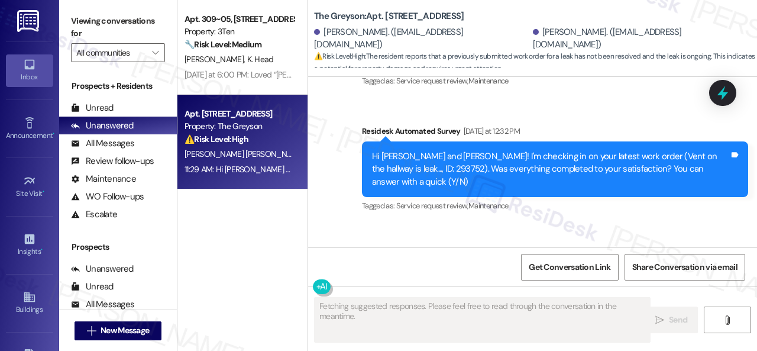
scroll to position [2495, 0]
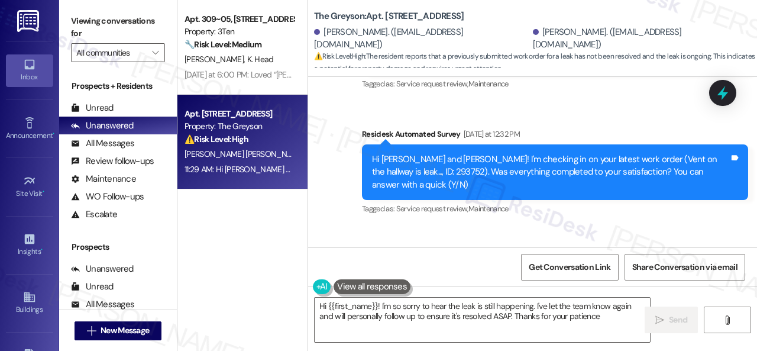
type textarea "Hi {{first_name}}! I'm so sorry to hear the leak is still happening. I've let t…"
click at [384, 153] on div "Hi Luis and Jocelyn! I'm checking in on your latest work order (Vent on the hal…" at bounding box center [550, 172] width 357 height 38
copy div "293752"
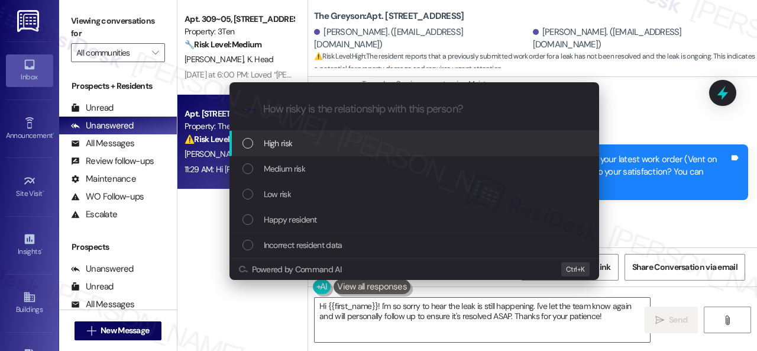
click at [273, 142] on span "High risk" at bounding box center [278, 143] width 29 height 13
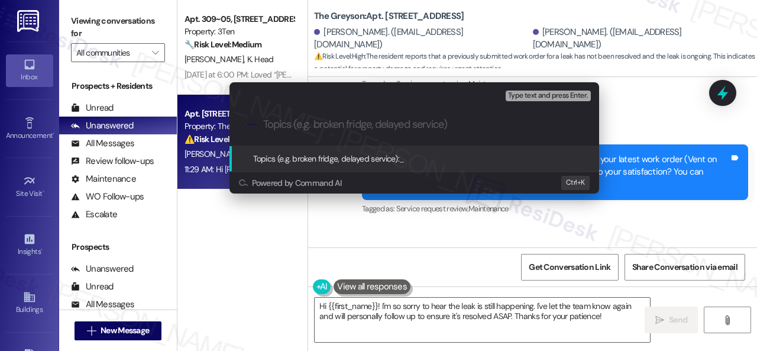
paste input "Follow-up on work order 293752"
type input "Follow-up on work order 293752"
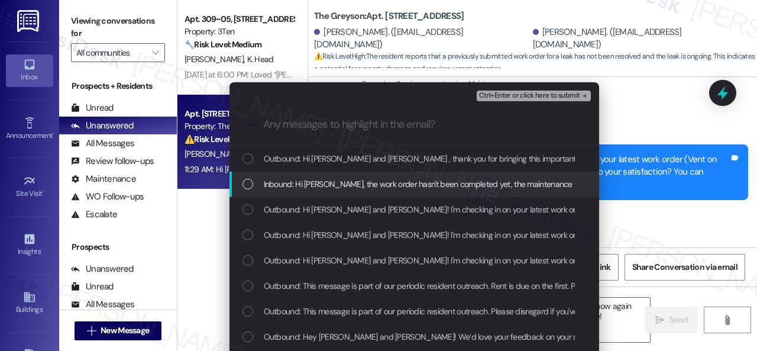
click at [322, 183] on span "Inbound: Hi Sarah, the work order hasn't been completed yet, the maintenance te…" at bounding box center [576, 183] width 624 height 13
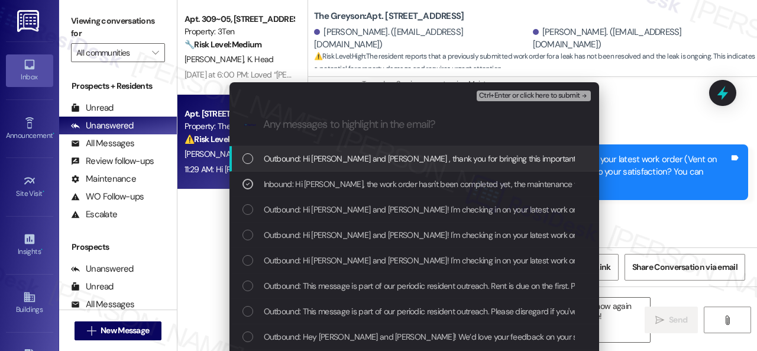
click at [495, 98] on span "Ctrl+Enter or click here to submit" at bounding box center [529, 96] width 101 height 8
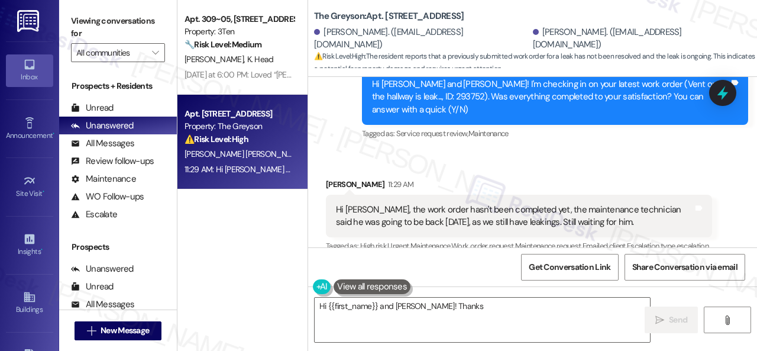
scroll to position [2567, 0]
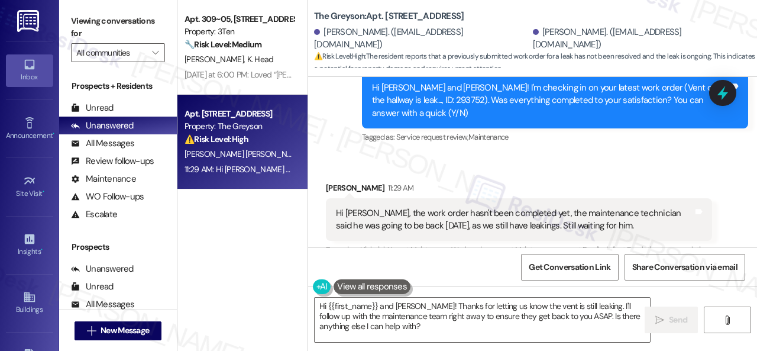
click at [459, 315] on textarea "Hi {{first_name}} and Jocelyn! Thanks for letting us know the vent is still lea…" at bounding box center [481, 319] width 335 height 44
click at [710, 200] on div "Received via SMS Luis Gonzalez Barragan 11:29 AM Hi Sarah, the work order hasn'…" at bounding box center [519, 308] width 404 height 270
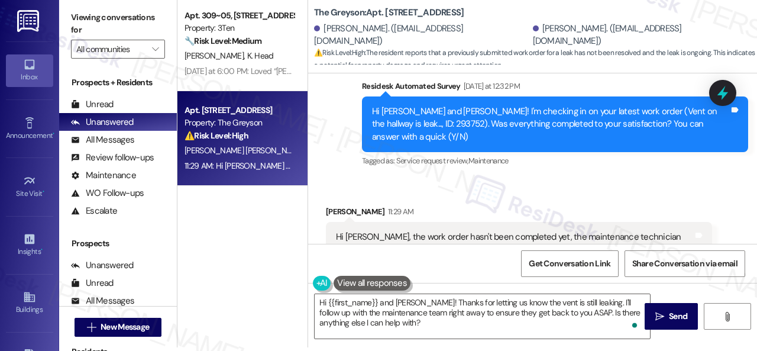
scroll to position [2497, 0]
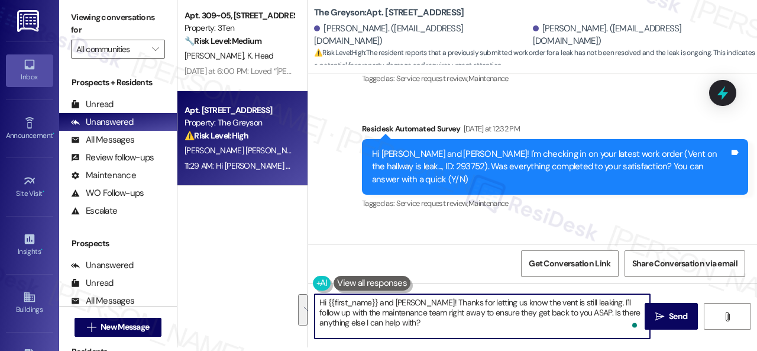
drag, startPoint x: 318, startPoint y: 304, endPoint x: 458, endPoint y: 335, distance: 143.6
click at [458, 335] on textarea "Hi {{first_name}} and Jocelyn! Thanks for letting us know the vent is still lea…" at bounding box center [481, 316] width 335 height 44
paste textarea "I've made a follow-up with the site team regarding your work order. Let me know…"
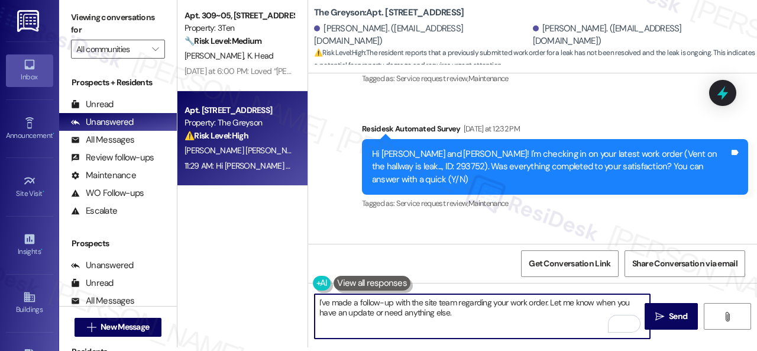
click at [317, 299] on textarea "I've made a follow-up with the site team regarding your work order. Let me know…" at bounding box center [481, 316] width 335 height 44
type textarea "Thanks for the update! I've made a follow-up with the site team regarding your …"
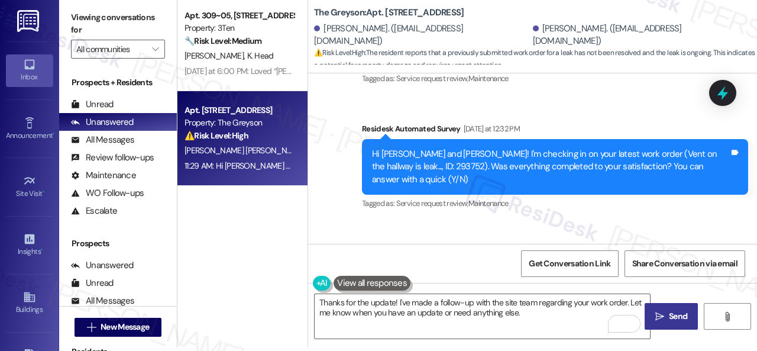
click at [669, 316] on span "Send" at bounding box center [678, 316] width 18 height 12
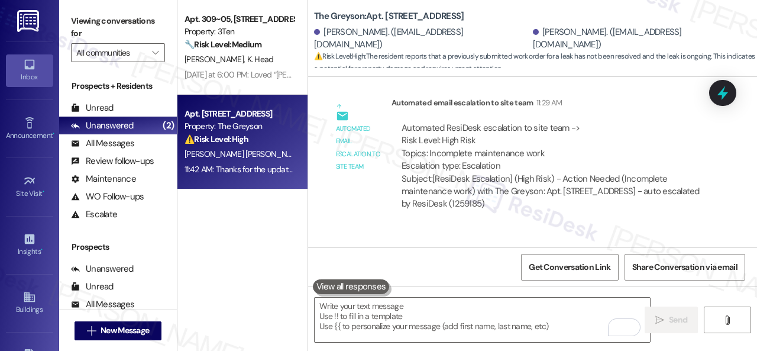
scroll to position [4, 0]
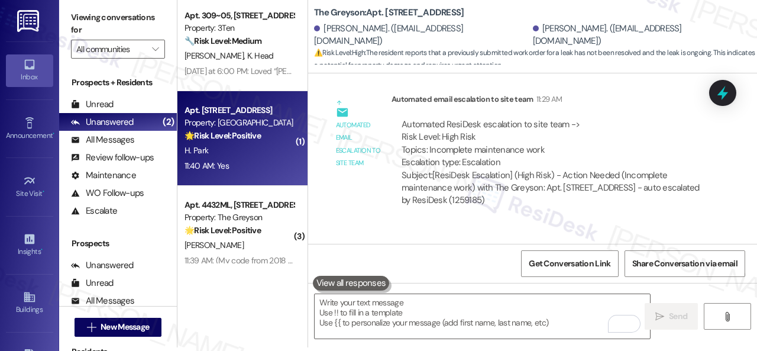
click at [227, 154] on div "H. Park" at bounding box center [239, 150] width 112 height 15
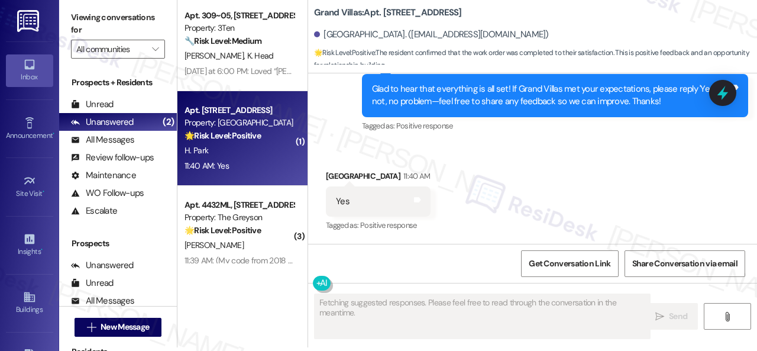
scroll to position [0, 0]
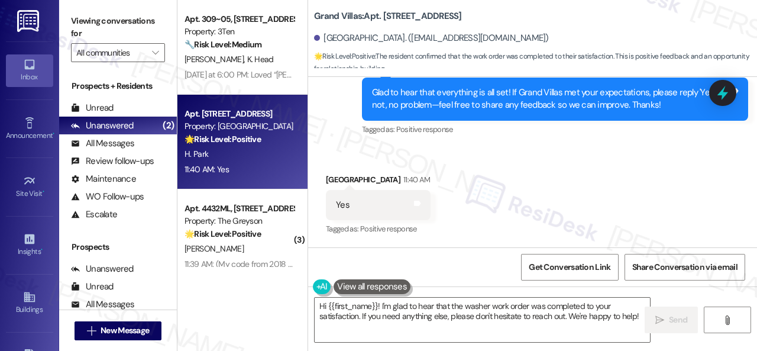
click at [389, 164] on div "Received via SMS Hyangjin Park 11:40 AM Yes Tags and notes Tagged as: Positive …" at bounding box center [378, 205] width 122 height 82
click at [552, 312] on textarea "Hi {{first_name}}! I'm glad to hear that the washer work order was completed to…" at bounding box center [481, 319] width 335 height 44
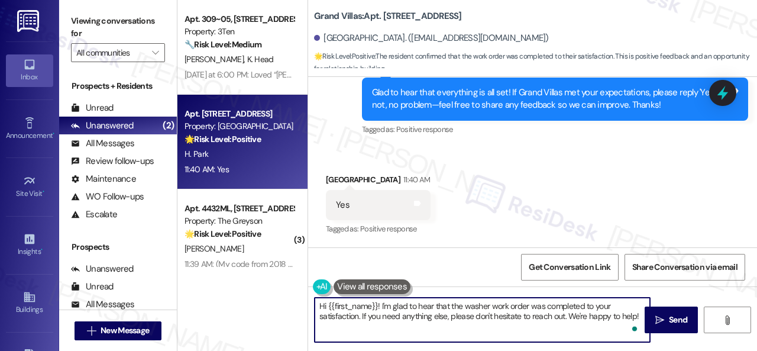
paste textarea "I'm glad you are satisfied with your home. Have you written a review for us bef…"
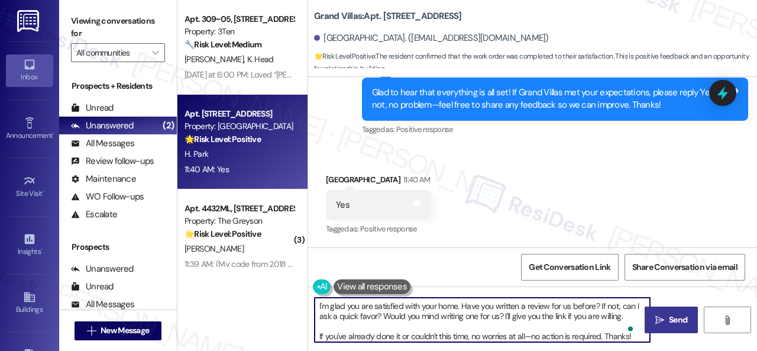
type textarea "I'm glad you are satisfied with your home. Have you written a review for us bef…"
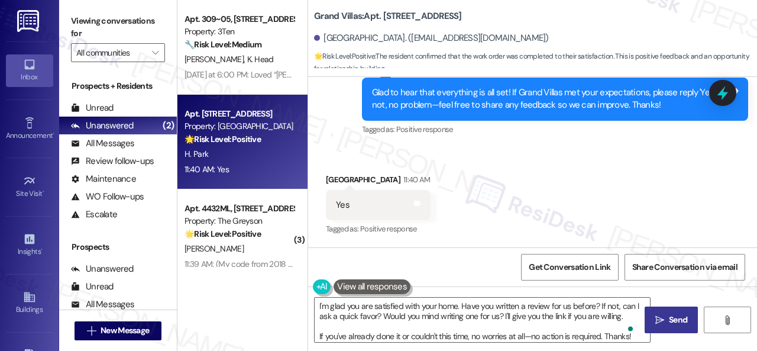
click at [669, 321] on span "Send" at bounding box center [678, 319] width 18 height 12
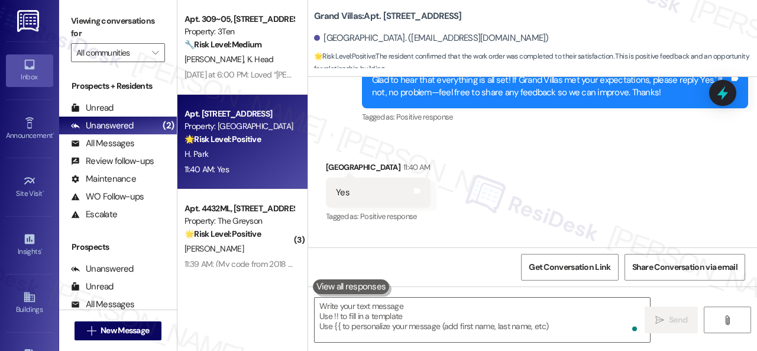
scroll to position [5579, 0]
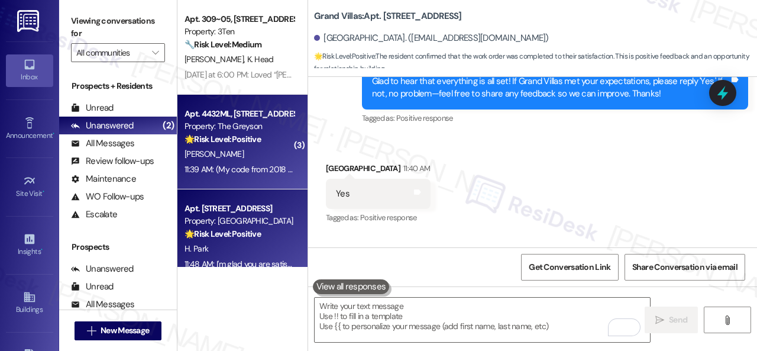
click at [259, 146] on div "Apt. 4432ML, 4460 Mountain Laurel Road Property: The Greyson 🌟 Risk Level: Posi…" at bounding box center [239, 126] width 112 height 40
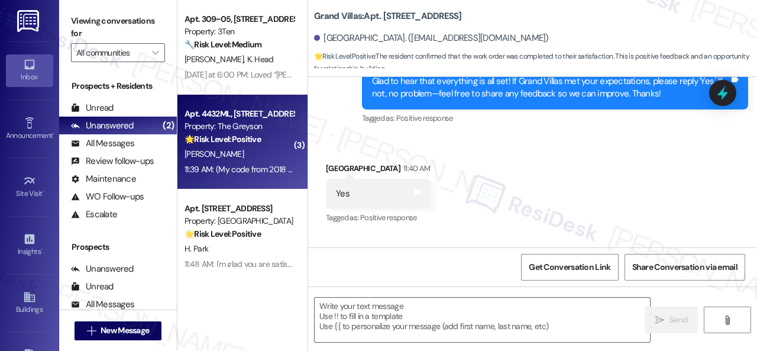
type textarea "Fetching suggested responses. Please feel free to read through the conversation…"
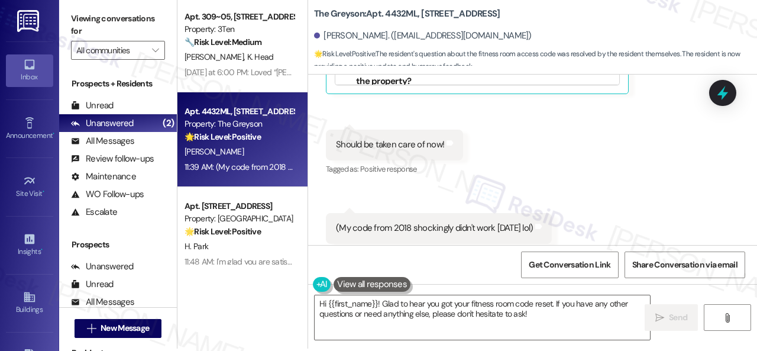
scroll to position [4, 0]
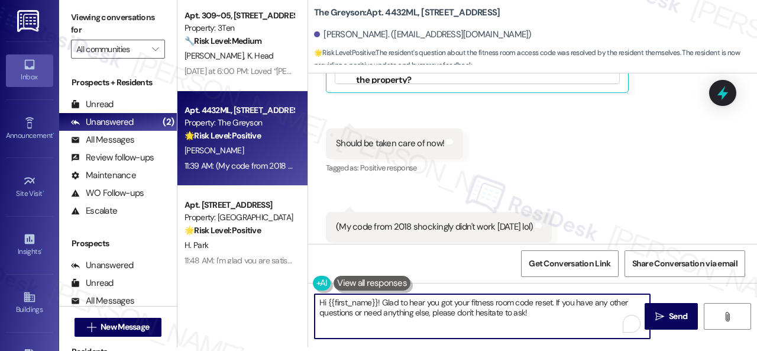
drag, startPoint x: 381, startPoint y: 304, endPoint x: 264, endPoint y: 303, distance: 117.1
click at [264, 303] on div "Apt. 309~05, 310 Dickinson Rd Property: 3Ten 🔧 Risk Level: Medium The resident …" at bounding box center [466, 171] width 579 height 351
type textarea "Glad to hear you got your fitness room code reset. If you have any other questi…"
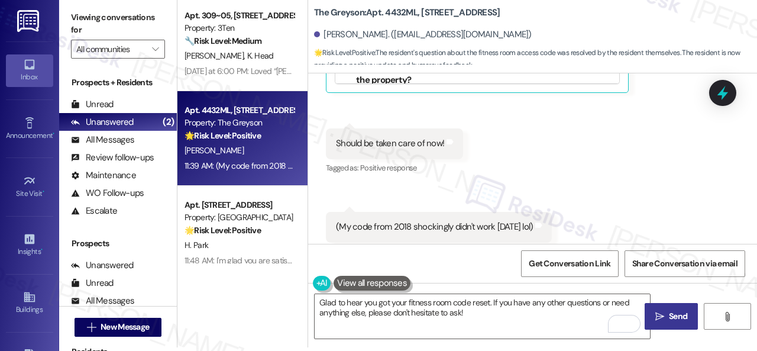
click at [666, 312] on span "Send" at bounding box center [677, 316] width 23 height 12
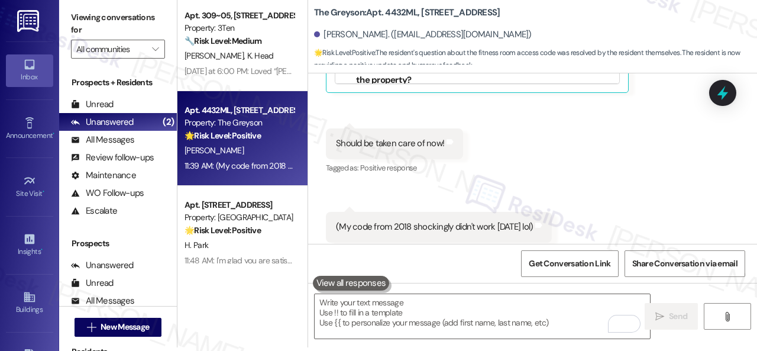
scroll to position [11464, 0]
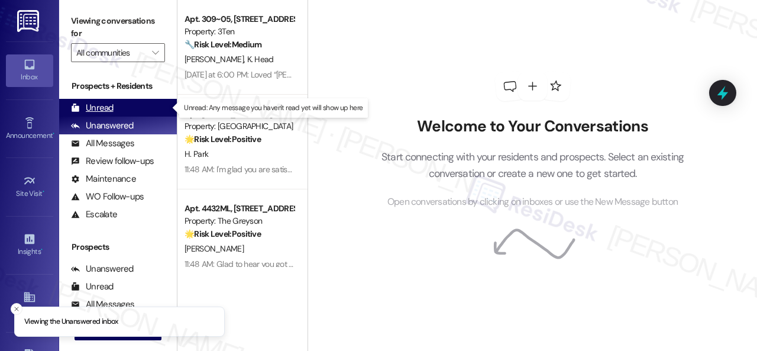
click at [98, 112] on div "Unread" at bounding box center [92, 108] width 43 height 12
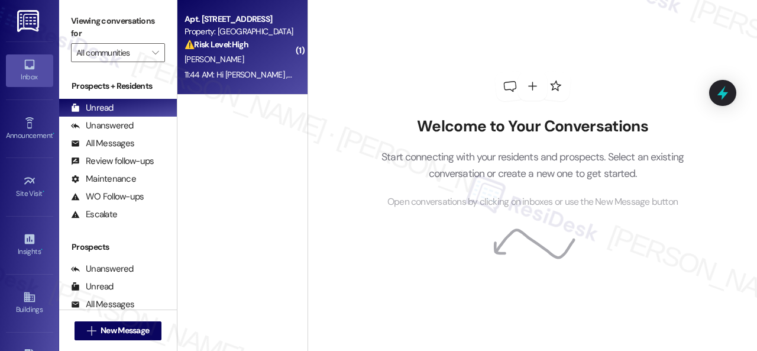
click at [268, 64] on div "[PERSON_NAME]" at bounding box center [239, 59] width 112 height 15
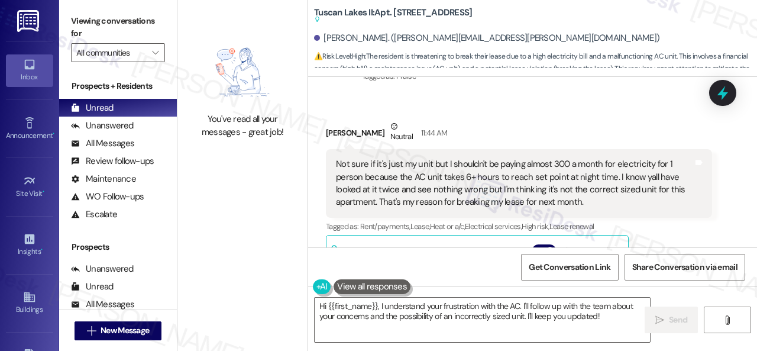
scroll to position [723, 0]
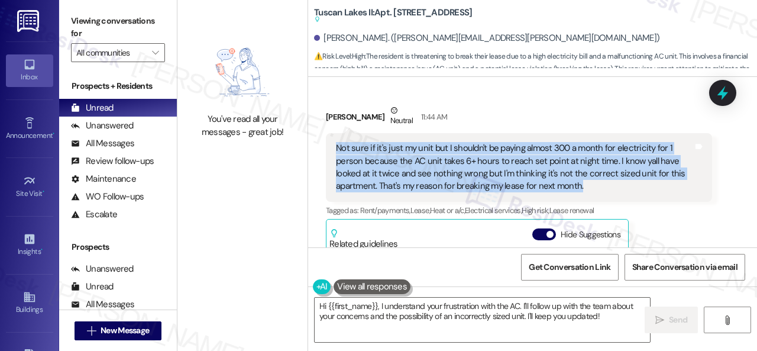
drag, startPoint x: 586, startPoint y: 185, endPoint x: 332, endPoint y: 146, distance: 257.7
click at [332, 146] on div "Not sure if it's just my unit but I shouldn't be paying almost 300 a month for …" at bounding box center [519, 167] width 386 height 69
copy div "Not sure if it's just my unit but I shouldn't be paying almost 300 a month for …"
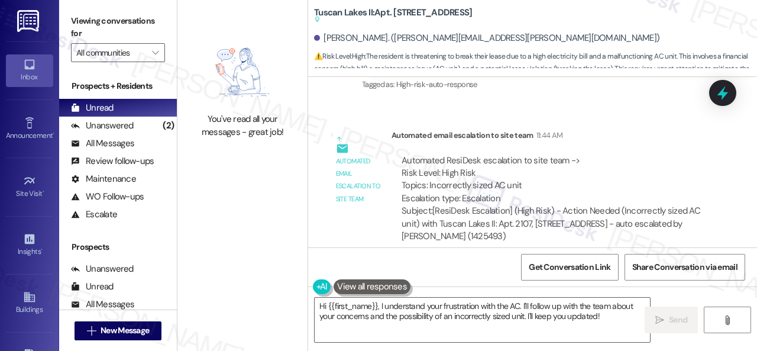
scroll to position [1303, 0]
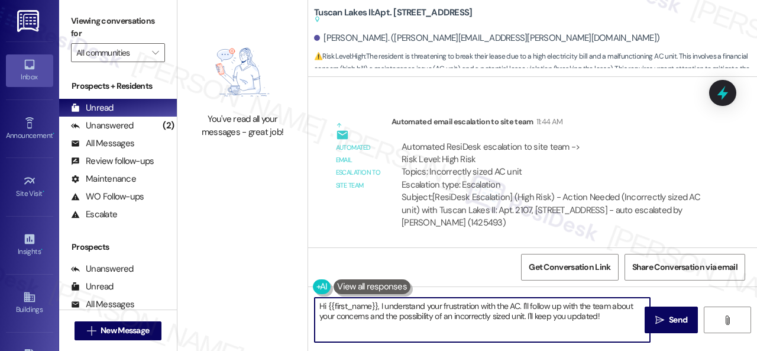
drag, startPoint x: 620, startPoint y: 320, endPoint x: 254, endPoint y: 282, distance: 367.3
click at [254, 282] on div "You've read all your messages - great job! Tuscan Lakes II: Apt. [STREET_ADDRES…" at bounding box center [466, 175] width 579 height 351
paste textarea "I understand your concern regarding the high electricity cost and the ongoing i…"
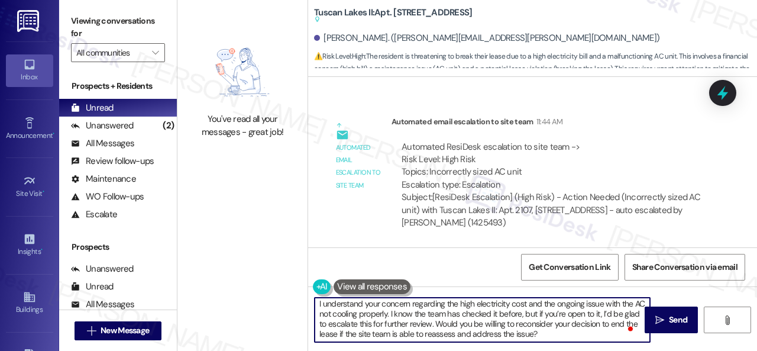
scroll to position [2, 0]
click at [442, 336] on textarea "I understand your concern regarding the high electricity cost and the ongoing i…" at bounding box center [481, 319] width 335 height 44
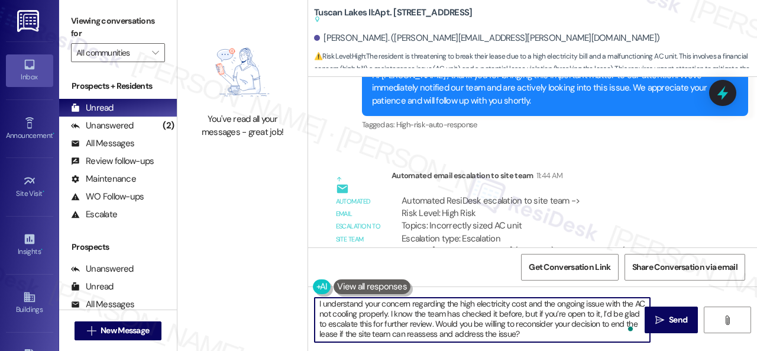
scroll to position [1185, 0]
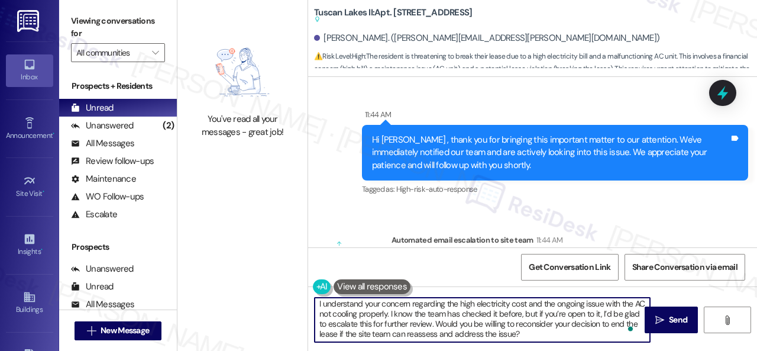
click at [318, 300] on textarea "I understand your concern regarding the high electricity cost and the ongoing i…" at bounding box center [481, 319] width 335 height 44
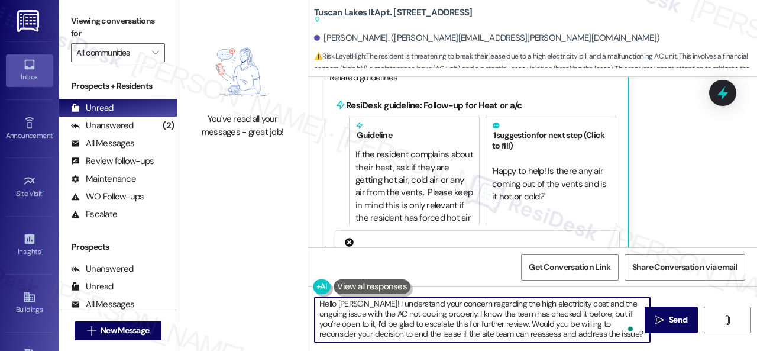
scroll to position [0, 0]
type textarea "Hello [PERSON_NAME]! I understand your concern regarding the high electricity c…"
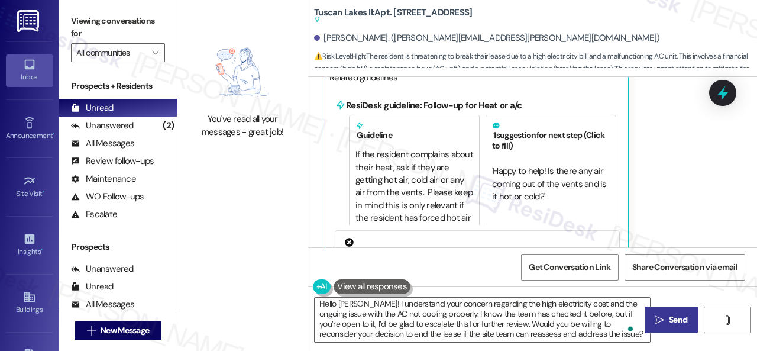
click at [655, 323] on icon "" at bounding box center [659, 319] width 9 height 9
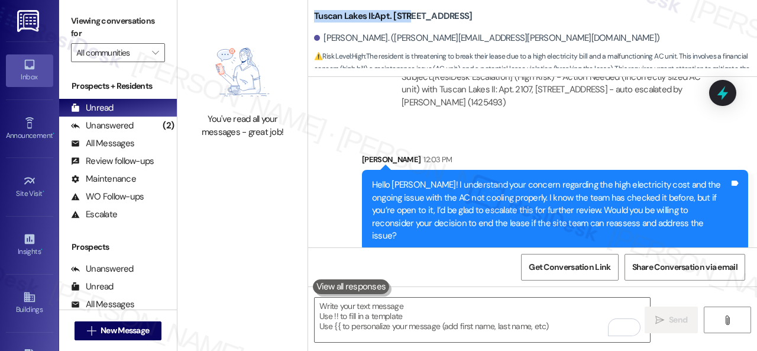
drag, startPoint x: 312, startPoint y: 12, endPoint x: 409, endPoint y: 18, distance: 97.1
click at [409, 18] on div "Tuscan Lakes II: Apt. [STREET_ADDRESS] [PERSON_NAME]. ([PERSON_NAME][EMAIL_ADDR…" at bounding box center [532, 35] width 449 height 65
copy b "Tuscan Lakes II: Apt. 2107"
click at [197, 90] on img at bounding box center [242, 72] width 93 height 70
click at [385, 142] on div "Sent via SMS [PERSON_NAME] 12:03 PM Hello [PERSON_NAME]! I understand your conc…" at bounding box center [532, 193] width 449 height 133
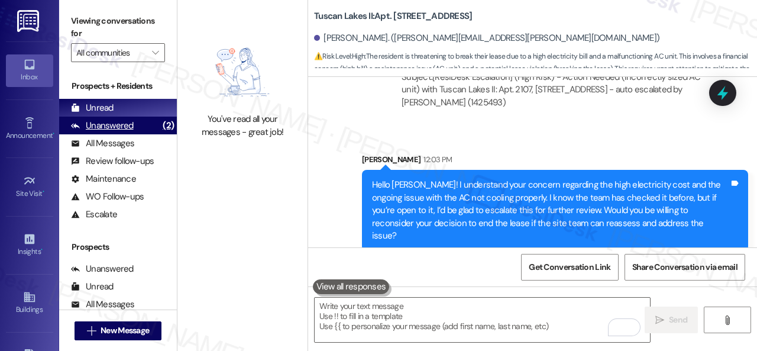
click at [110, 120] on div "Unanswered" at bounding box center [102, 125] width 63 height 12
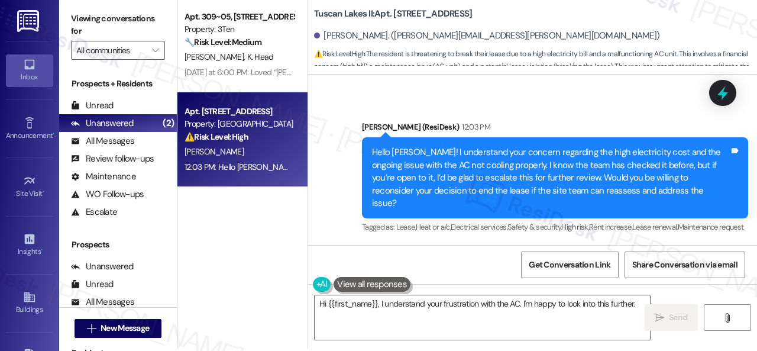
scroll to position [4, 0]
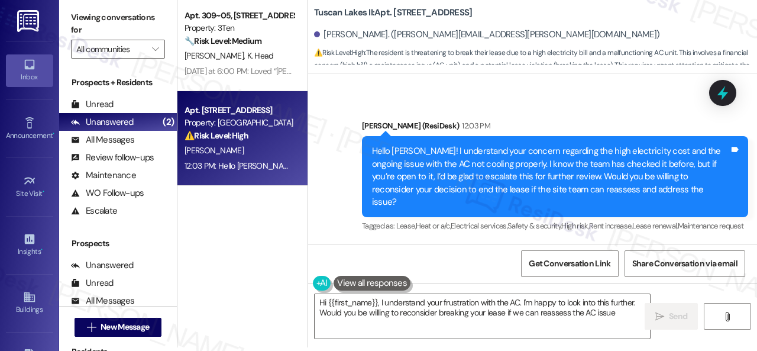
type textarea "Hi {{first_name}}, I understand your frustration with the AC. I'm happy to look…"
